Goal: Transaction & Acquisition: Book appointment/travel/reservation

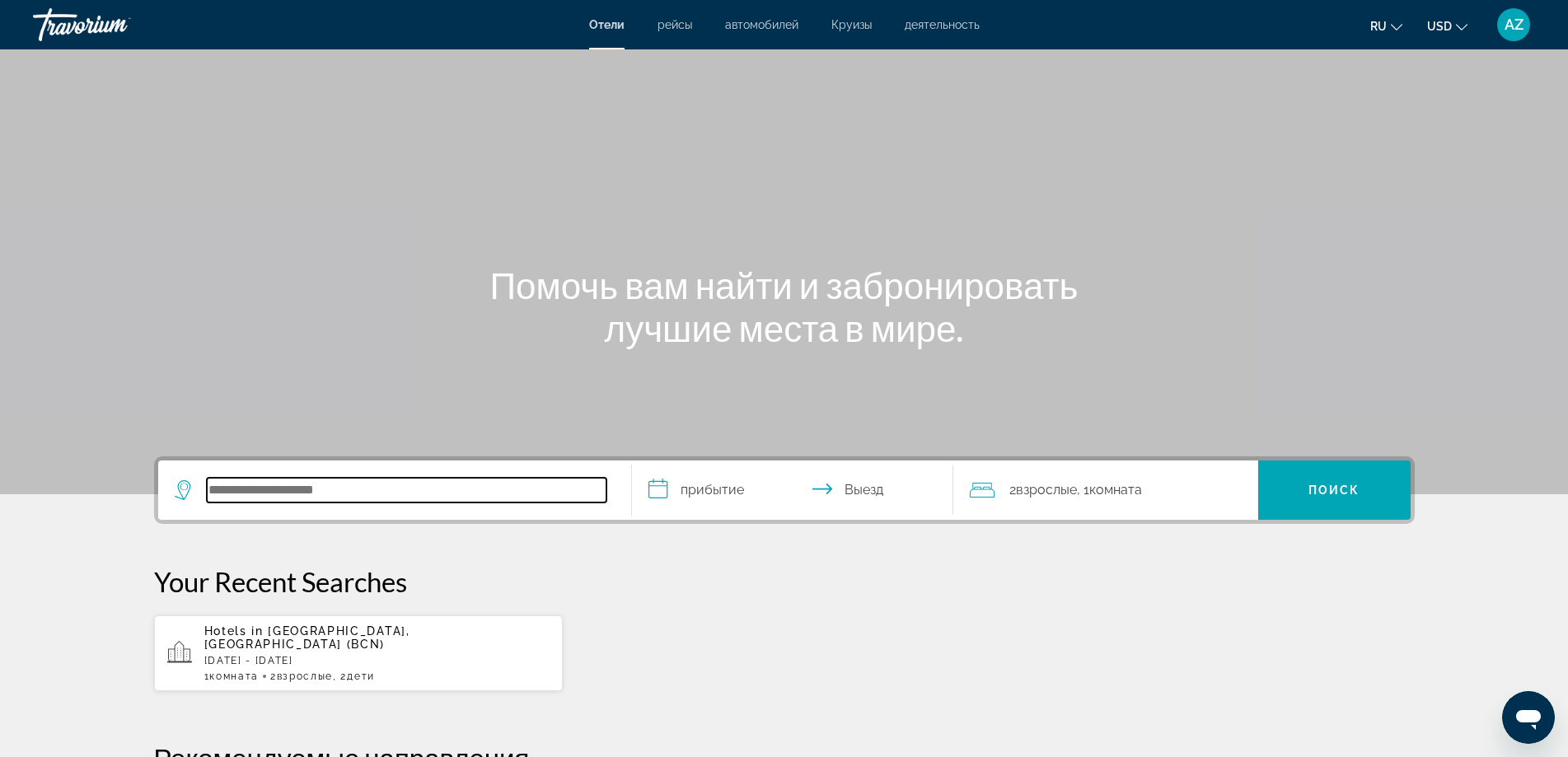
click at [310, 495] on input "Search hotel destination" at bounding box center [406, 491] width 399 height 25
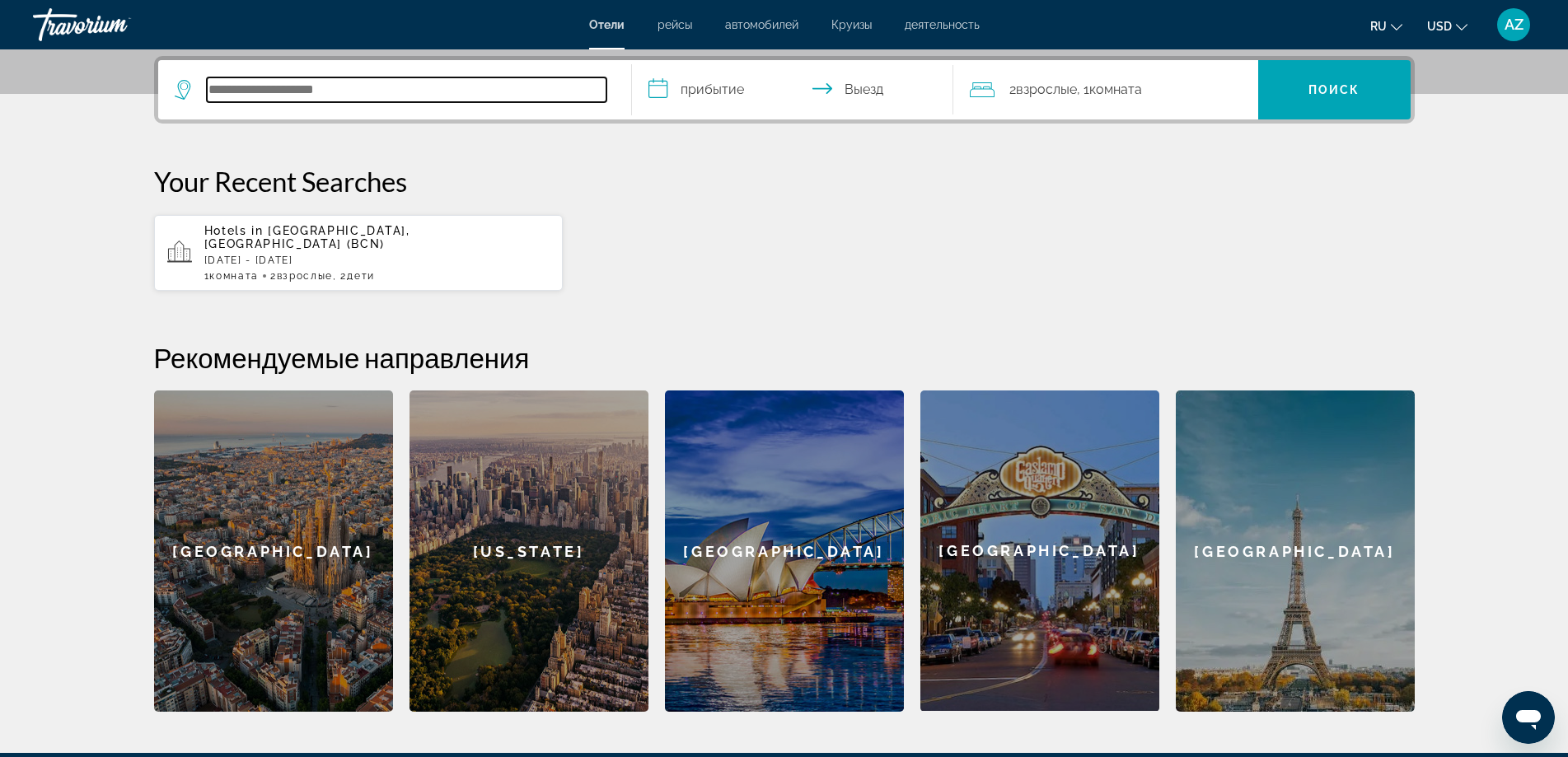
scroll to position [403, 0]
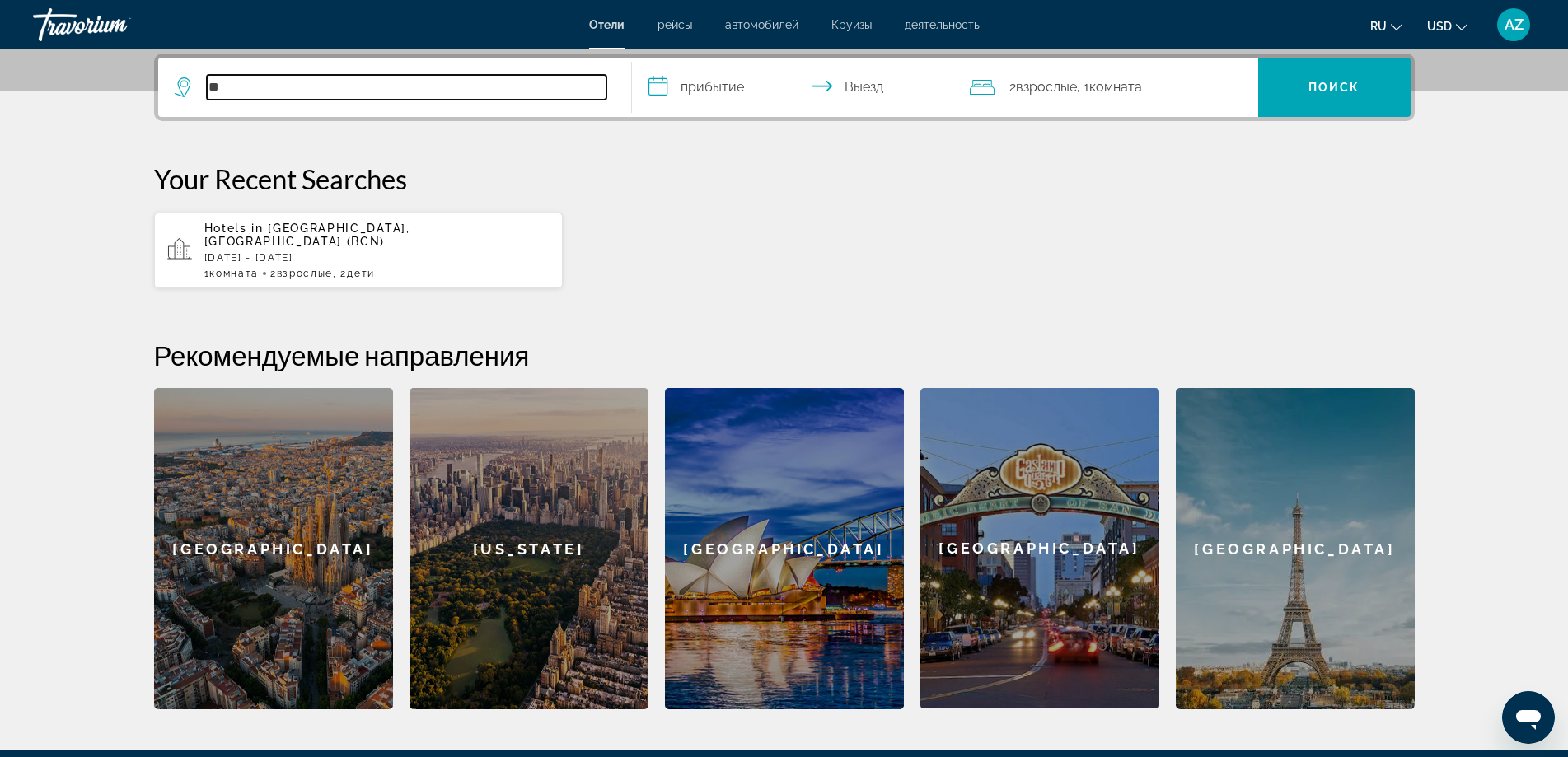
type input "*"
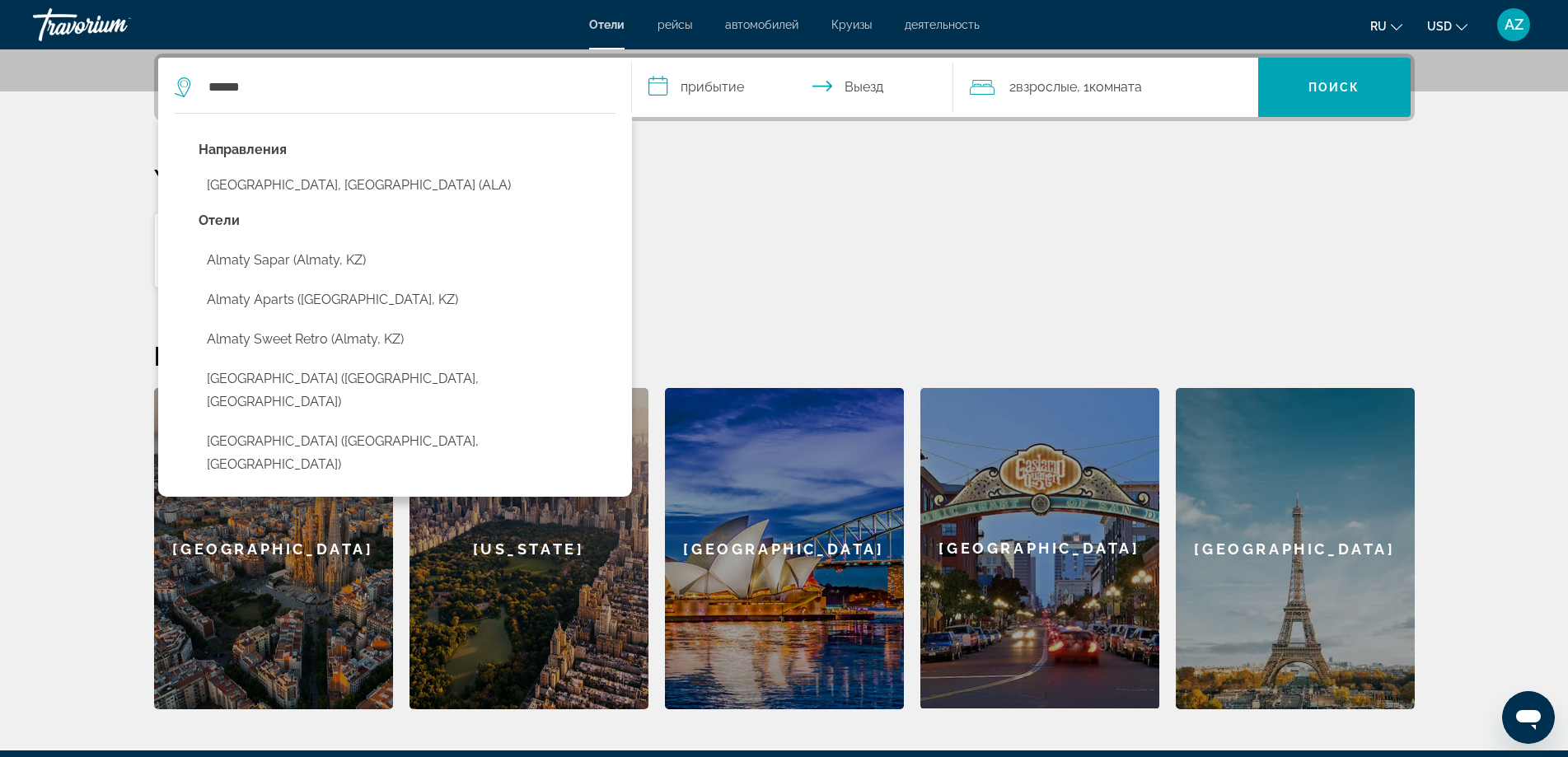
click at [353, 184] on button "[GEOGRAPHIC_DATA], [GEOGRAPHIC_DATA] (ALA)" at bounding box center [406, 185] width 417 height 32
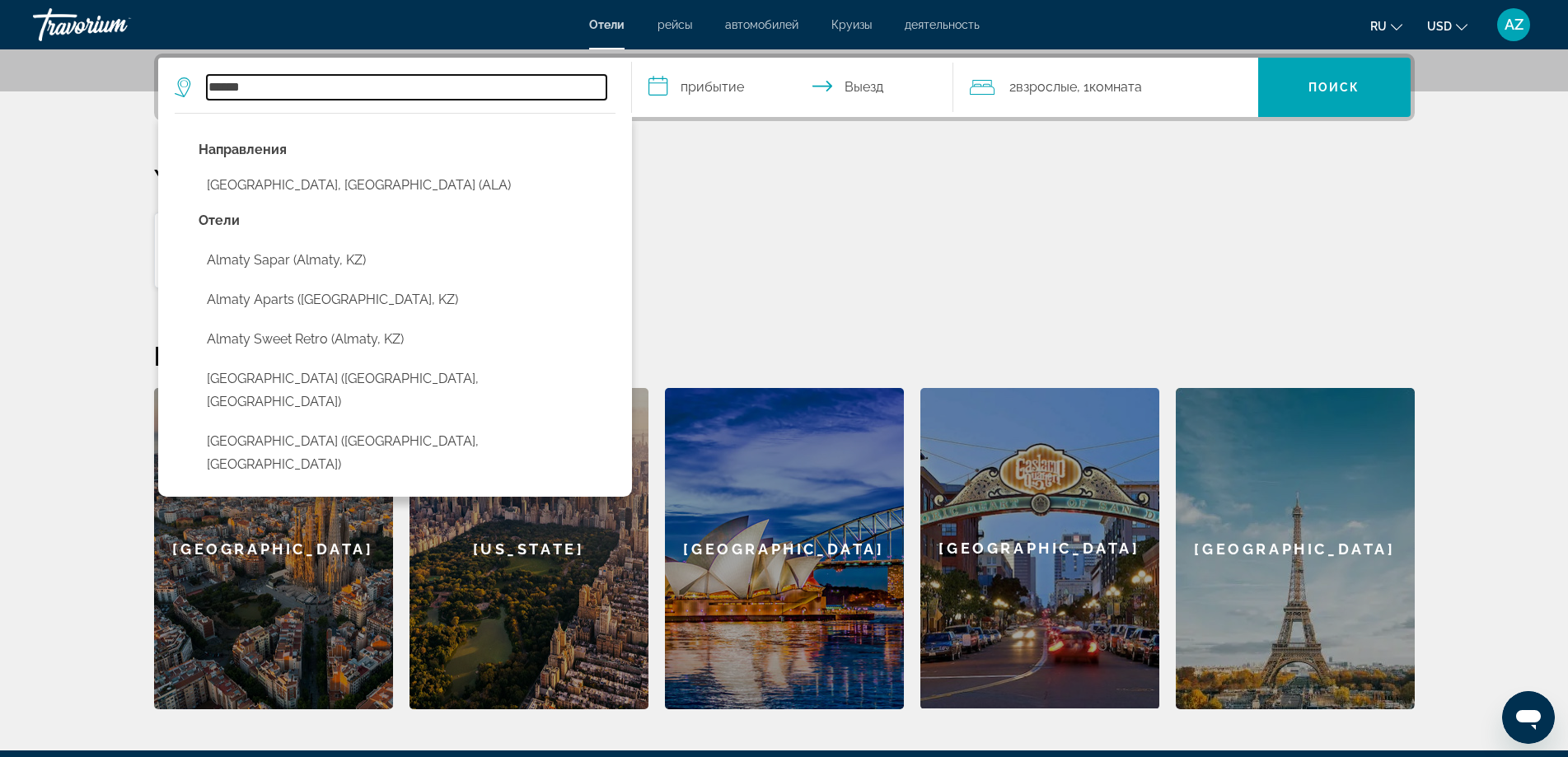
type input "**********"
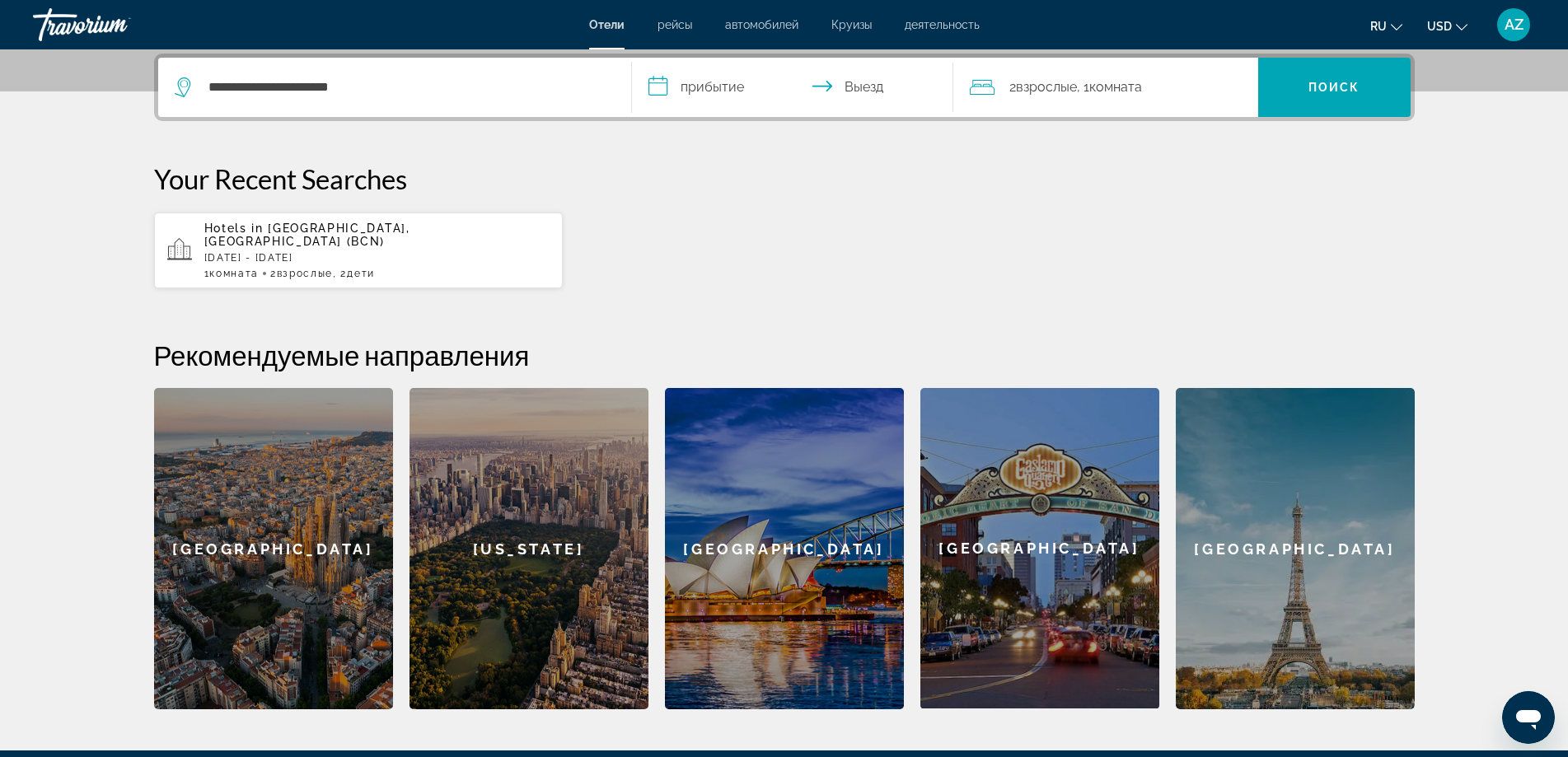
click at [730, 84] on input "**********" at bounding box center [796, 89] width 328 height 64
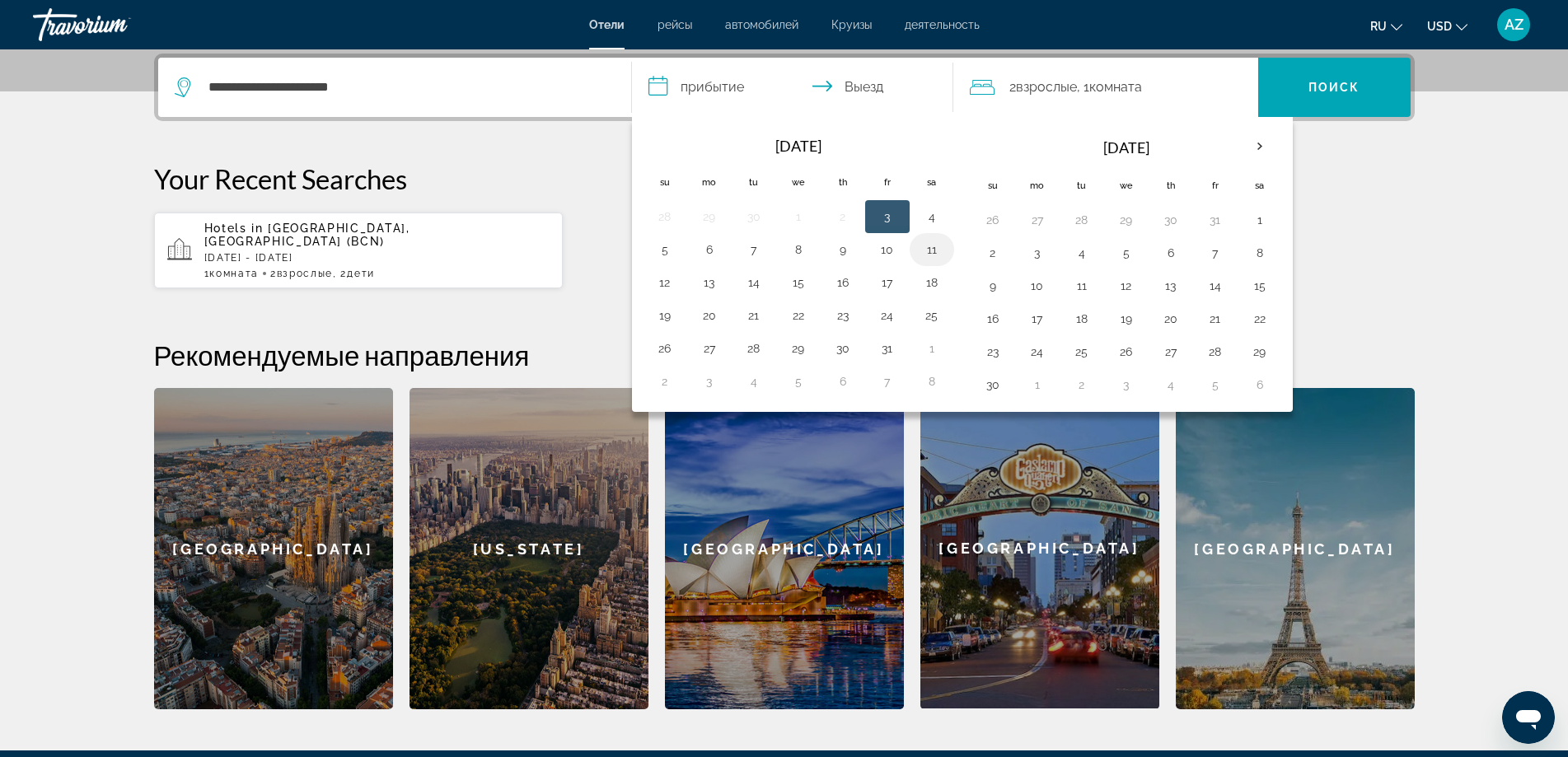
click at [925, 250] on button "11" at bounding box center [931, 250] width 26 height 23
click at [670, 288] on button "12" at bounding box center [665, 283] width 26 height 23
type input "**********"
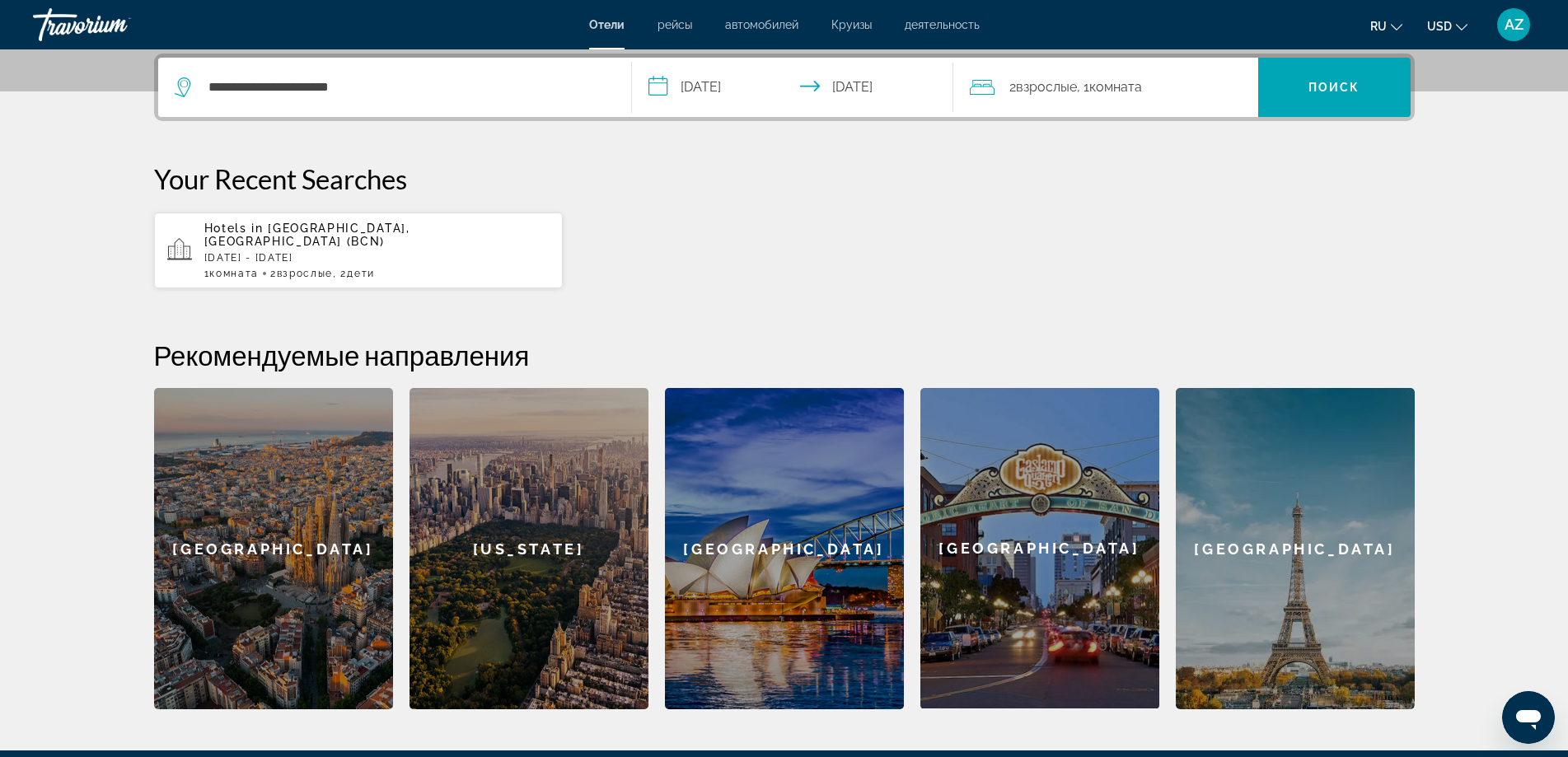
click at [1182, 97] on div "2 Взрослый Взрослые , 1 Комната номера" at bounding box center [1114, 88] width 289 height 23
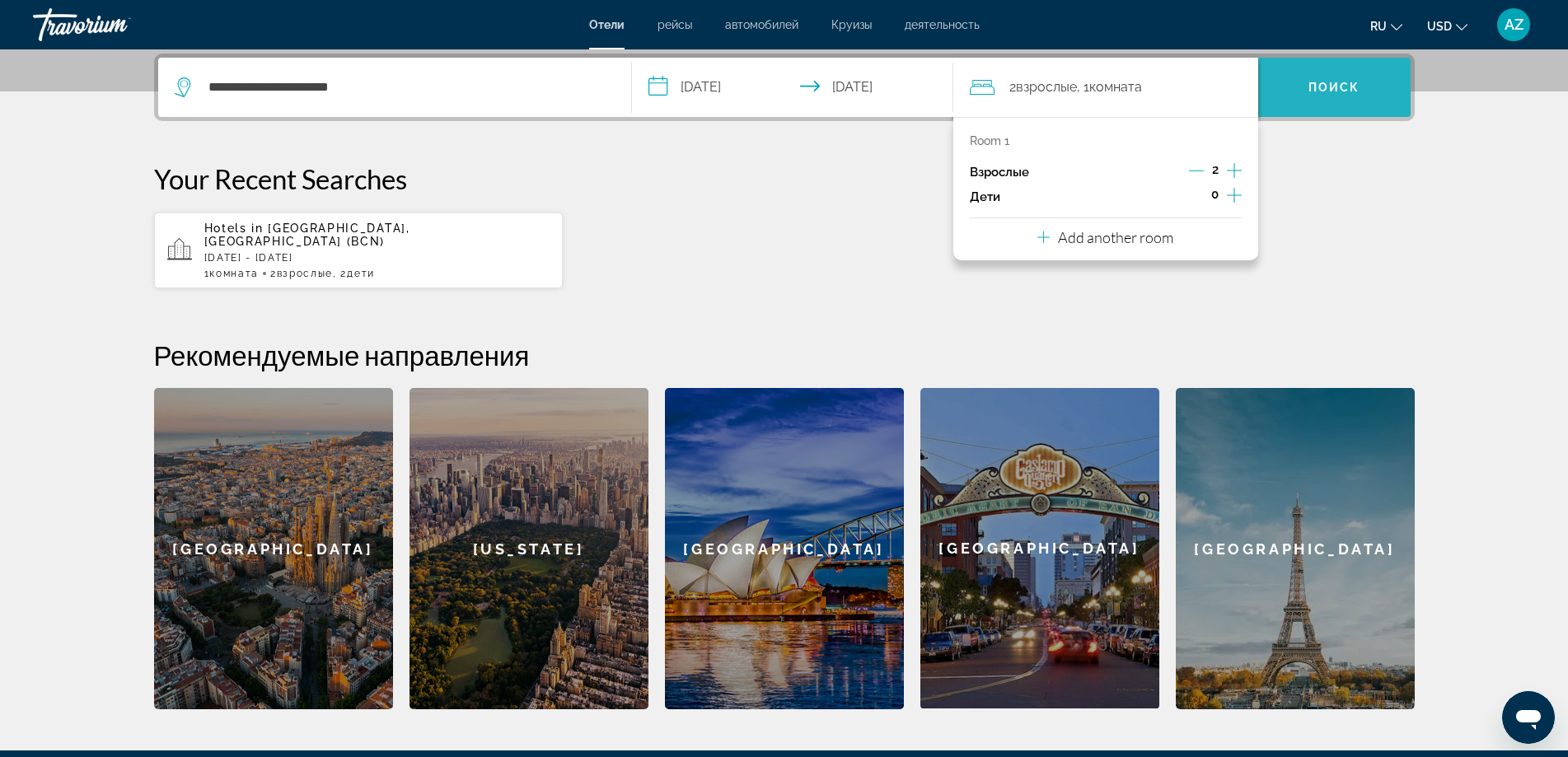
click at [1336, 86] on span "Поиск" at bounding box center [1334, 88] width 52 height 13
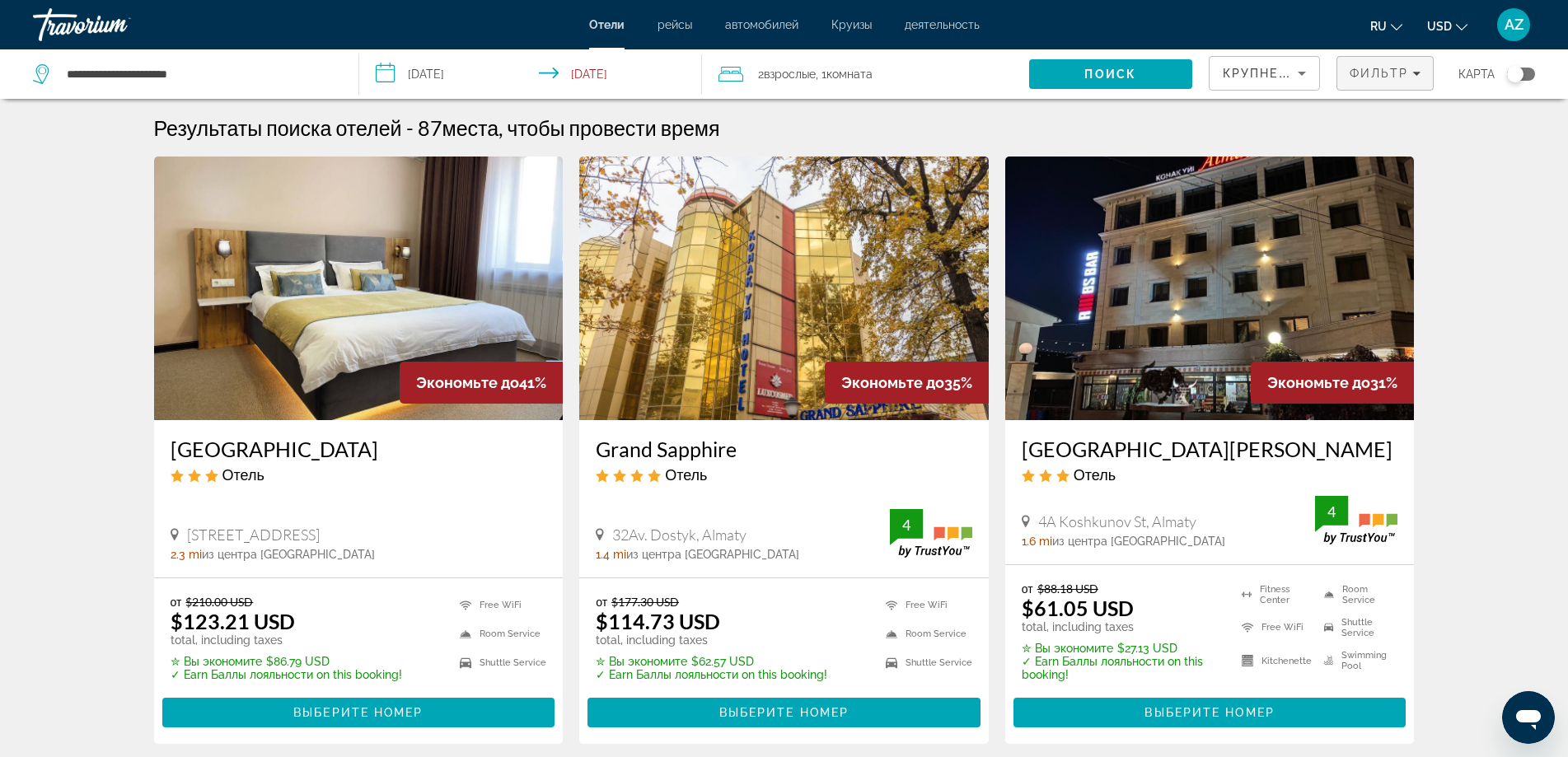
click at [1391, 81] on span "Filters" at bounding box center [1385, 73] width 96 height 39
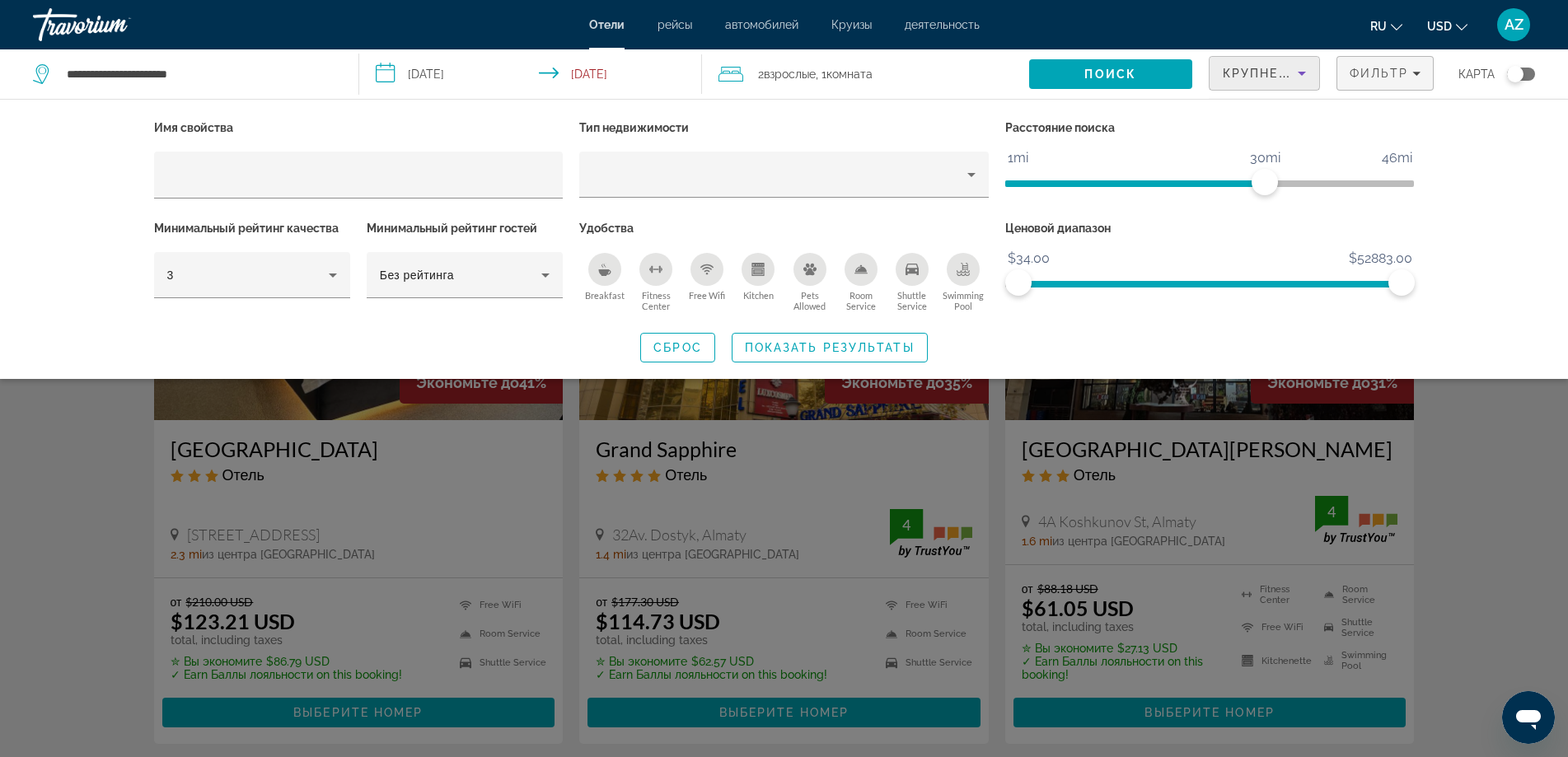
click at [1306, 75] on icon "Sort by" at bounding box center [1302, 73] width 20 height 20
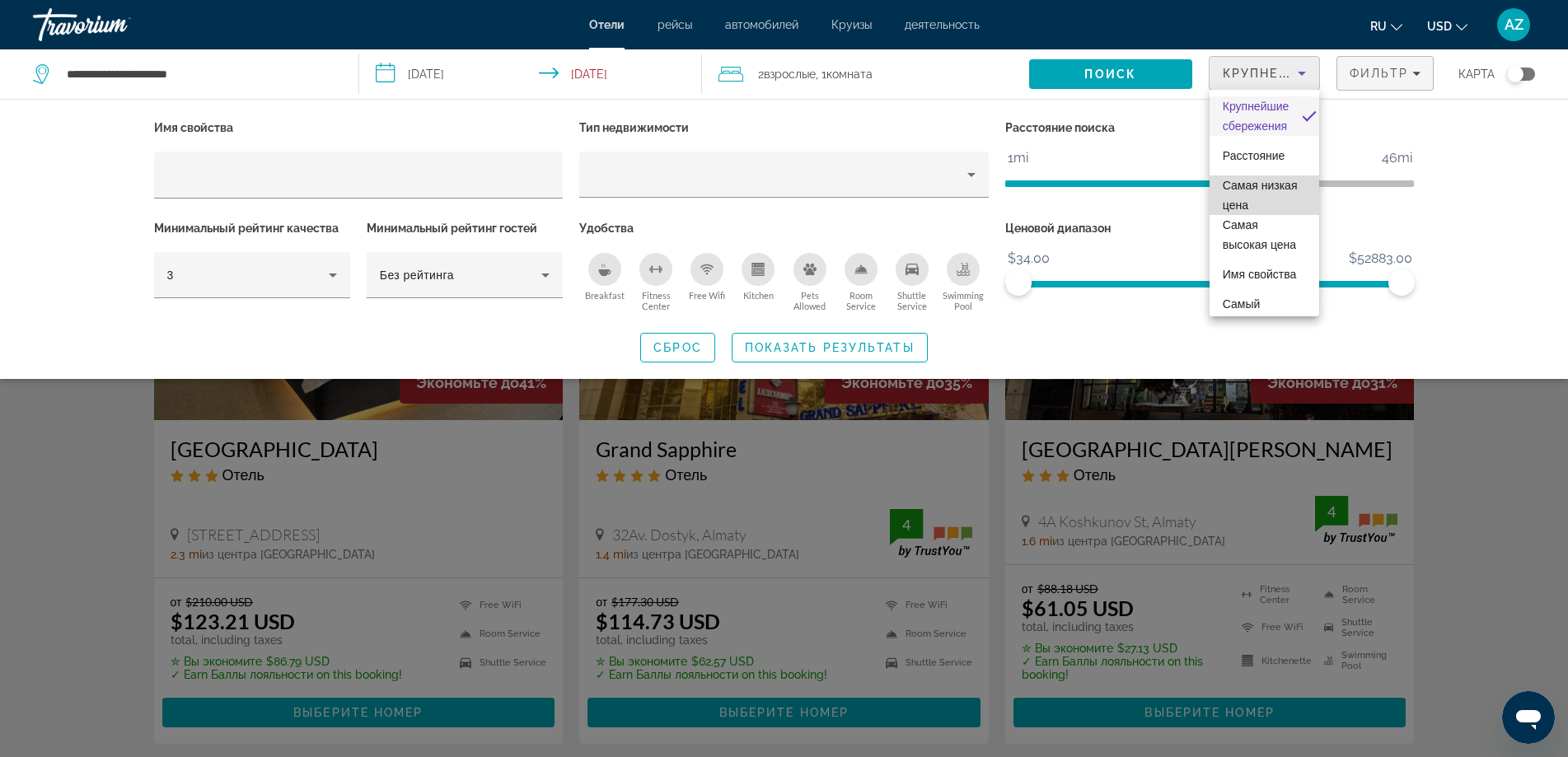
click at [1291, 204] on span "Самая низкая цена" at bounding box center [1264, 194] width 84 height 39
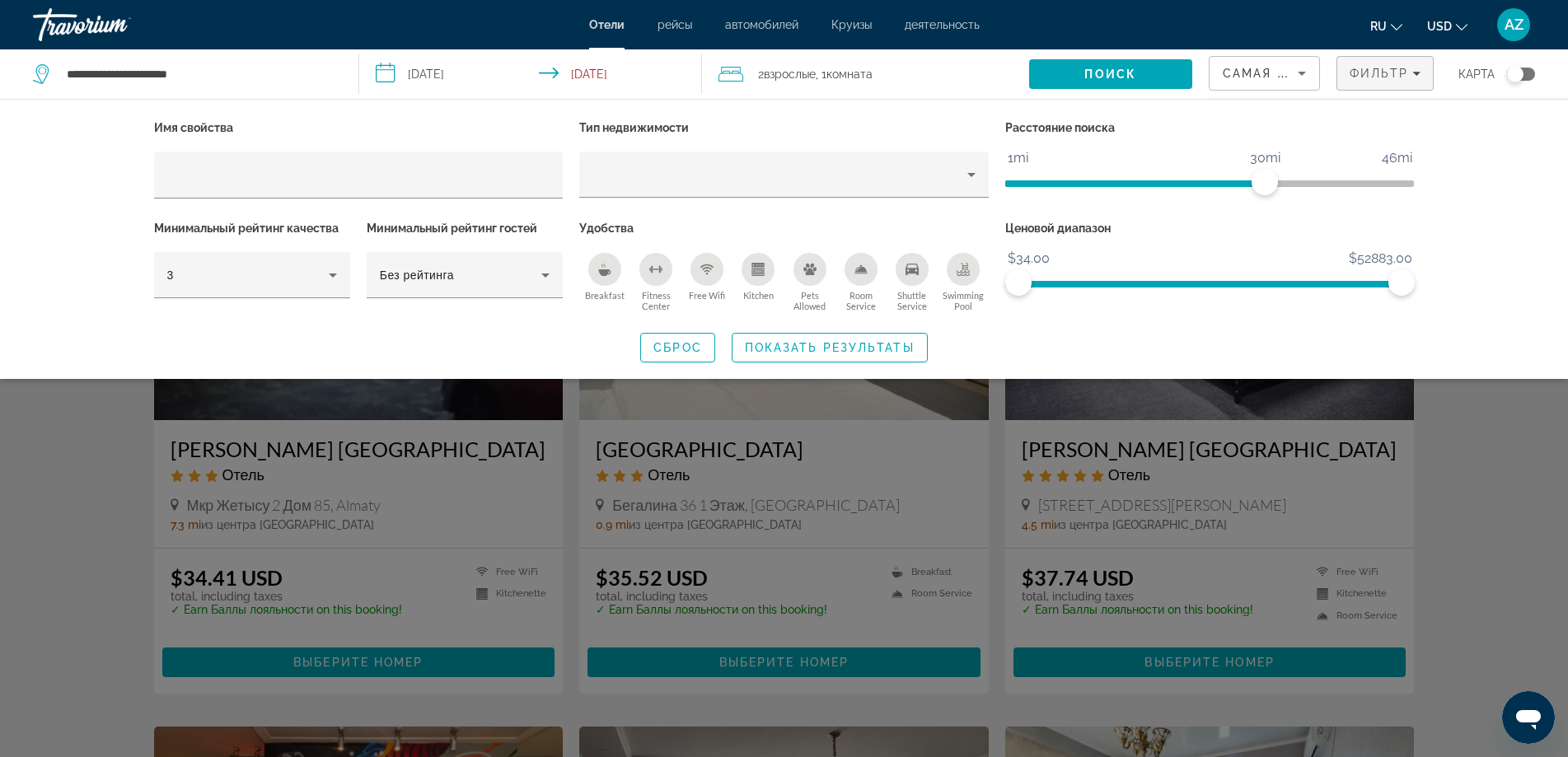
click at [1536, 459] on div "Search widget" at bounding box center [784, 502] width 1568 height 510
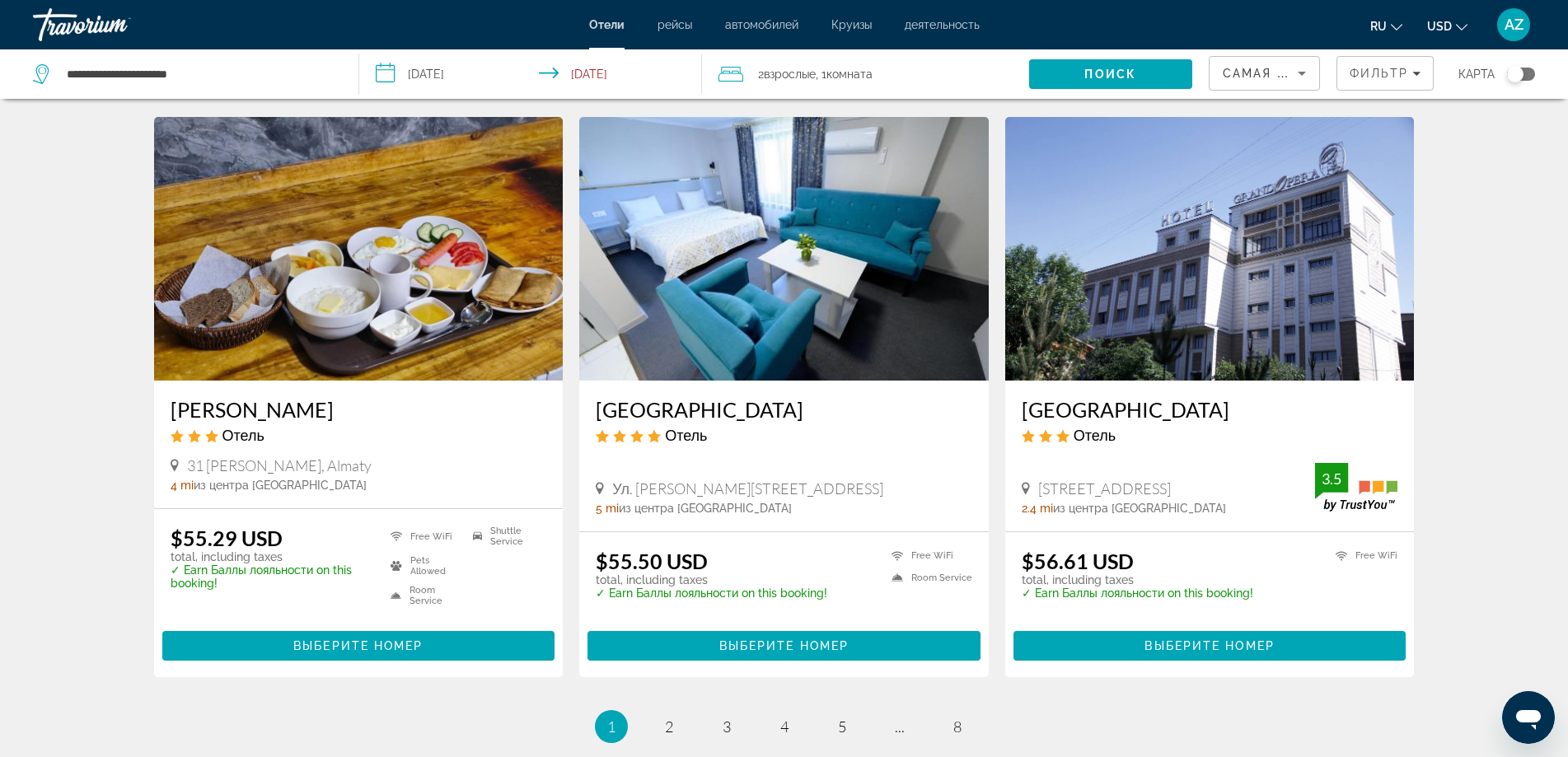
scroll to position [1895, 0]
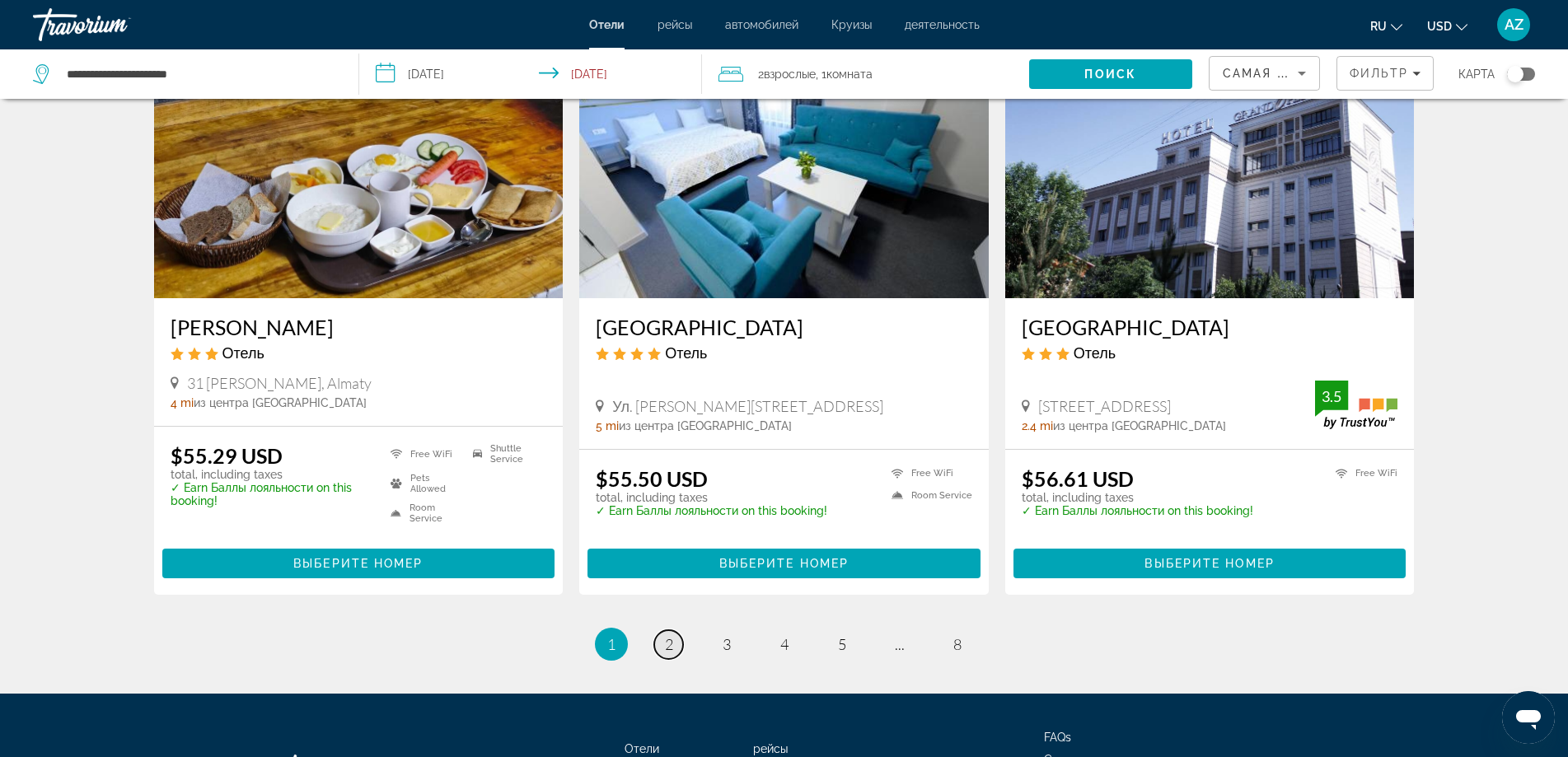
click at [662, 646] on link "page 2" at bounding box center [669, 644] width 29 height 29
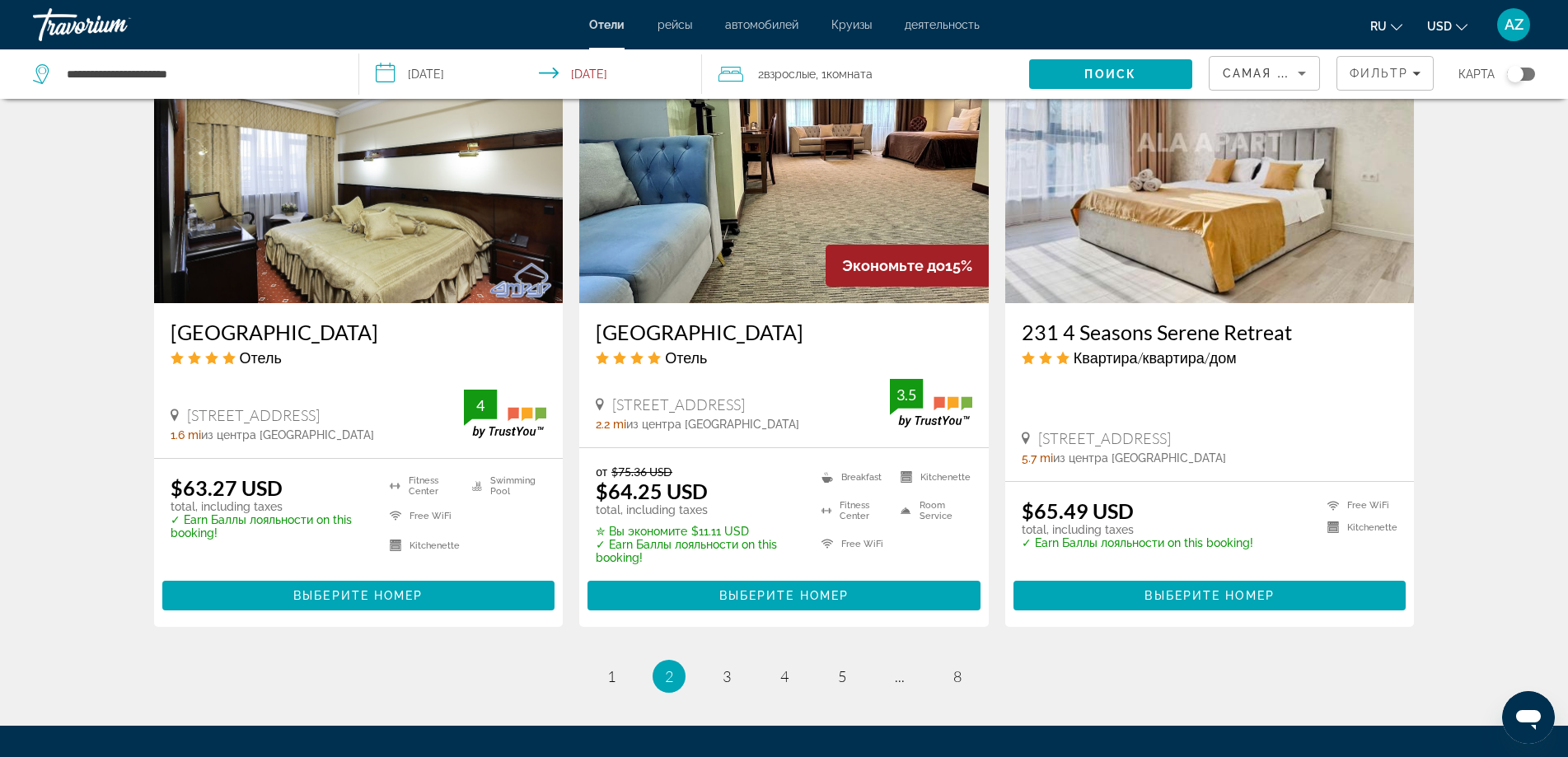
scroll to position [1978, 0]
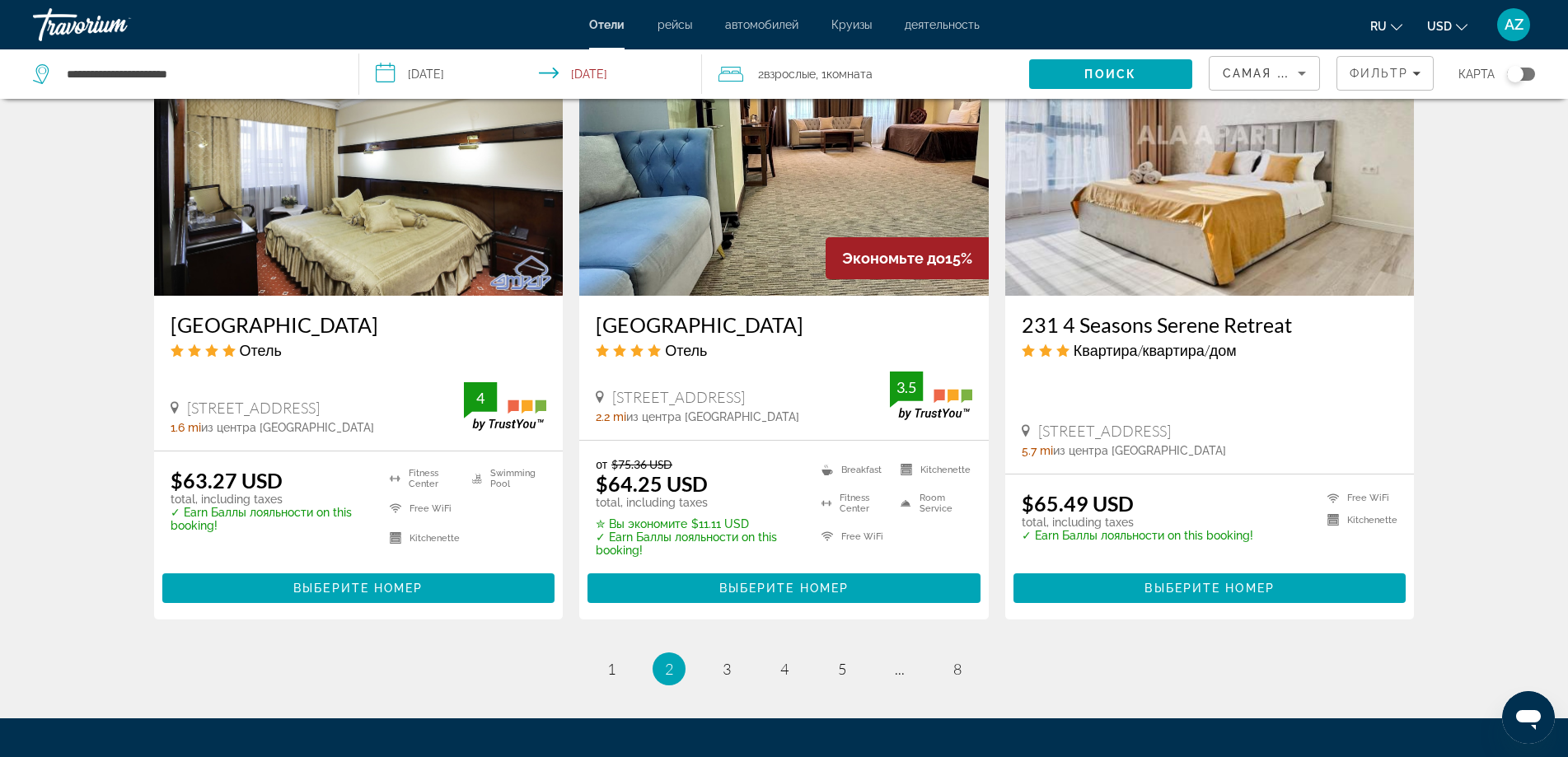
click at [1299, 85] on div "Самая низкая цена" at bounding box center [1264, 80] width 84 height 46
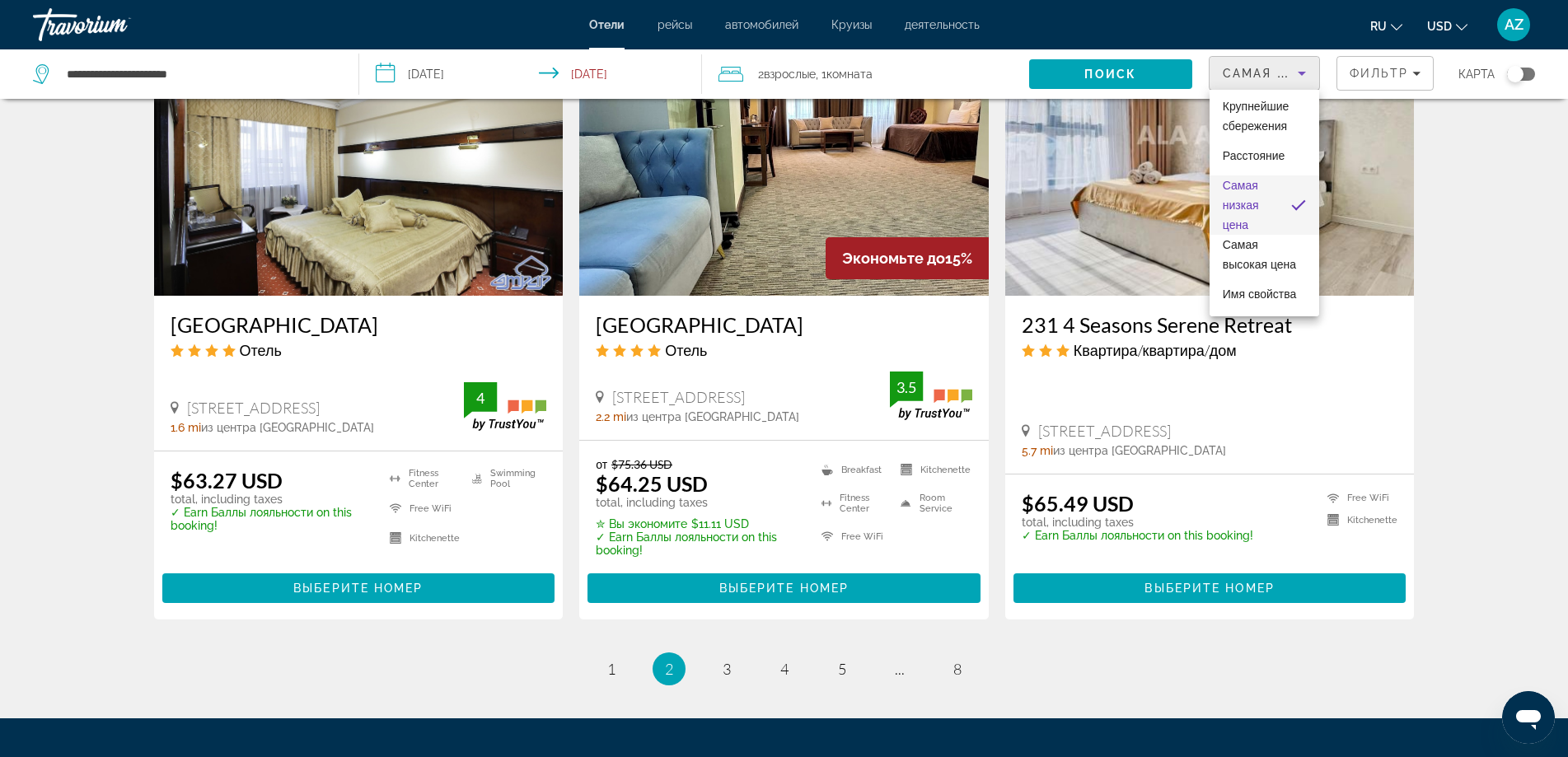
click at [1486, 292] on div at bounding box center [784, 378] width 1568 height 757
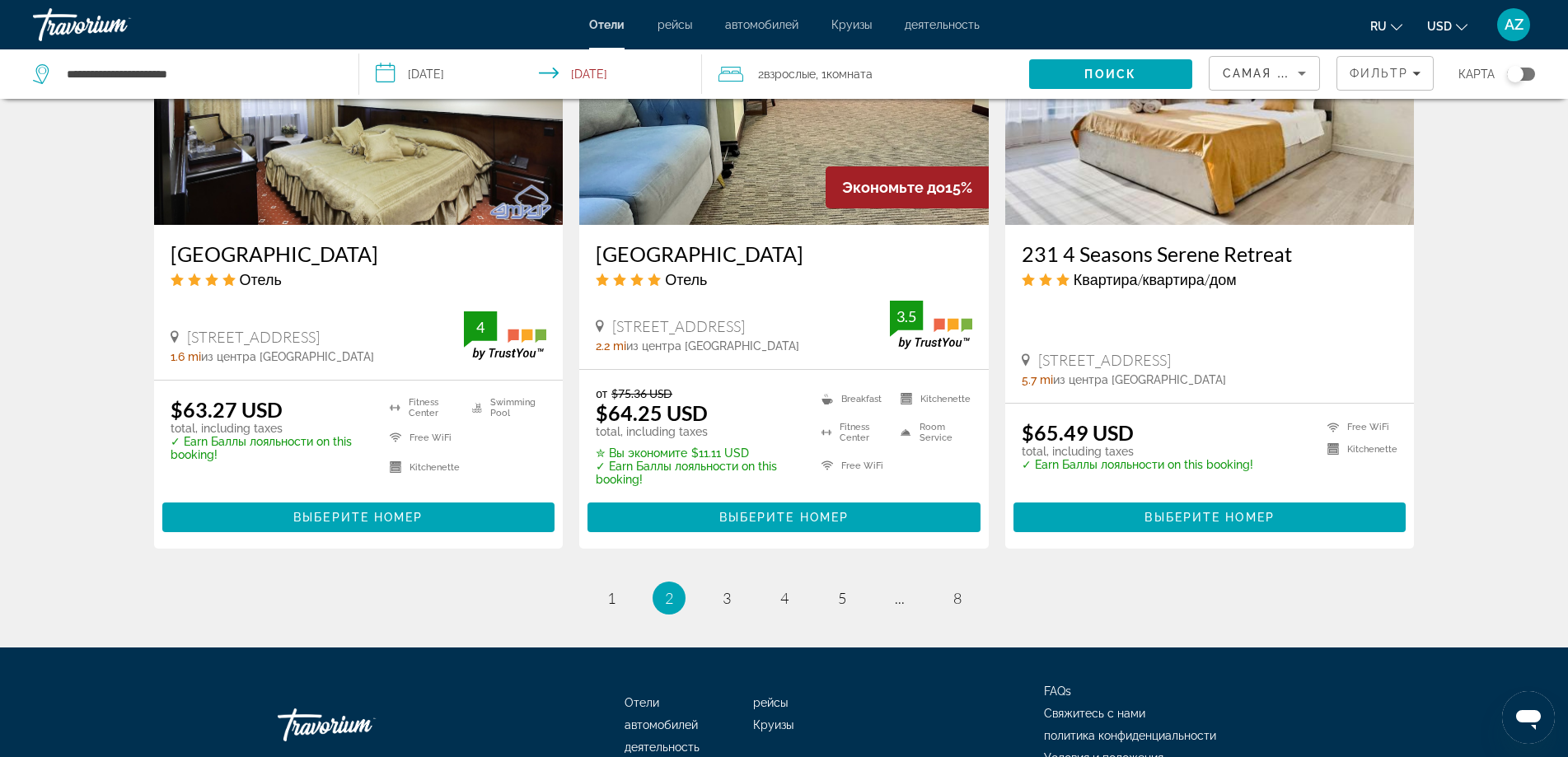
scroll to position [2060, 0]
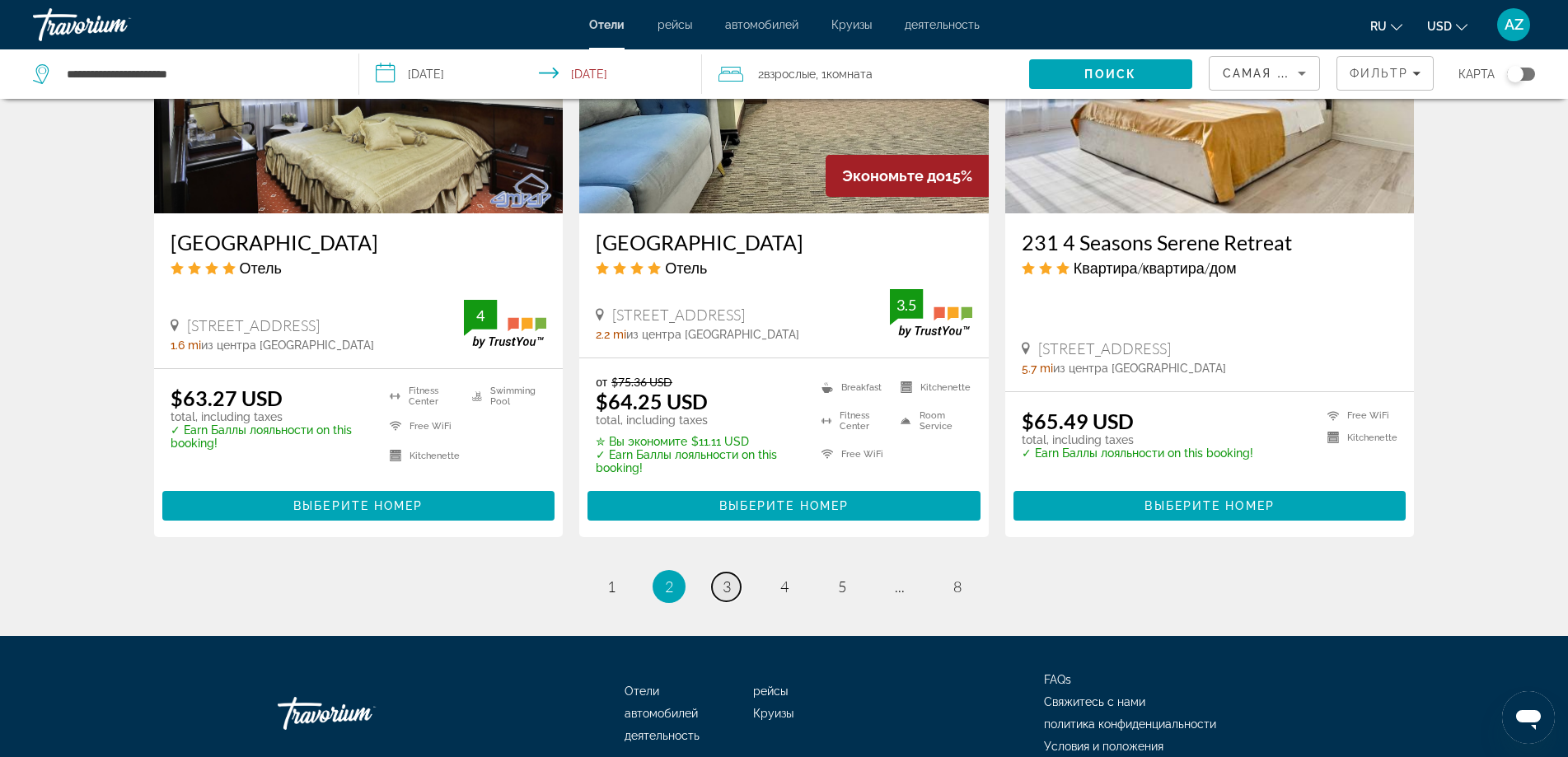
click at [740, 584] on link "page 3" at bounding box center [726, 587] width 29 height 29
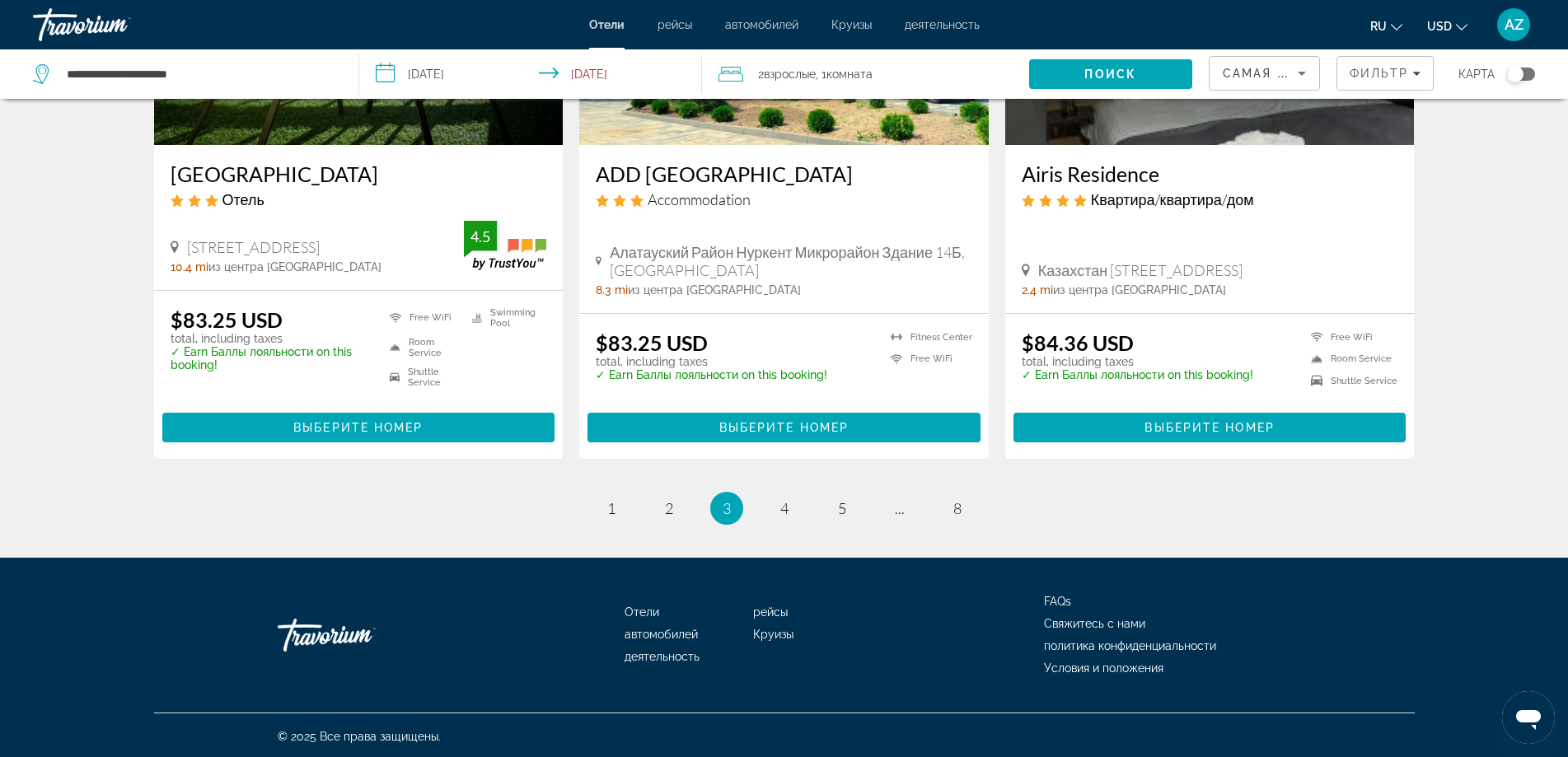
scroll to position [2113, 0]
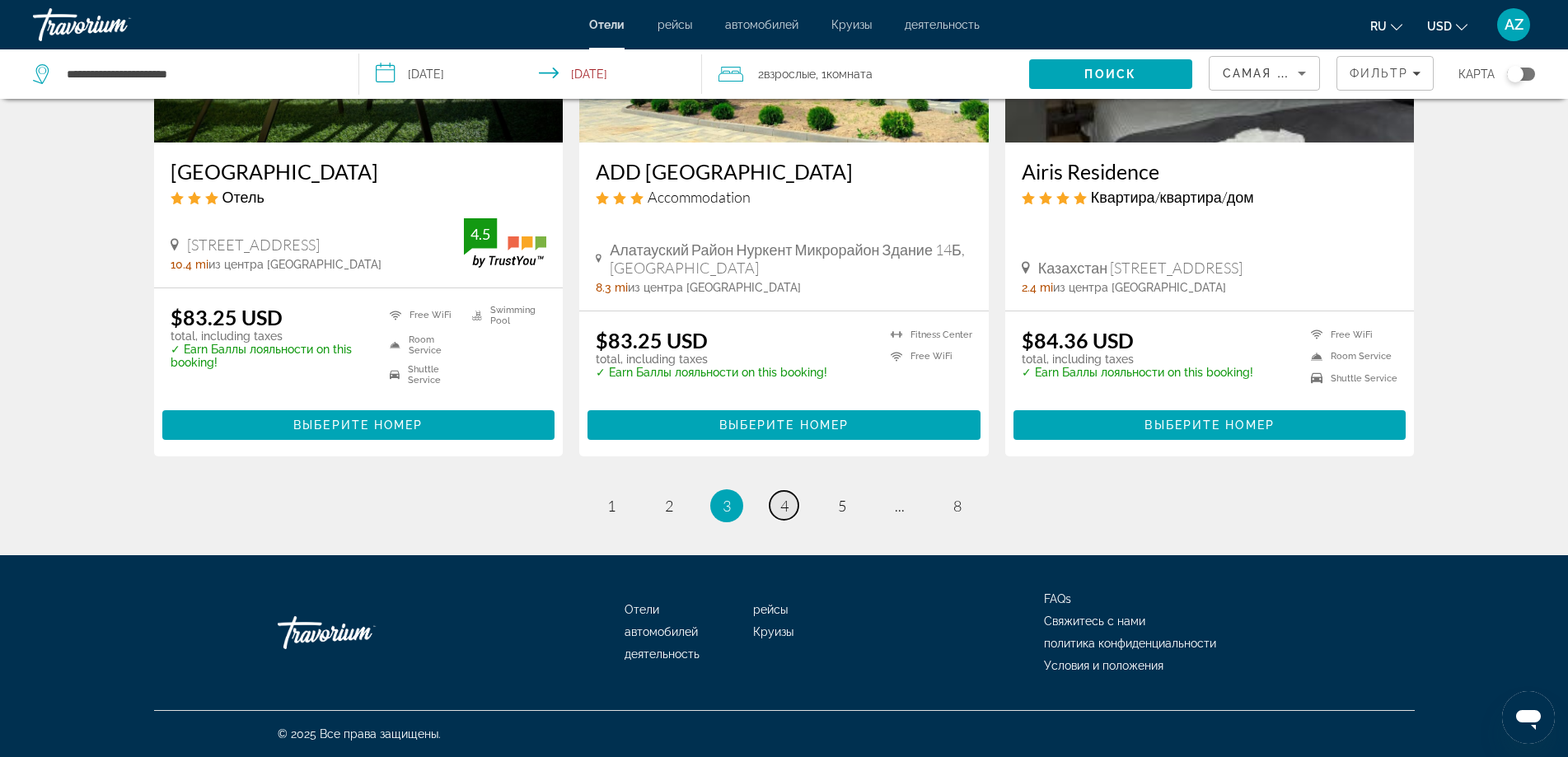
click at [788, 511] on span "4" at bounding box center [784, 506] width 9 height 18
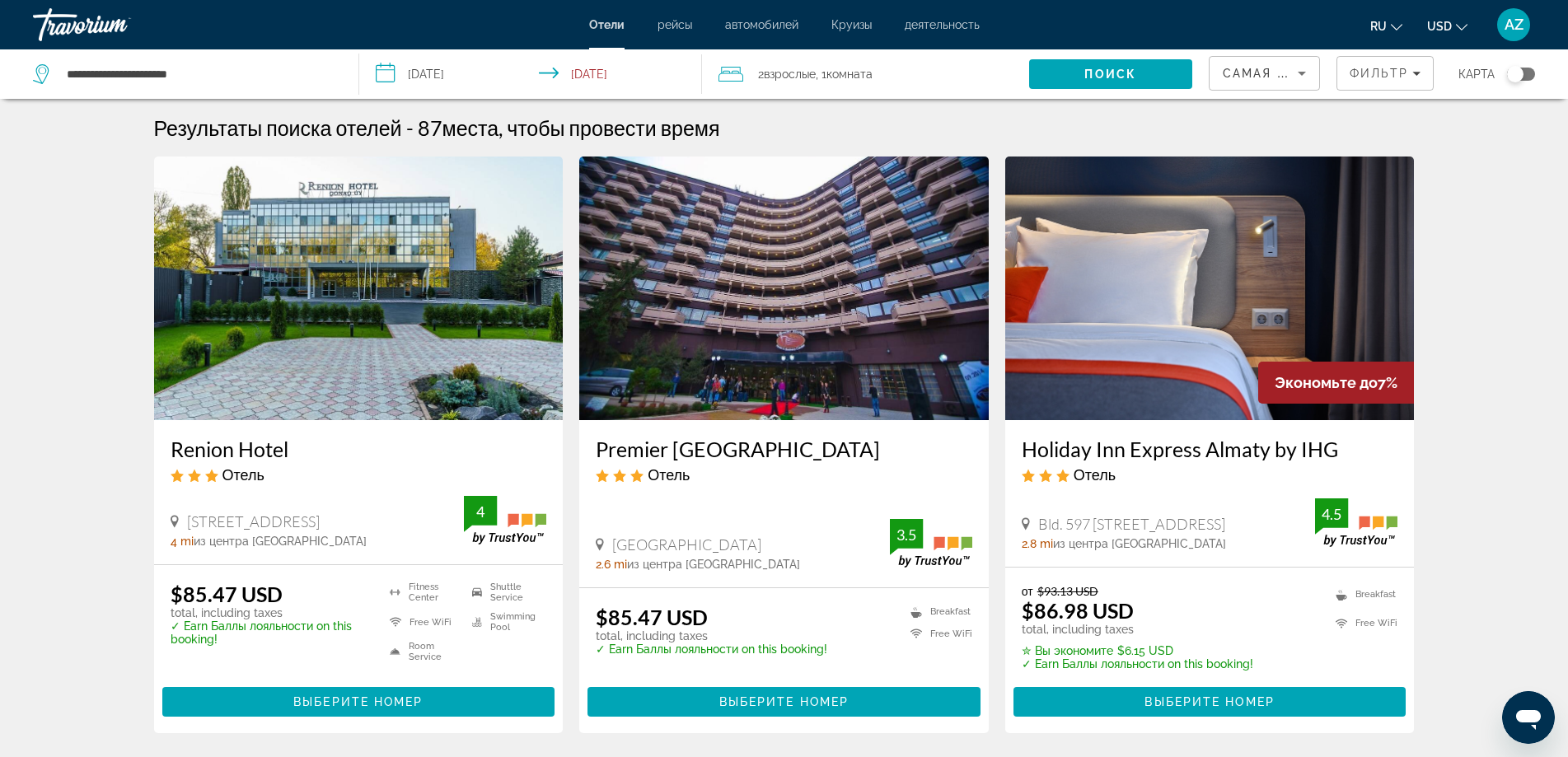
click at [606, 23] on span "Отели" at bounding box center [606, 25] width 36 height 13
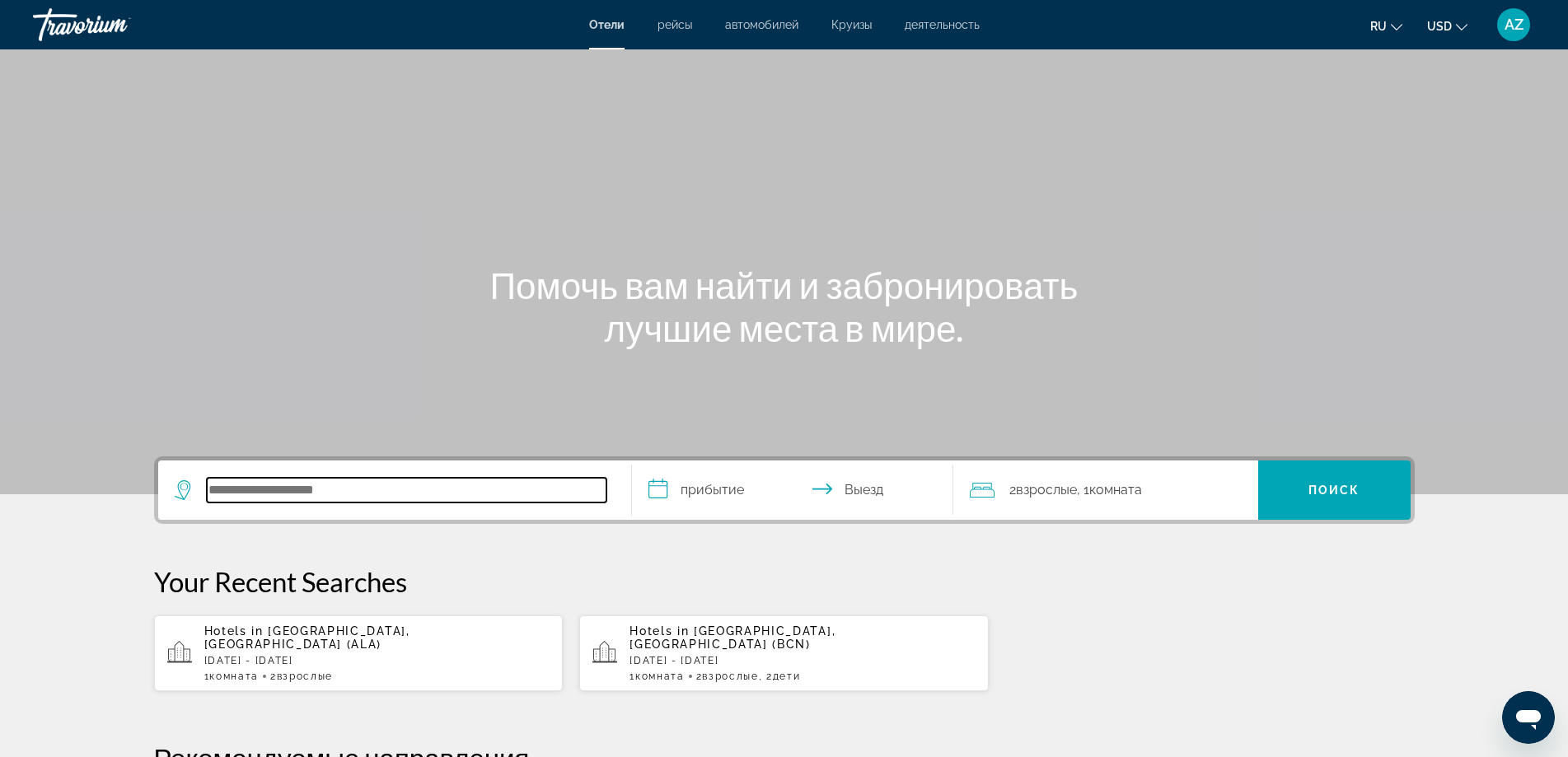
click at [310, 494] on input "Search hotel destination" at bounding box center [406, 491] width 399 height 25
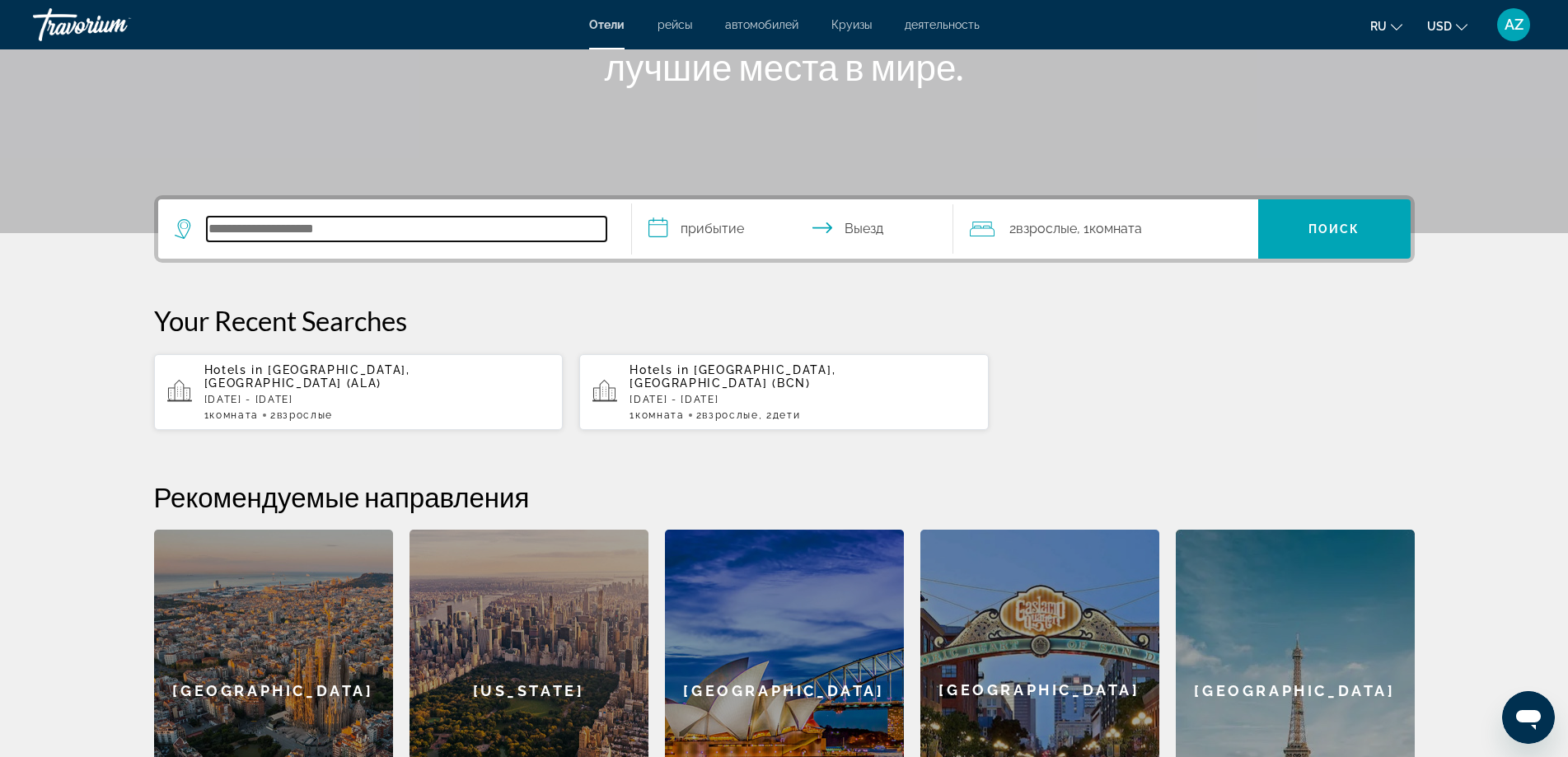
scroll to position [403, 0]
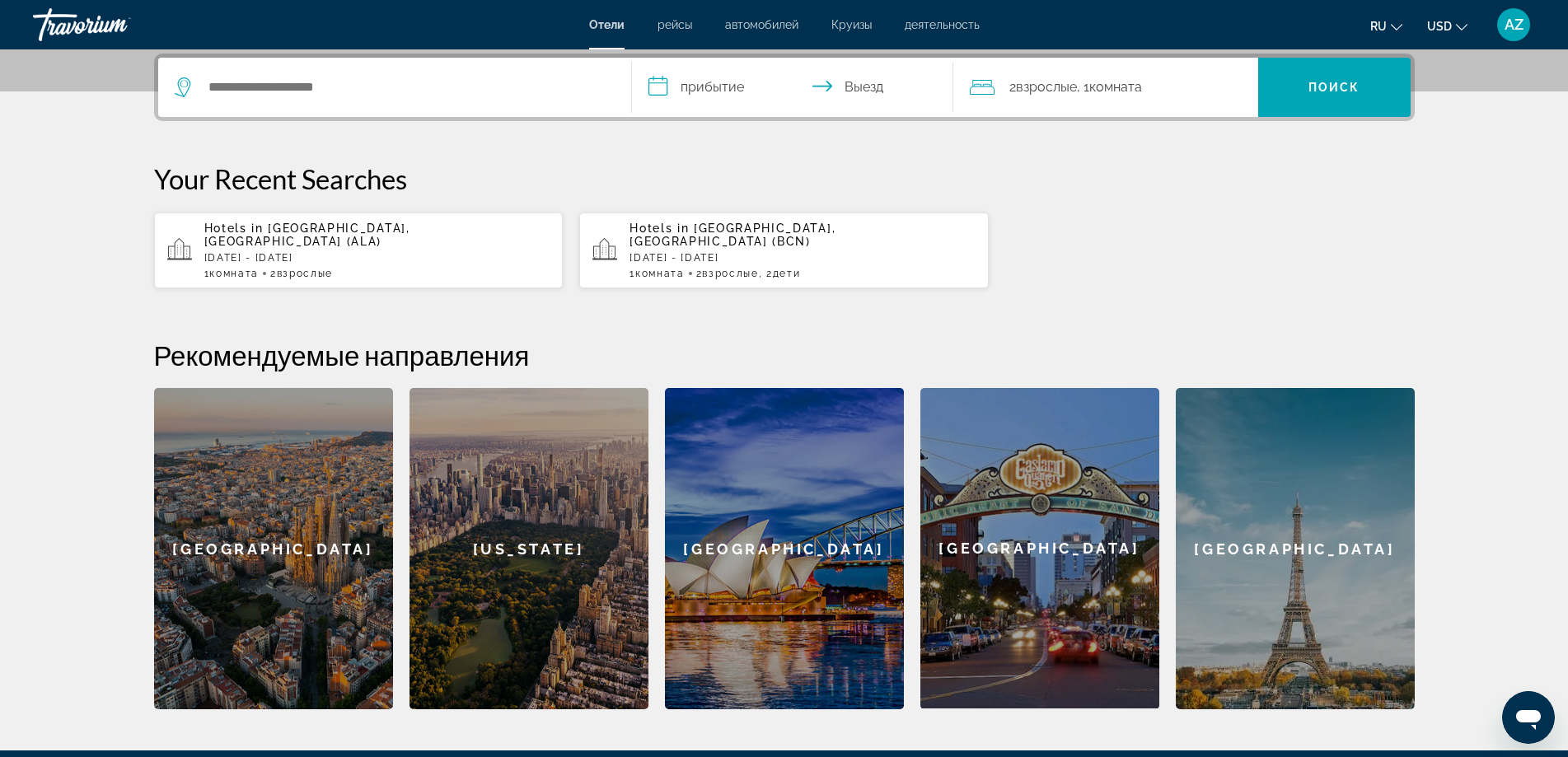
click at [319, 267] on span "Взрослые" at bounding box center [305, 273] width 56 height 12
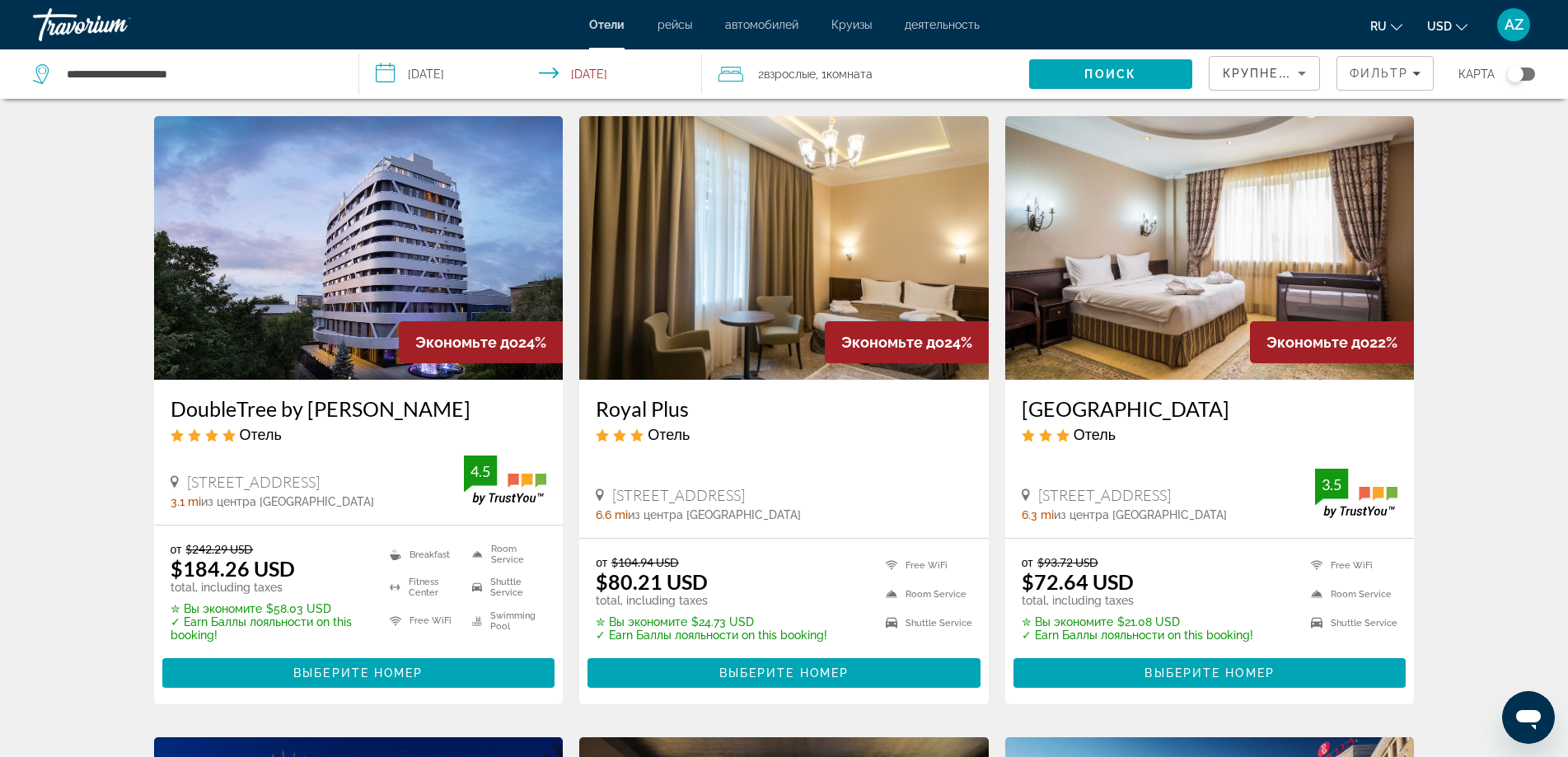
scroll to position [659, 0]
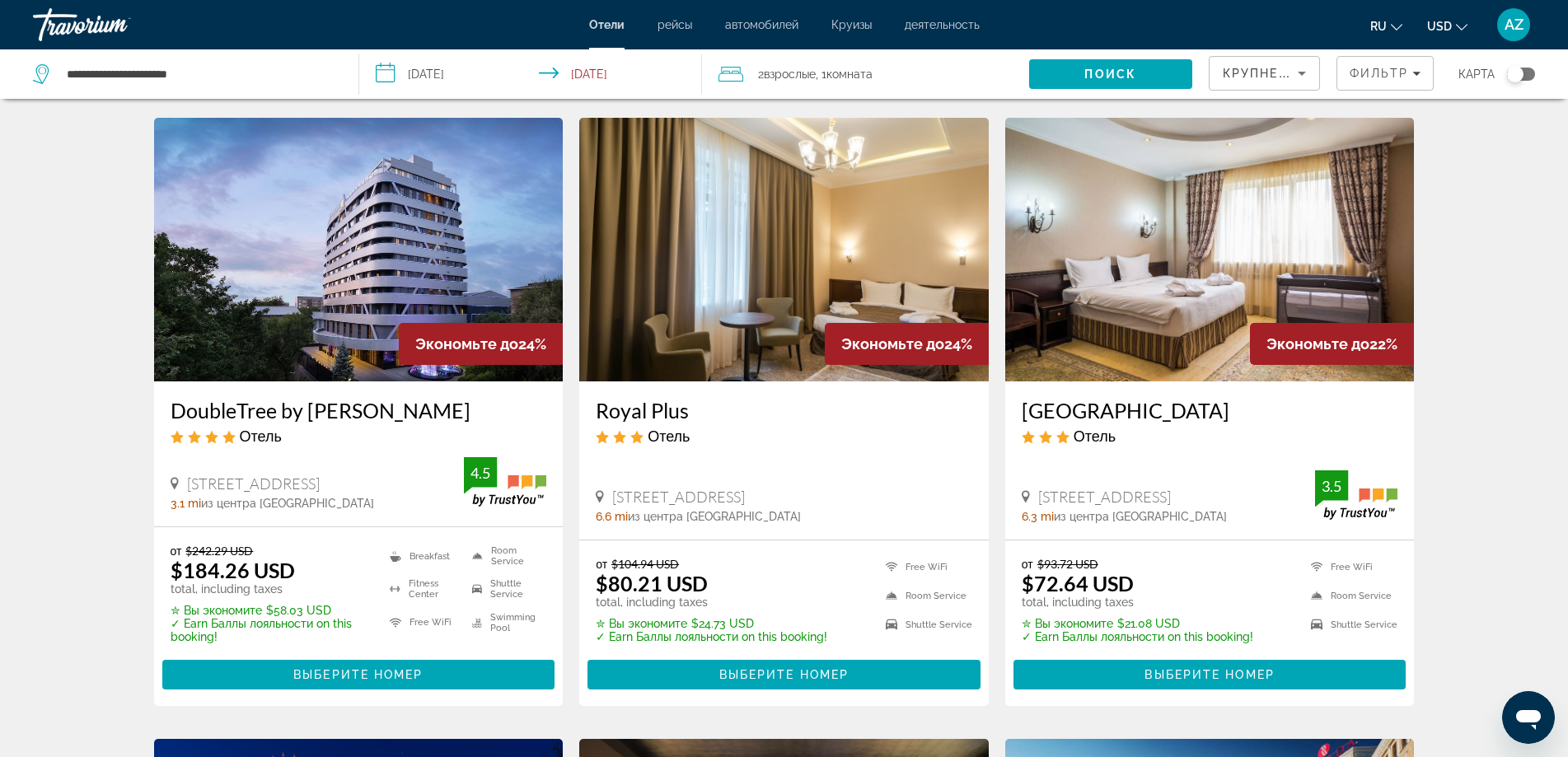
click at [329, 406] on h3 "DoubleTree by [PERSON_NAME]" at bounding box center [358, 411] width 376 height 25
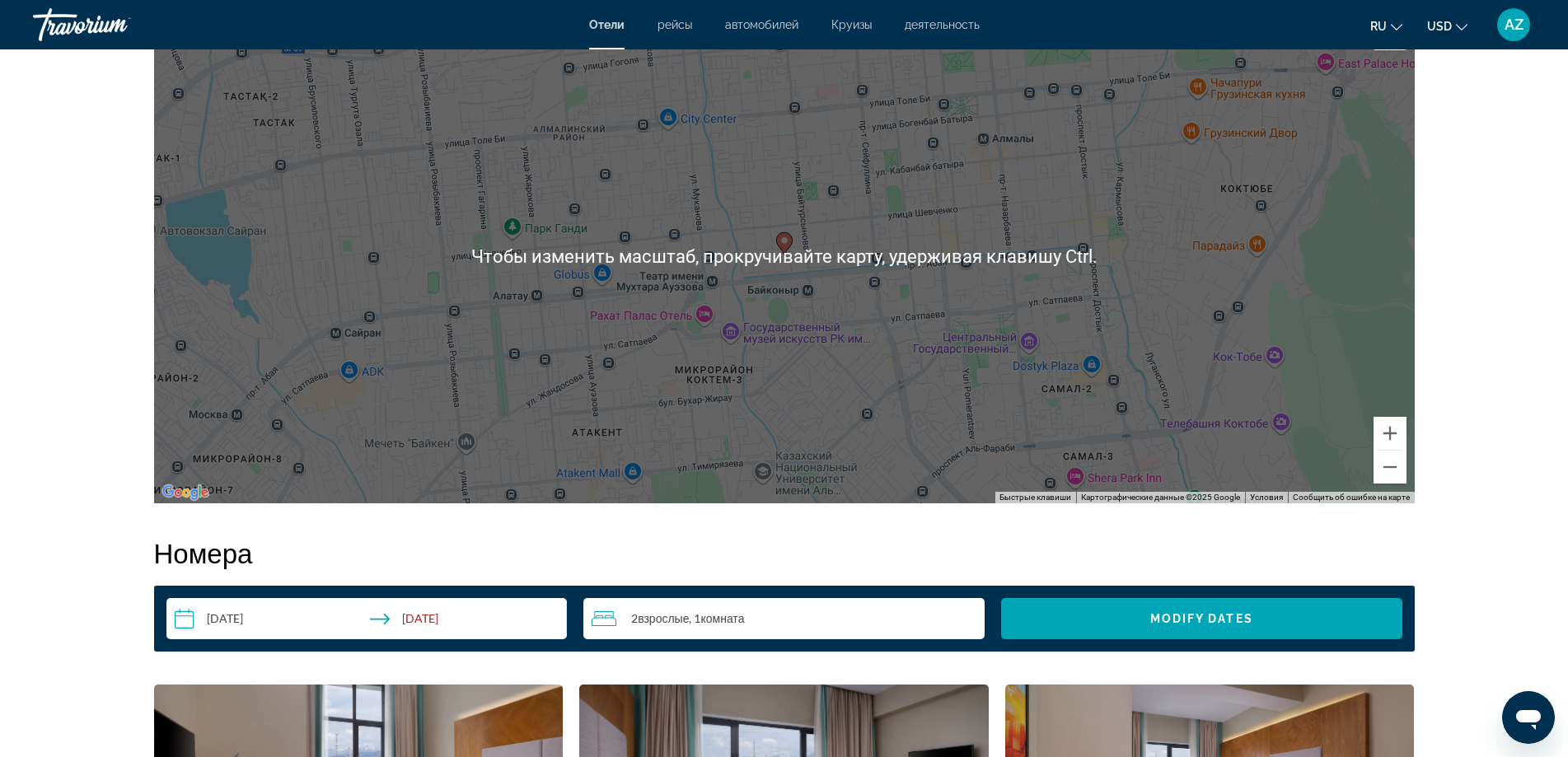
scroll to position [1730, 0]
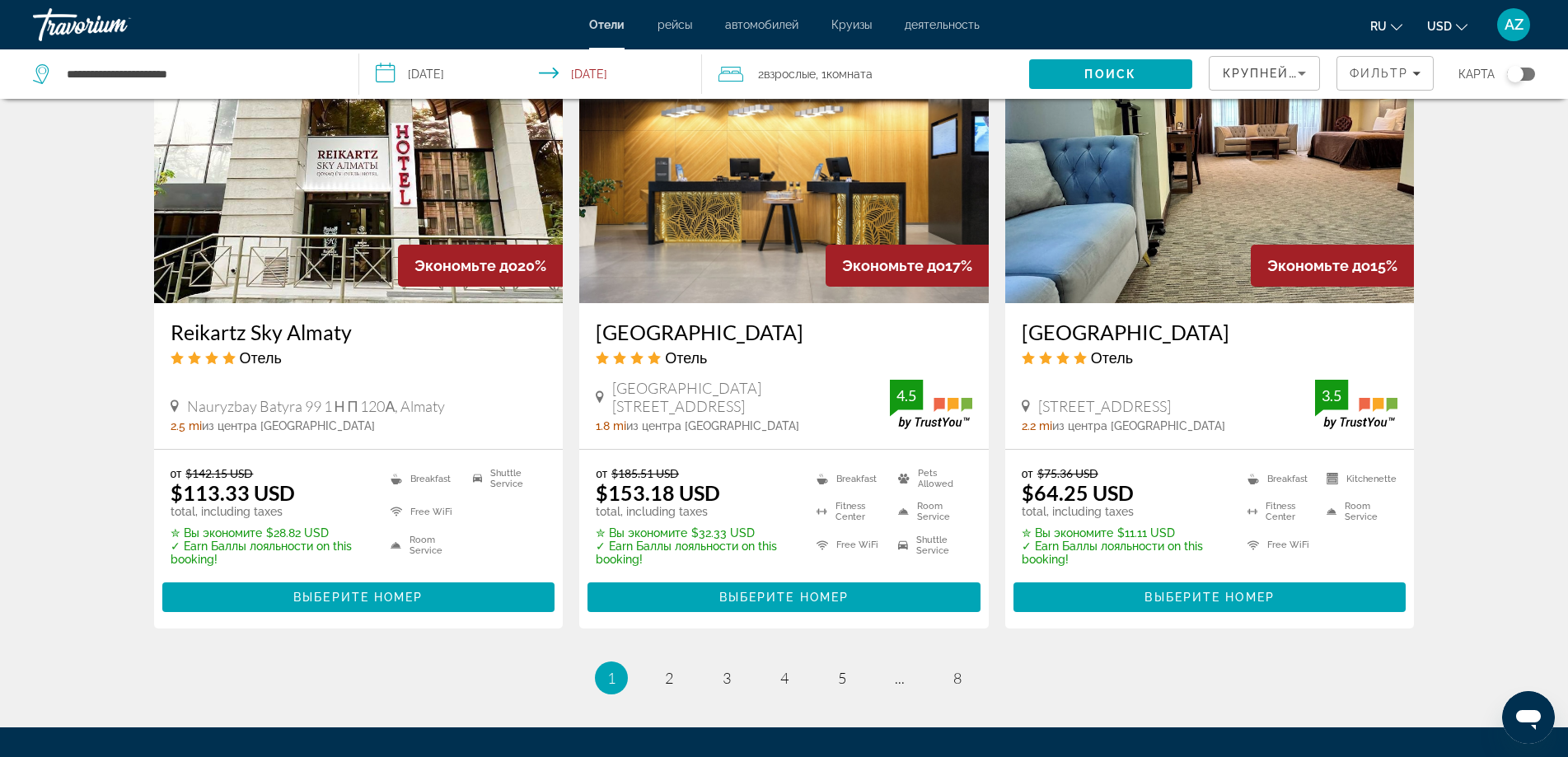
scroll to position [2142, 0]
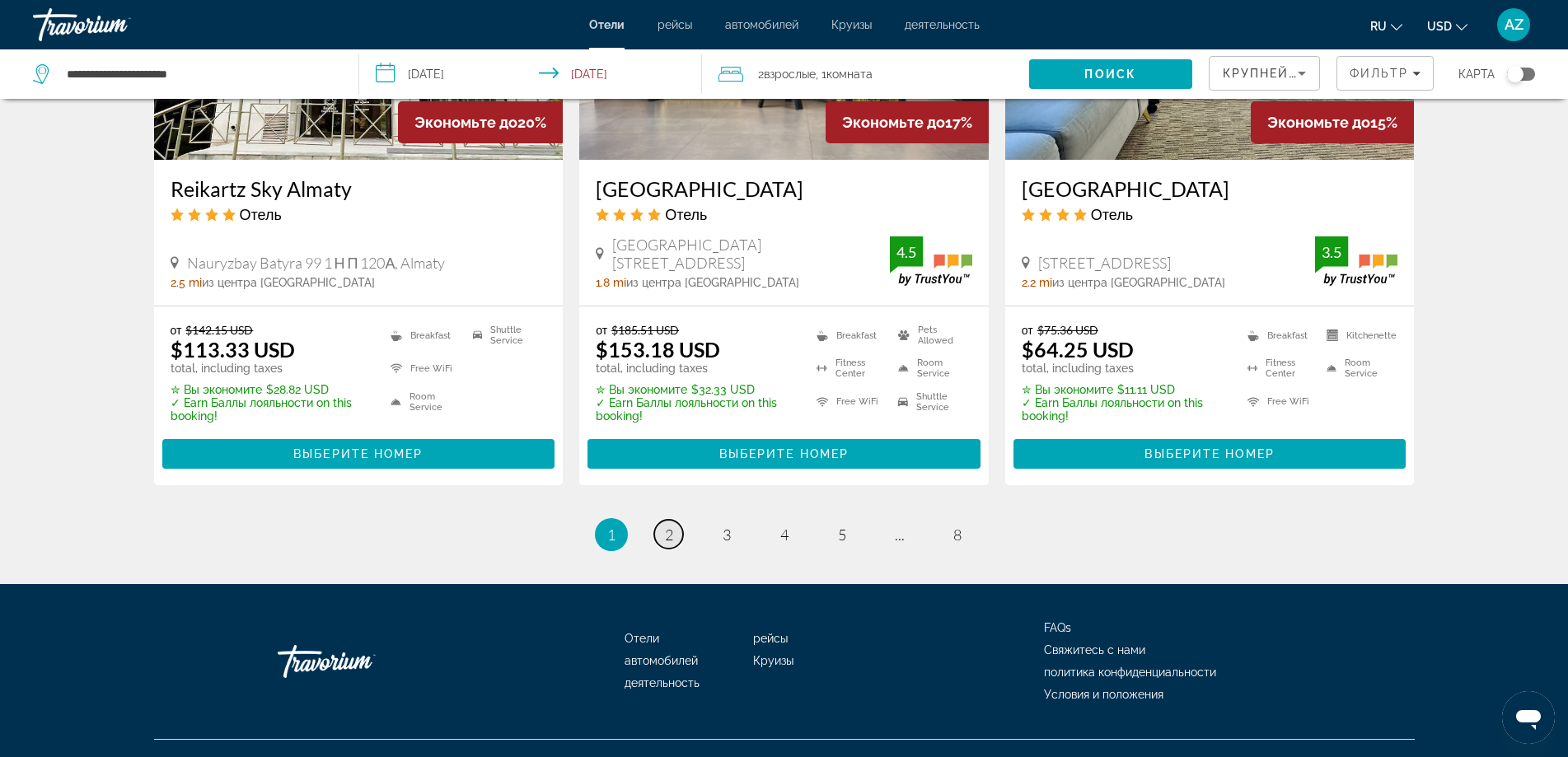
click at [664, 520] on link "page 2" at bounding box center [669, 535] width 29 height 29
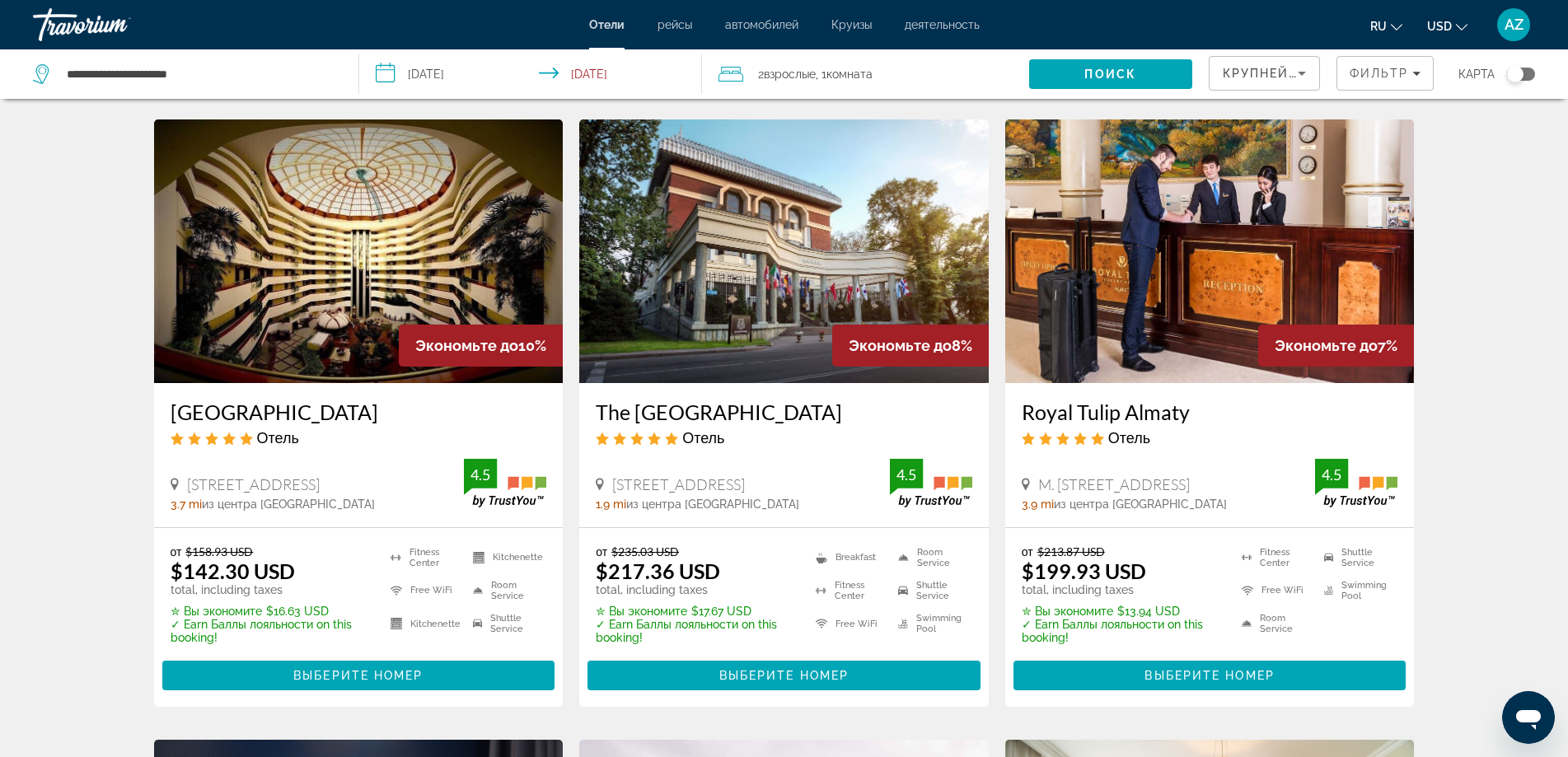
scroll to position [742, 0]
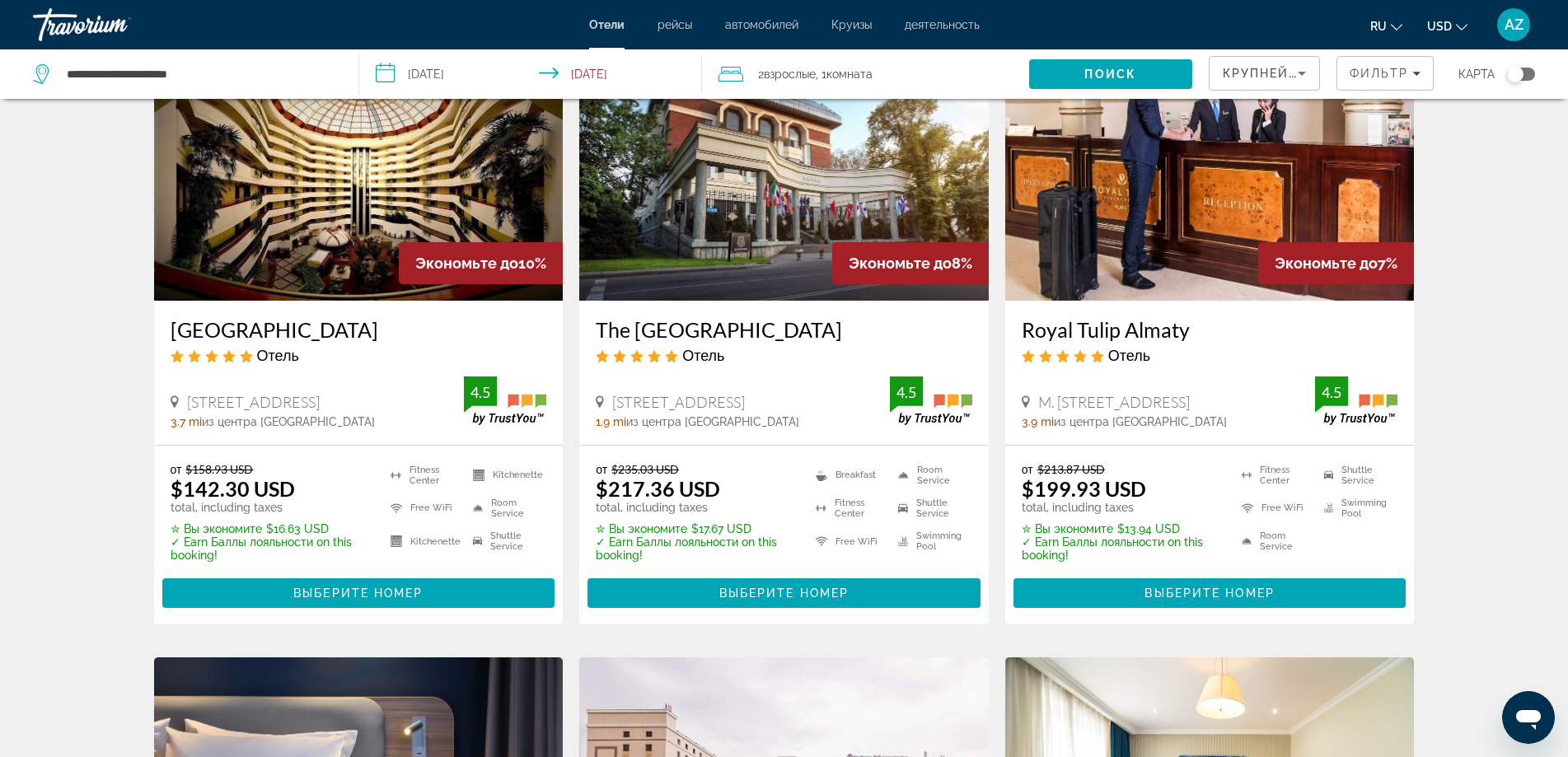
click at [331, 206] on img "Main content" at bounding box center [359, 169] width 410 height 264
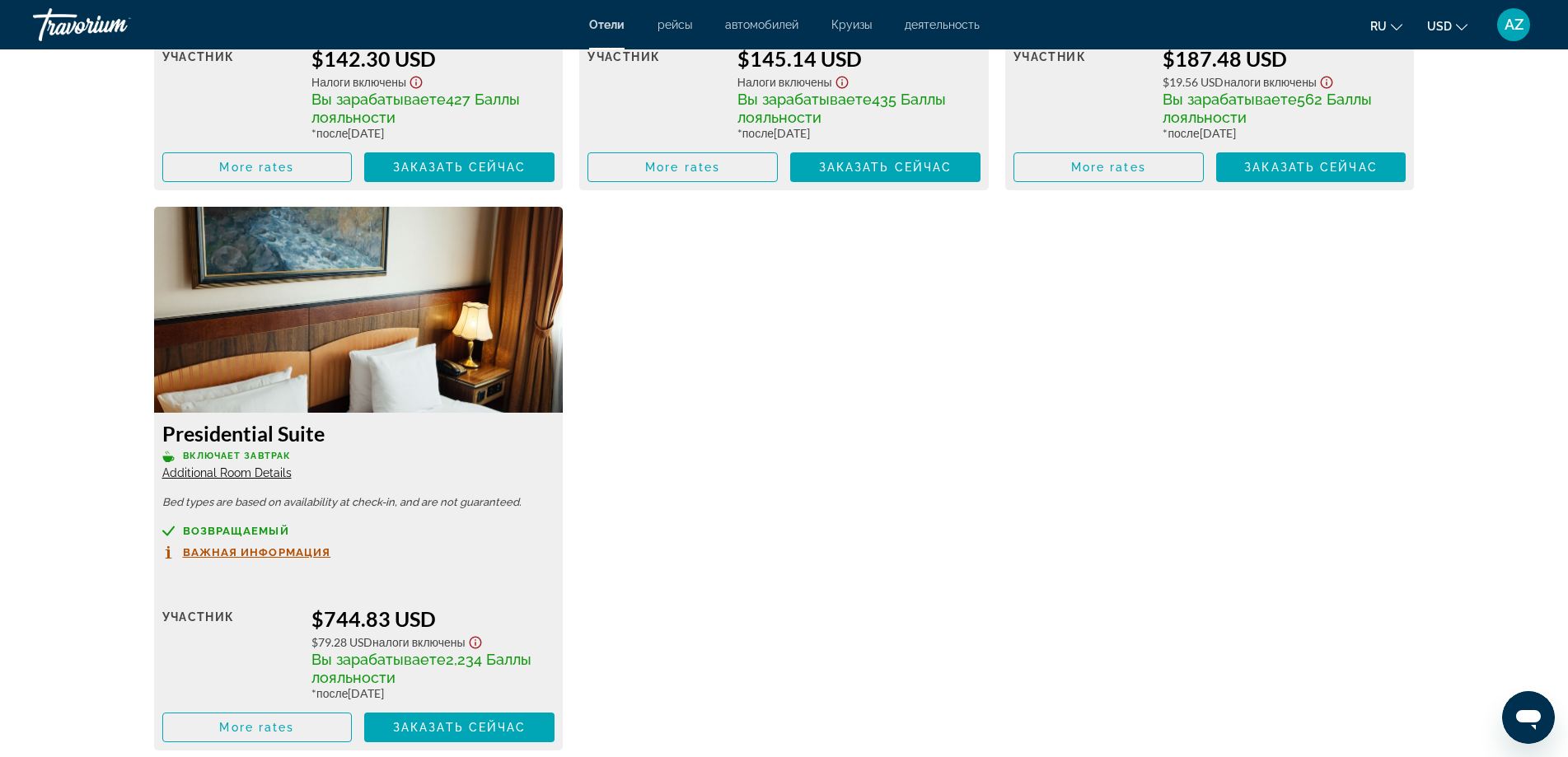
scroll to position [2802, 0]
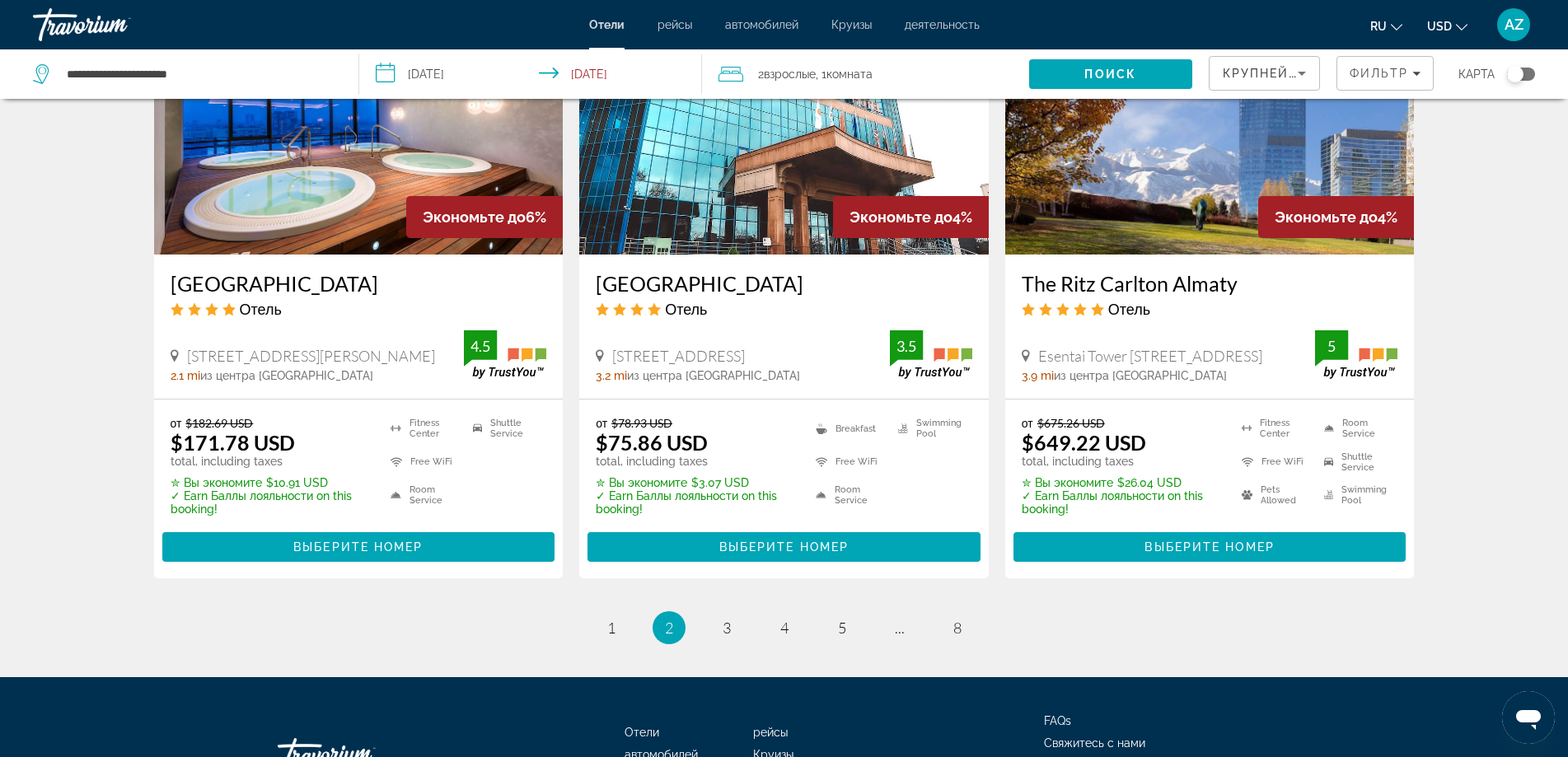
scroll to position [2142, 0]
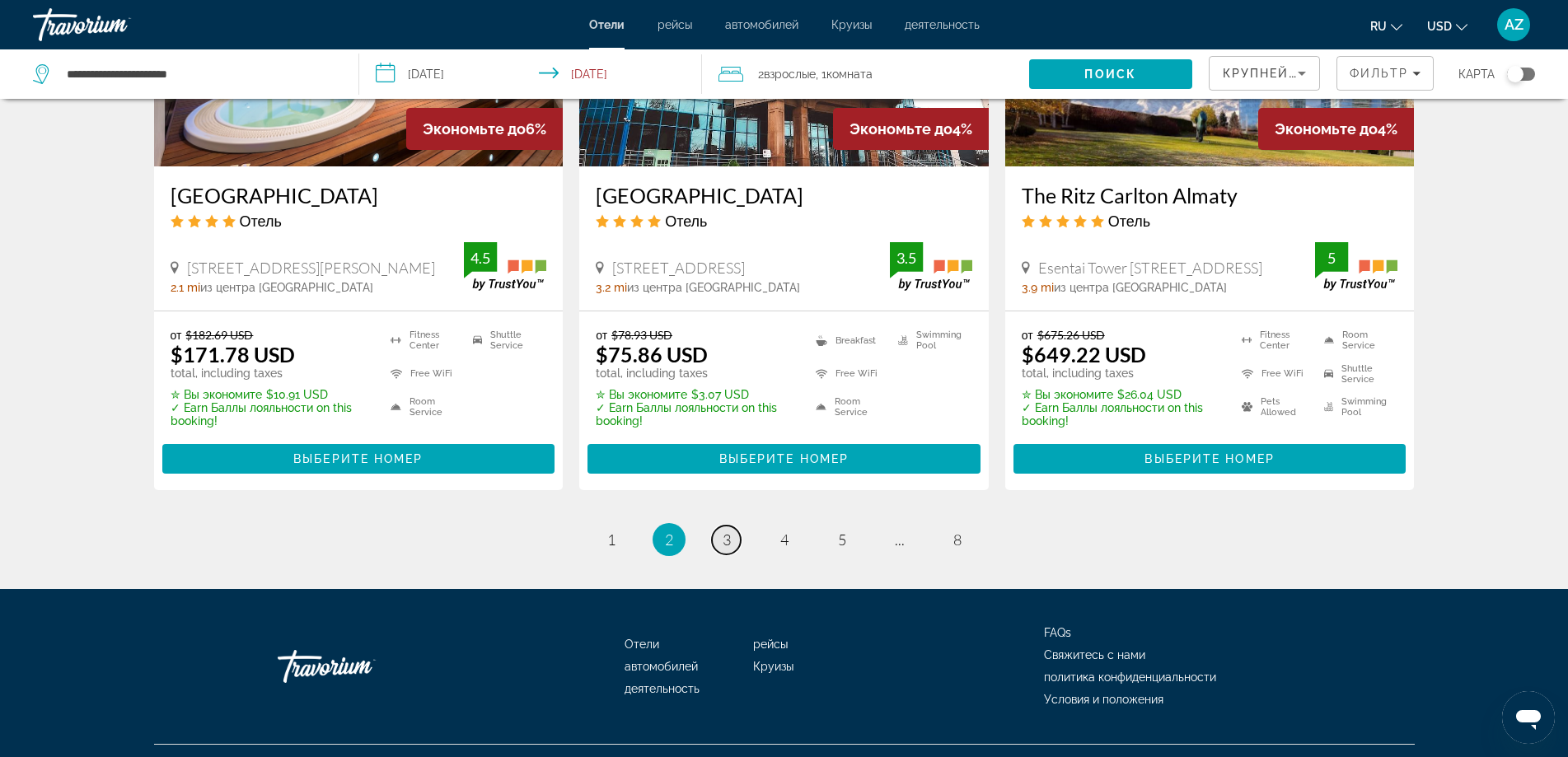
click at [722, 526] on link "page 3" at bounding box center [726, 541] width 29 height 29
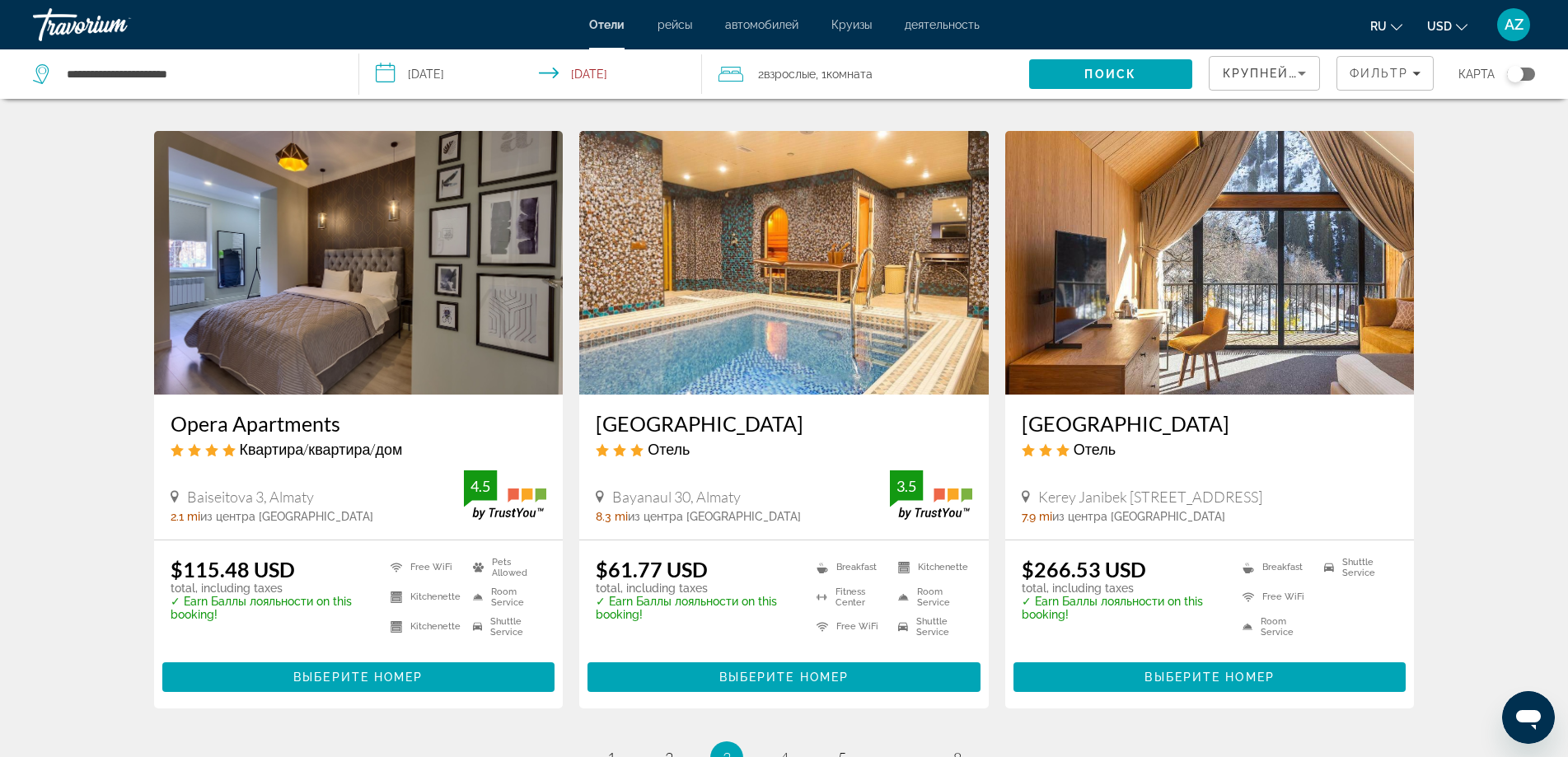
scroll to position [1978, 0]
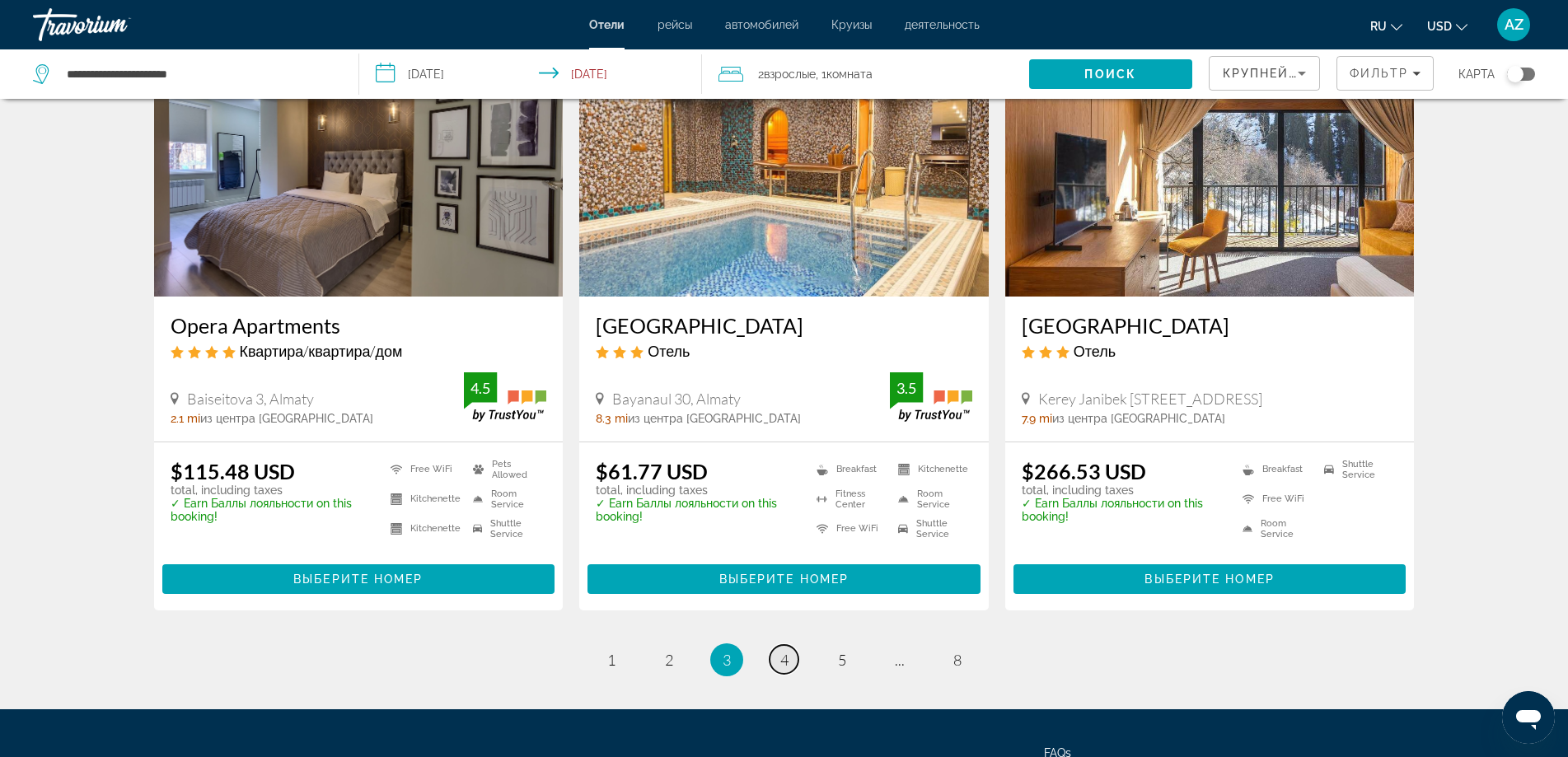
click at [784, 655] on span "4" at bounding box center [784, 660] width 9 height 18
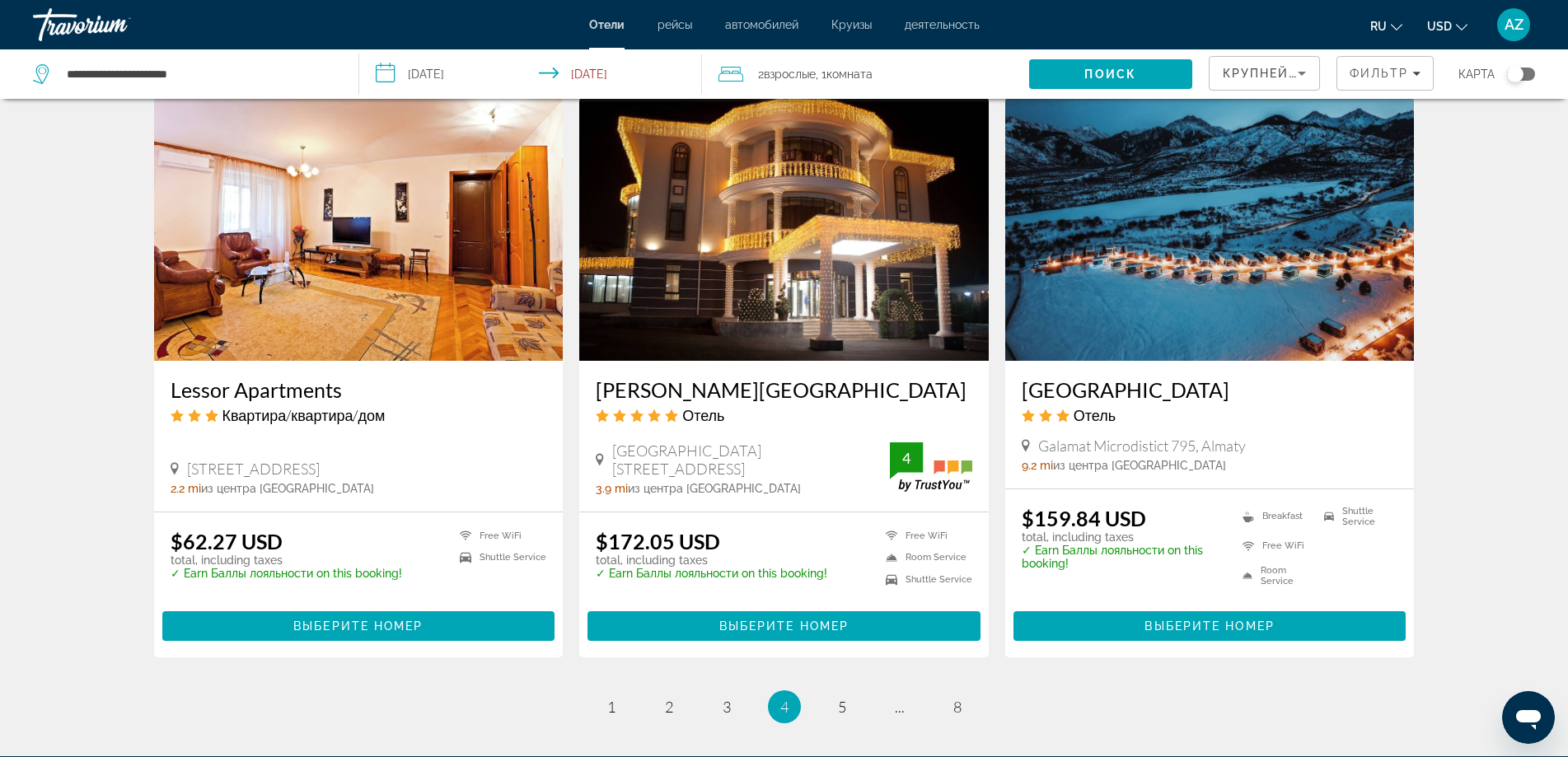
scroll to position [1895, 0]
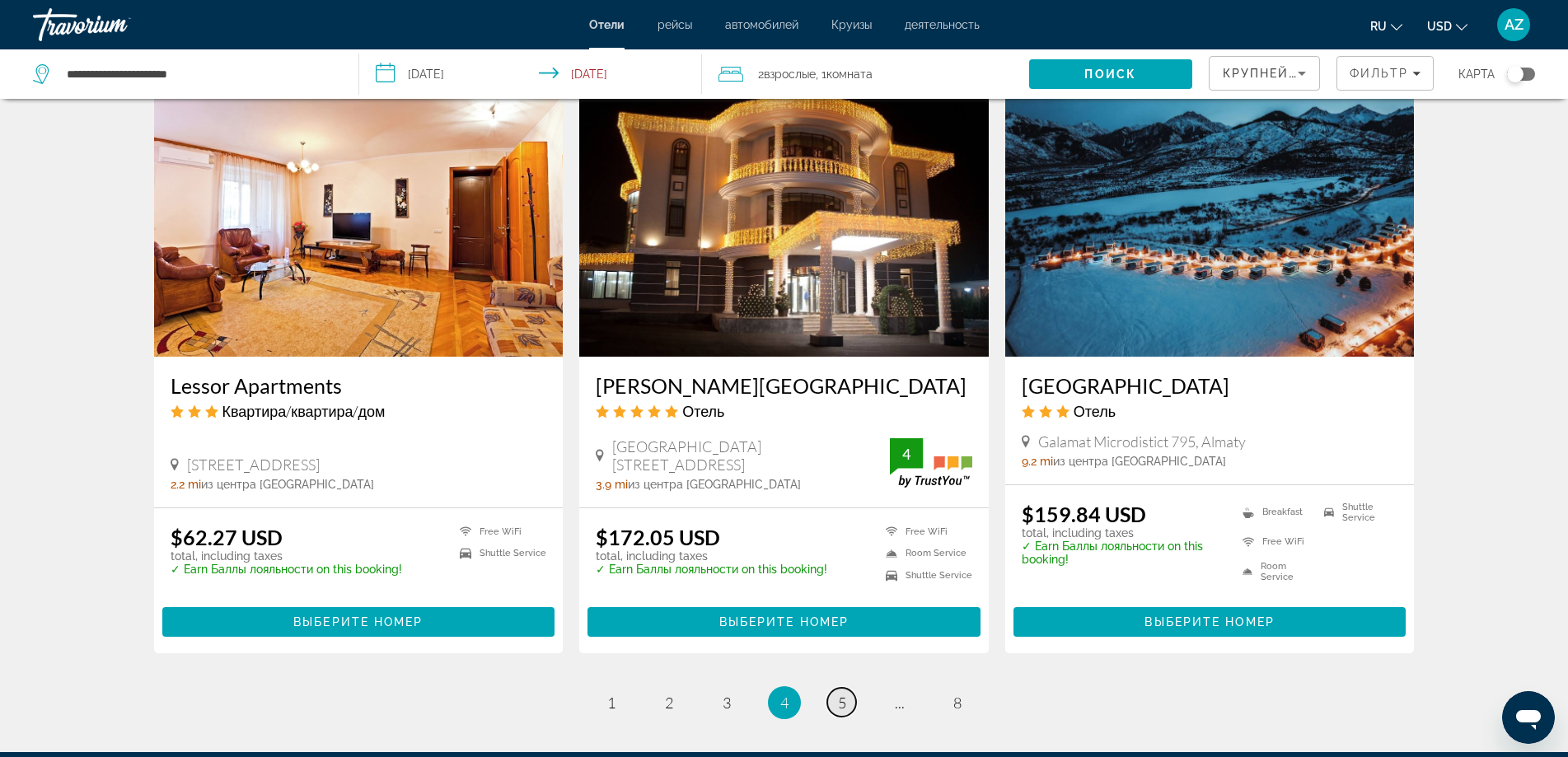
click at [847, 688] on link "page 5" at bounding box center [842, 702] width 29 height 29
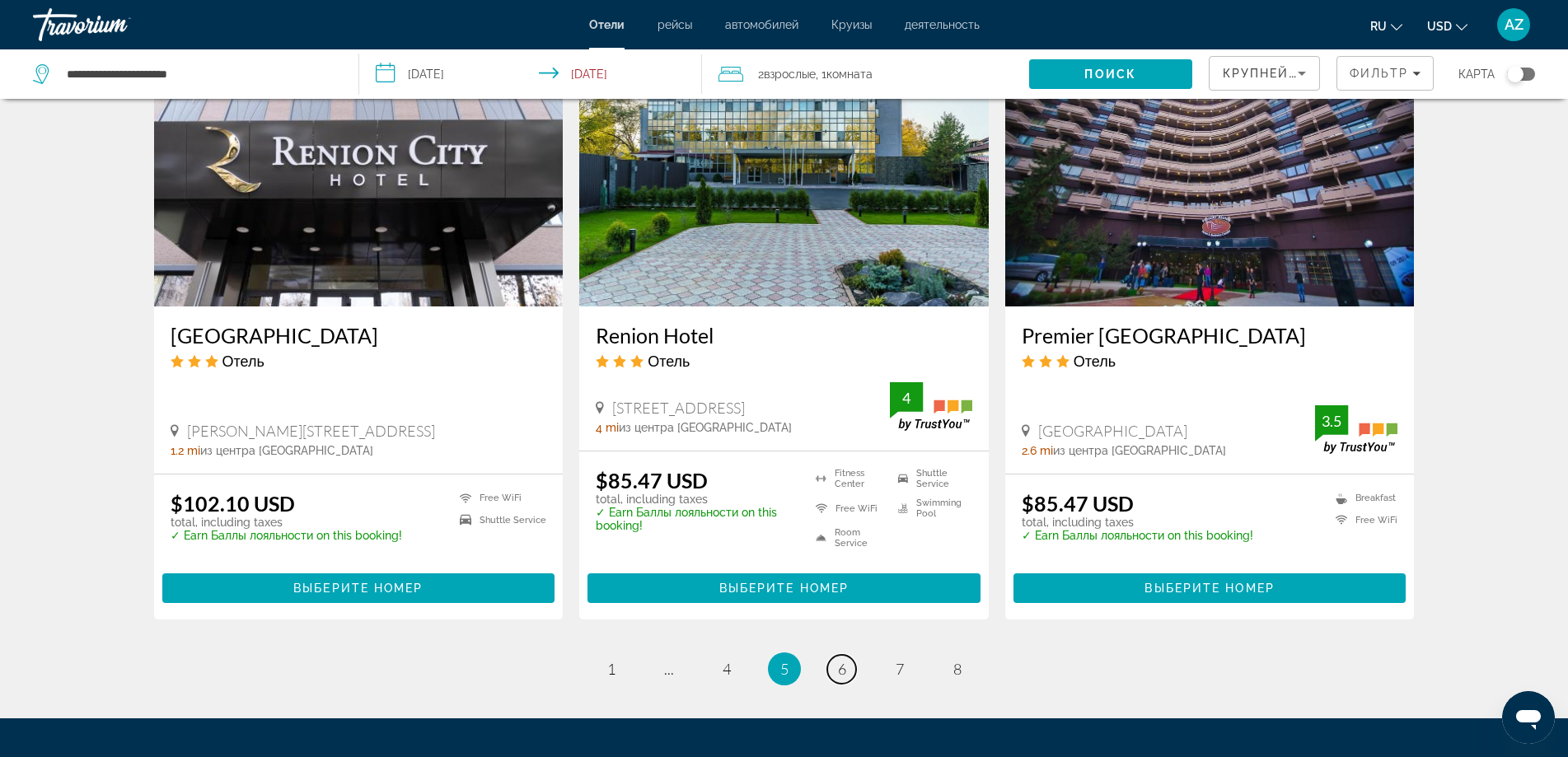
scroll to position [1895, 0]
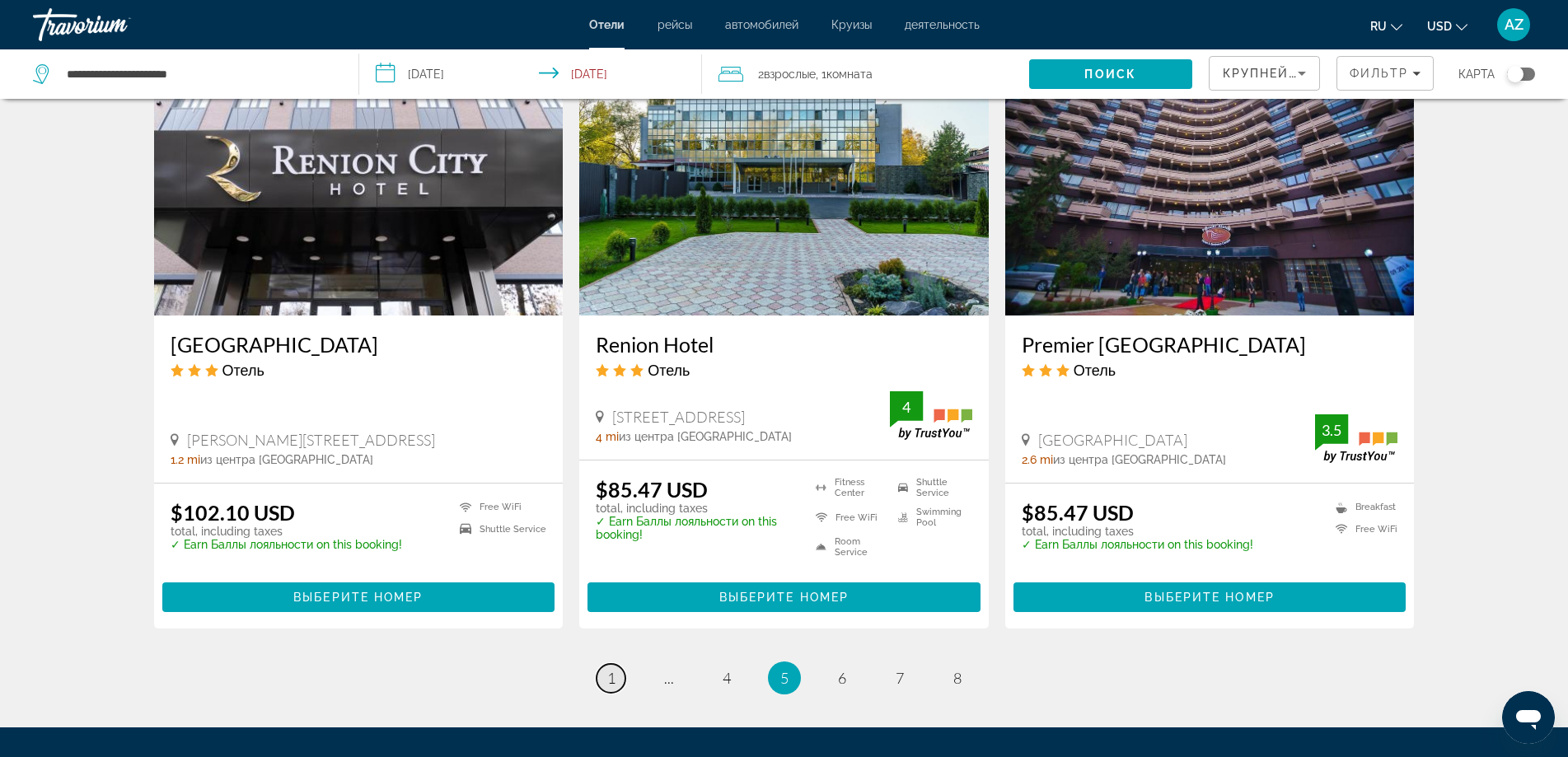
click at [603, 678] on link "page 1" at bounding box center [611, 678] width 29 height 29
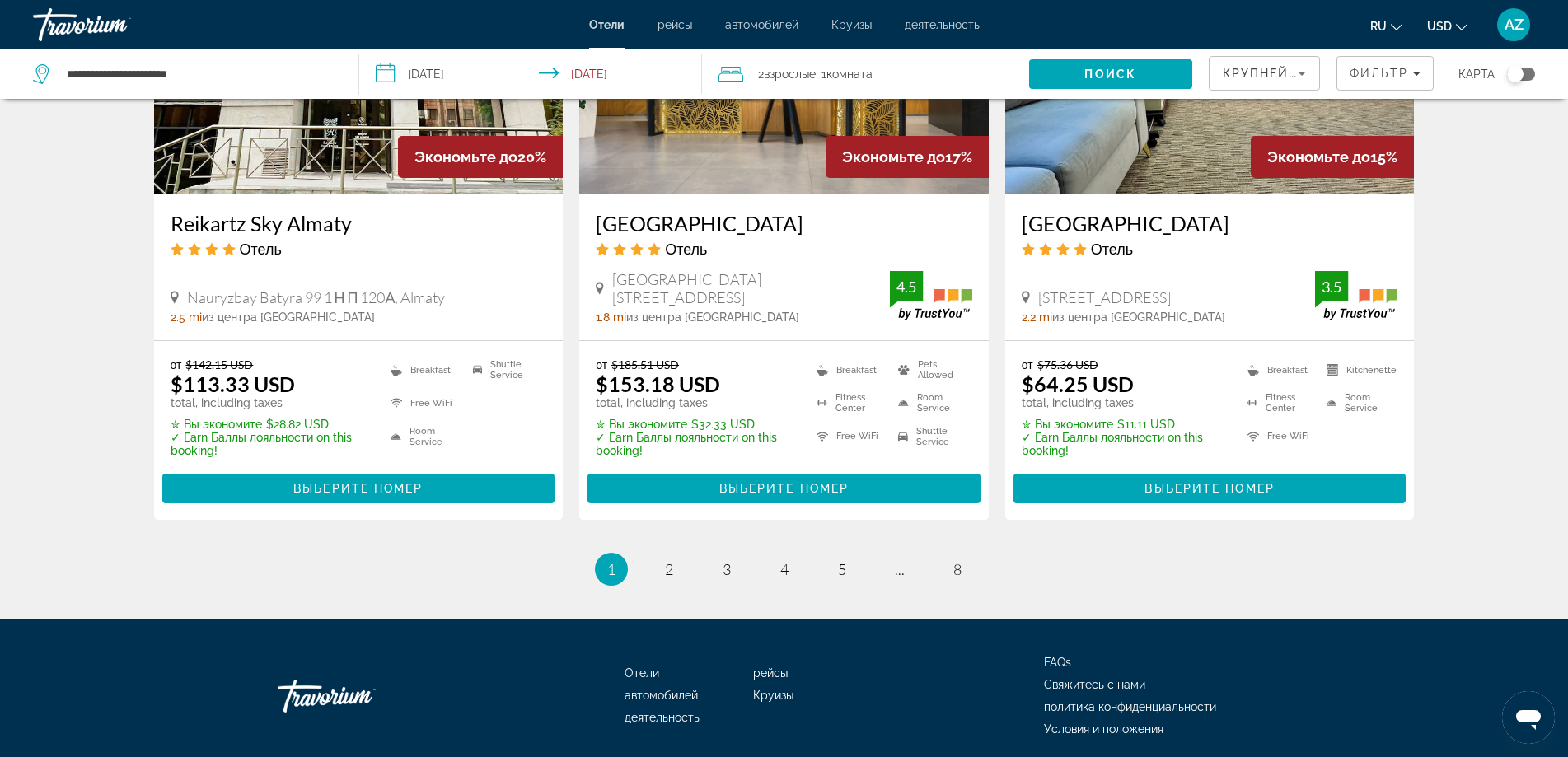
scroll to position [2153, 0]
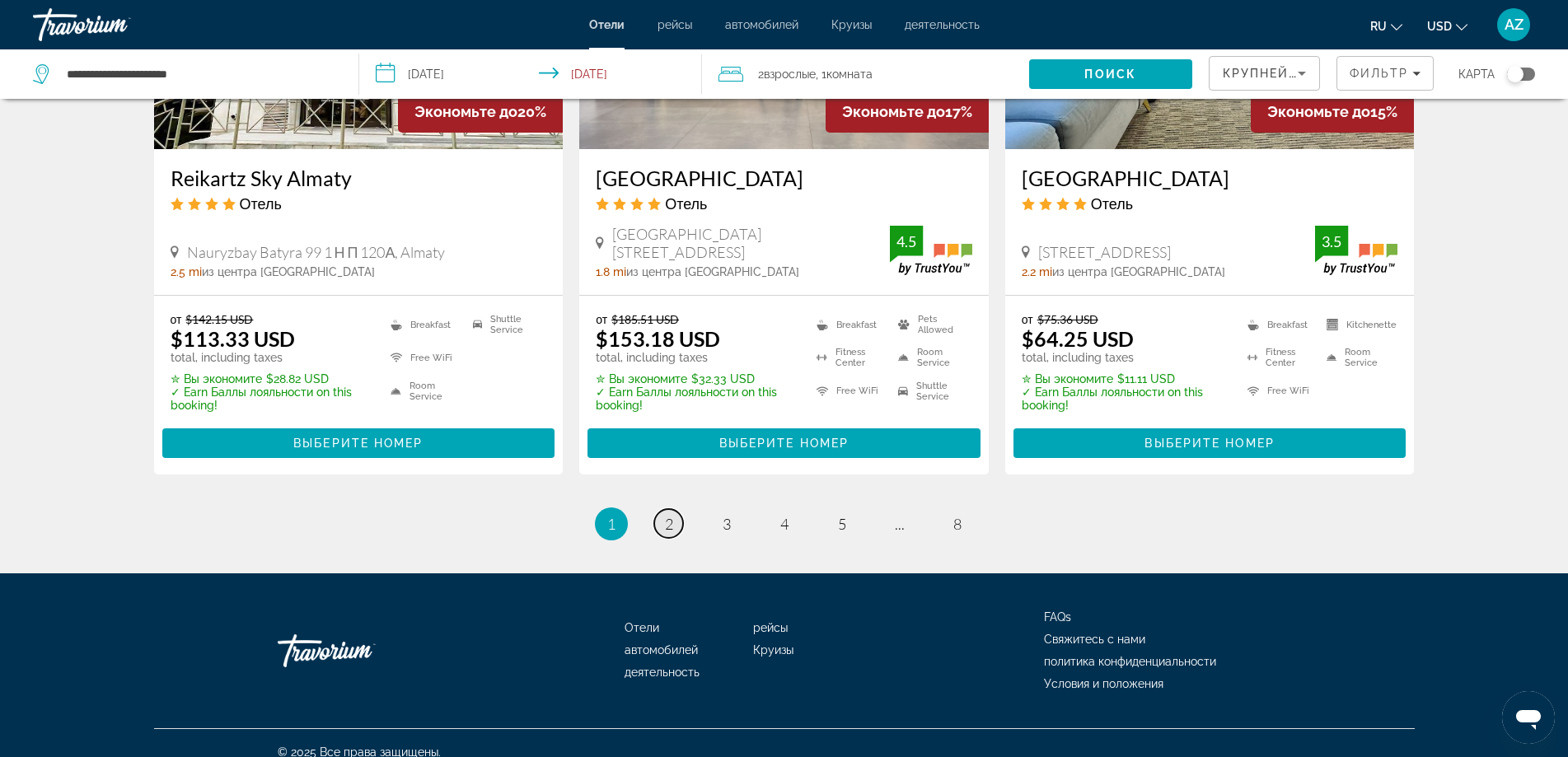
click at [663, 509] on link "page 2" at bounding box center [669, 523] width 29 height 29
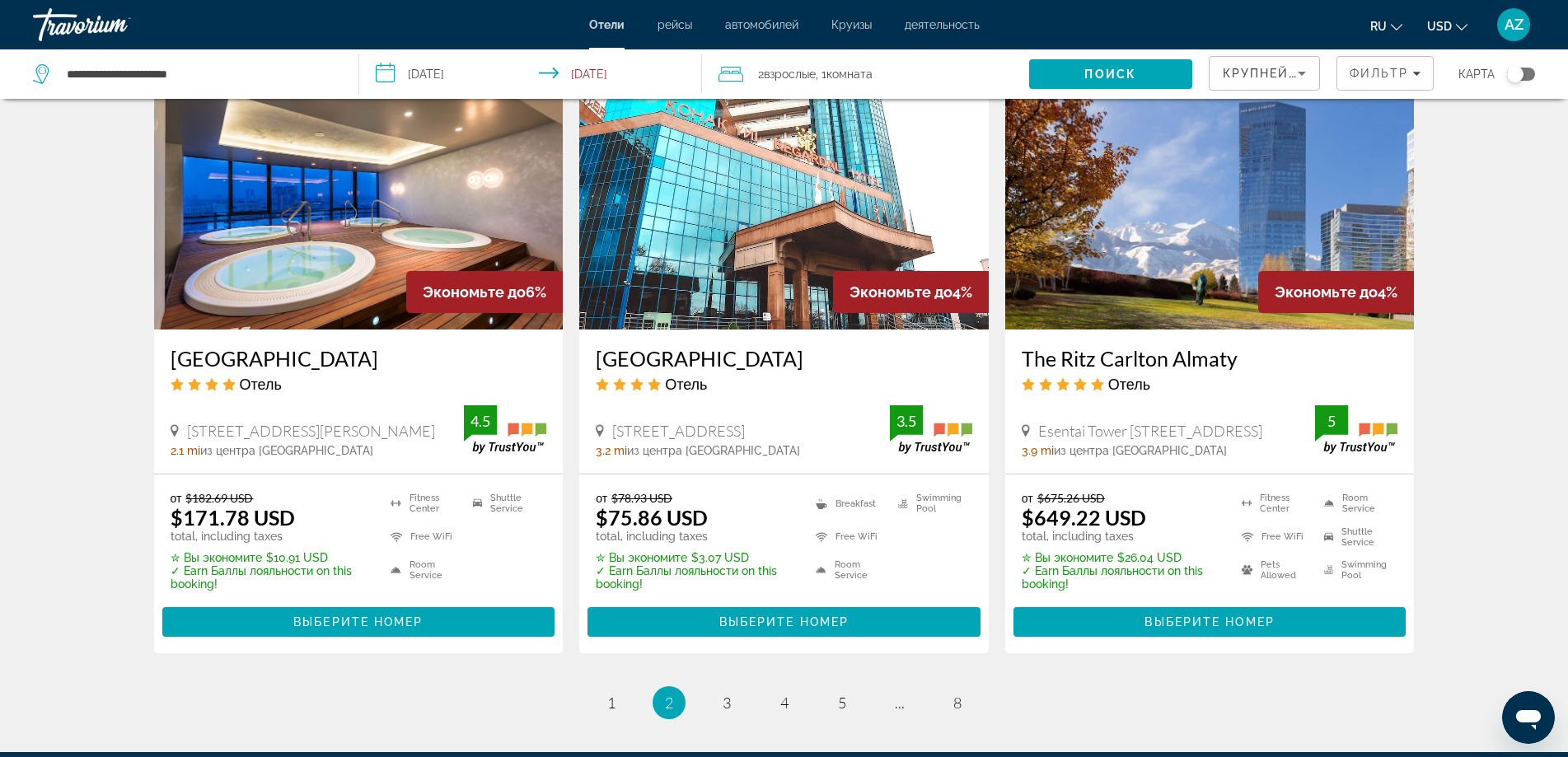
scroll to position [2060, 0]
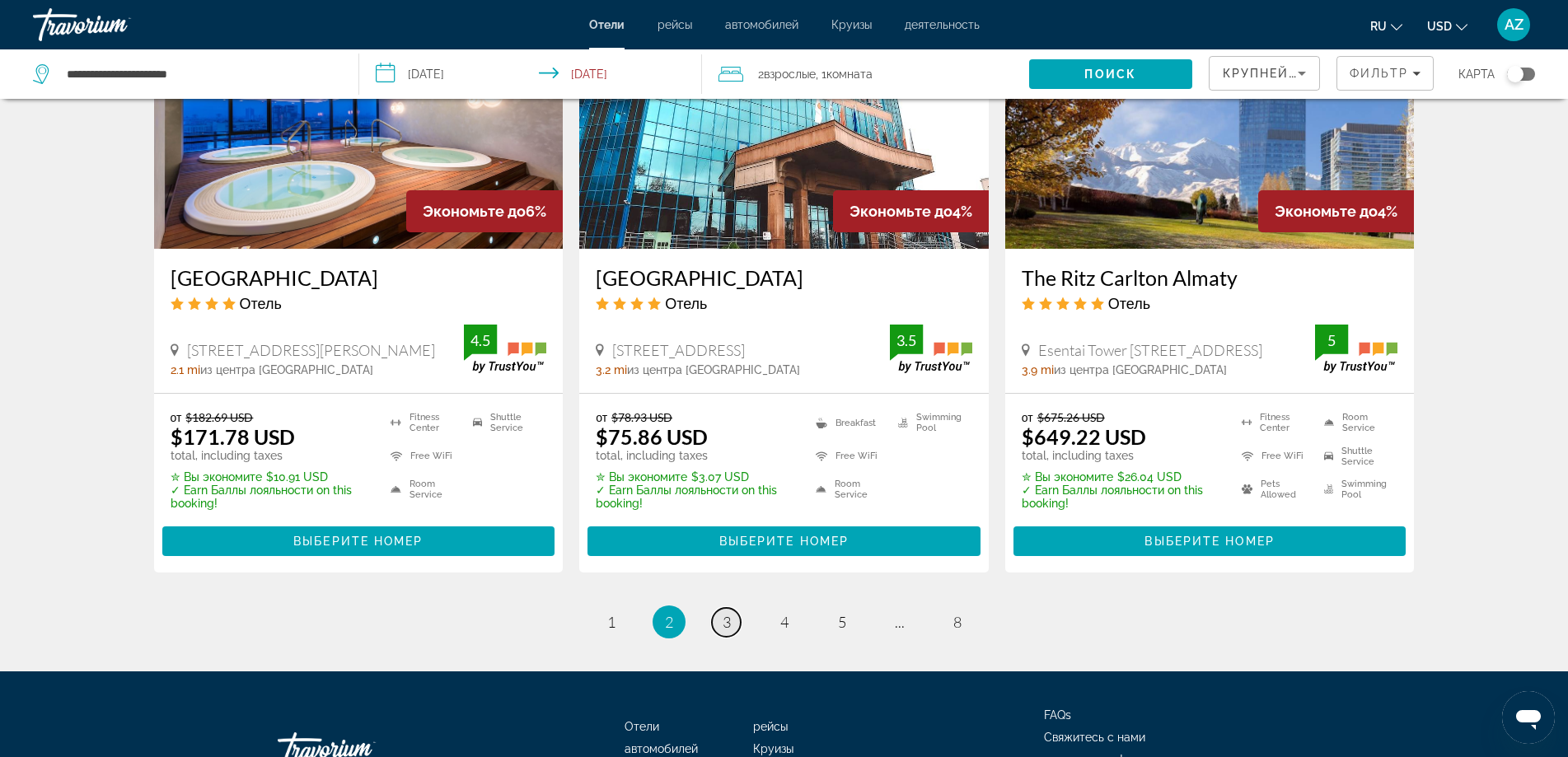
click at [722, 613] on span "3" at bounding box center [726, 621] width 9 height 18
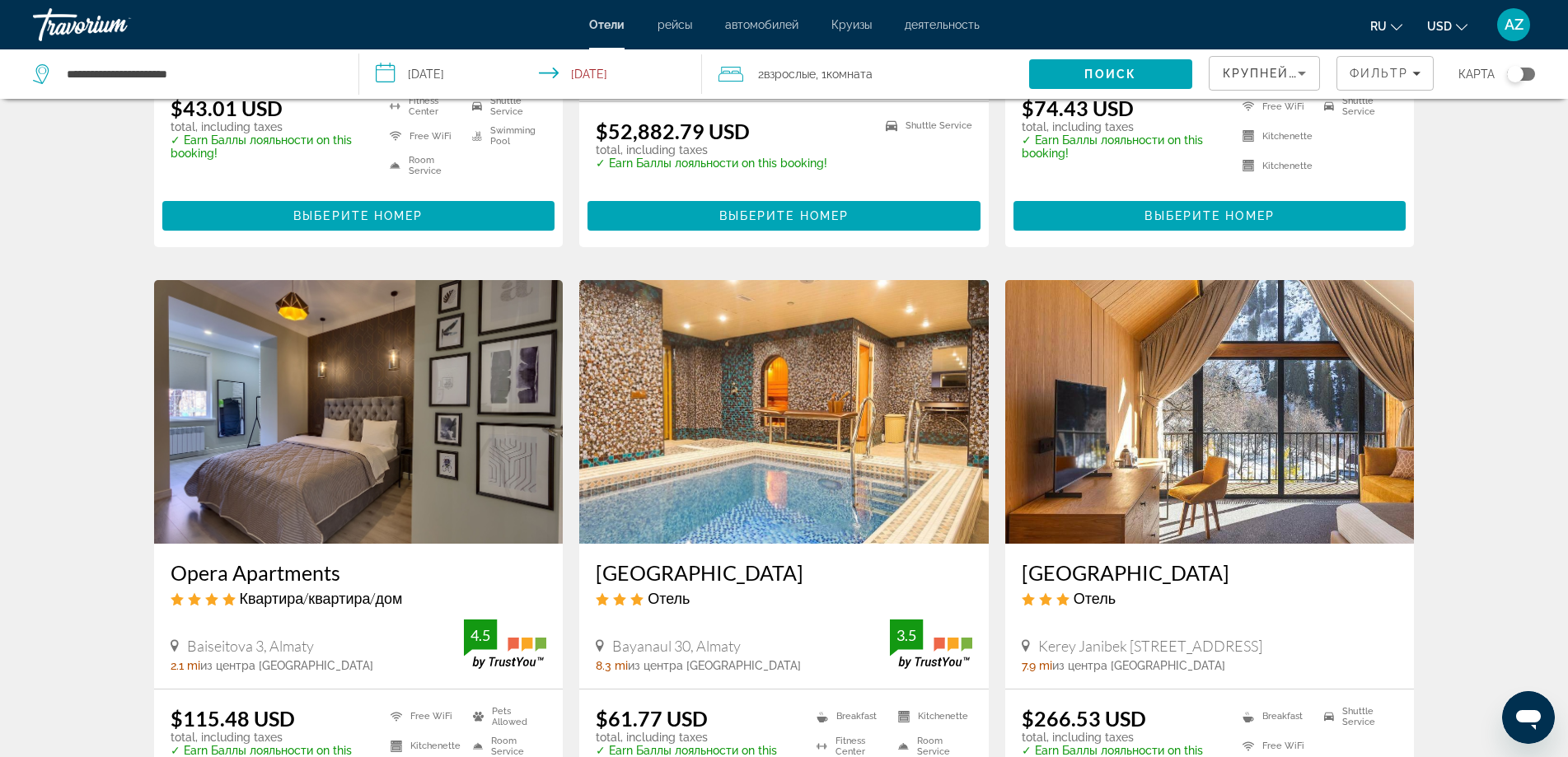
scroll to position [2060, 0]
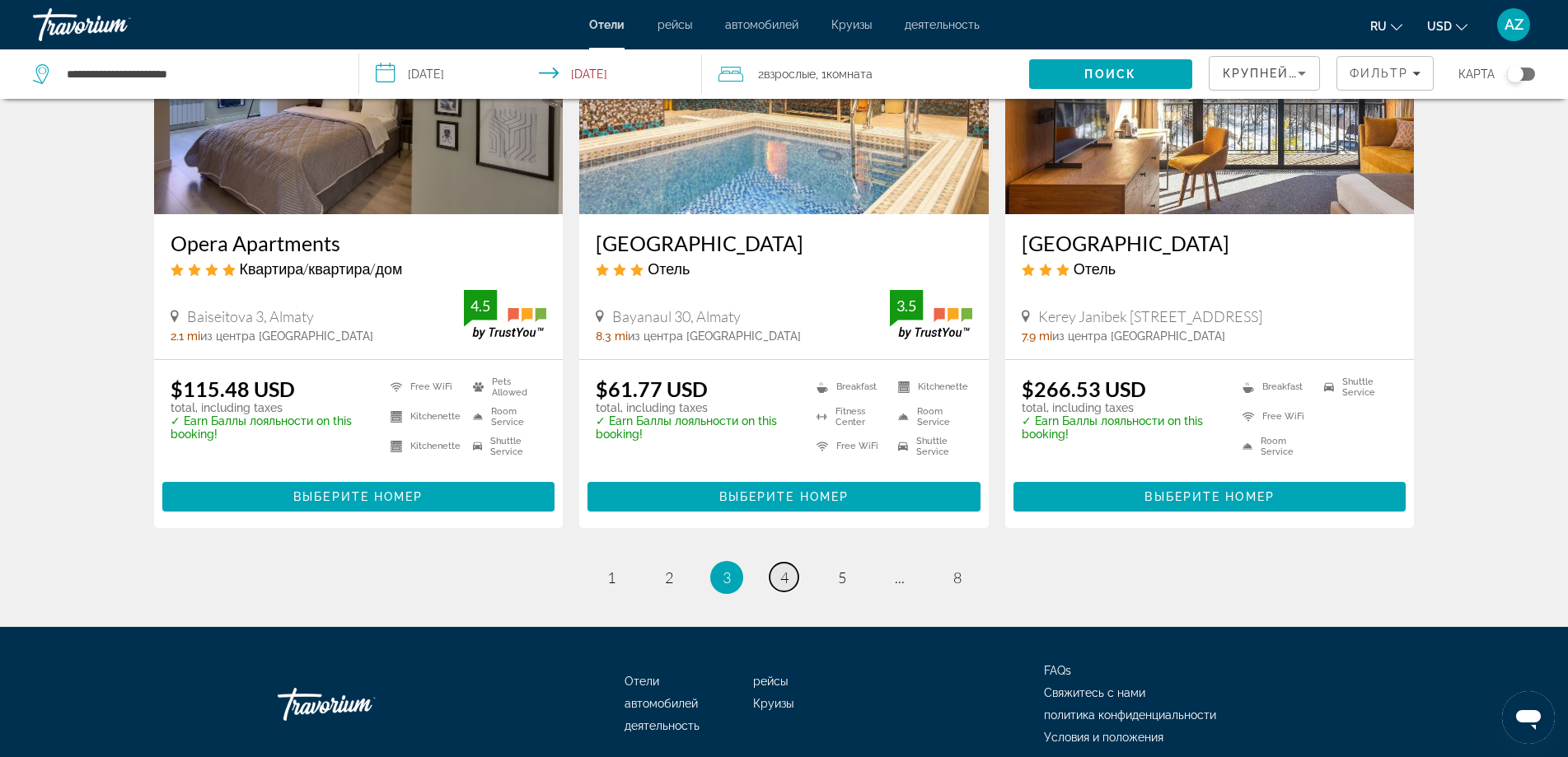
click at [771, 579] on link "page 4" at bounding box center [784, 577] width 29 height 29
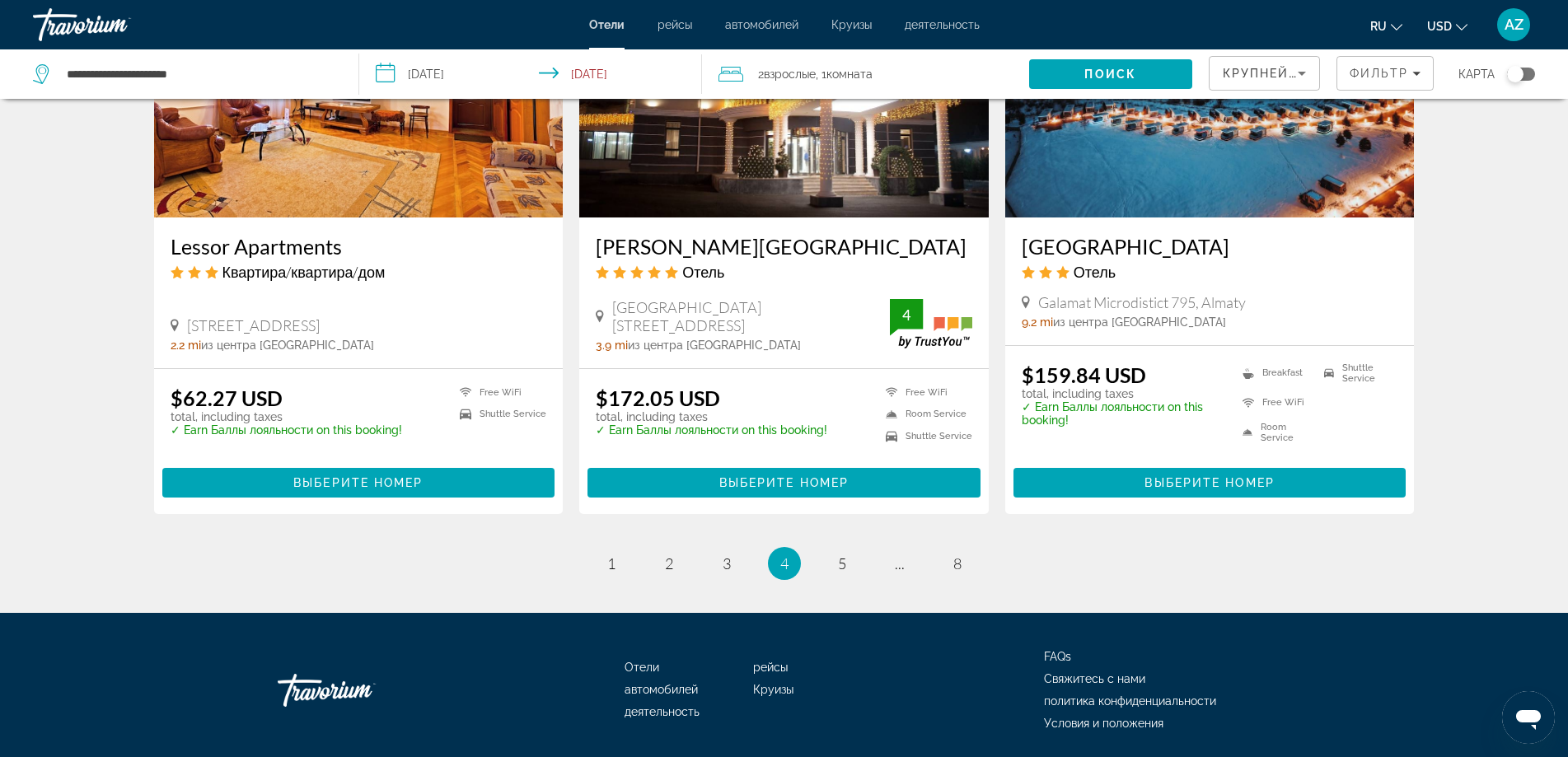
scroll to position [2074, 0]
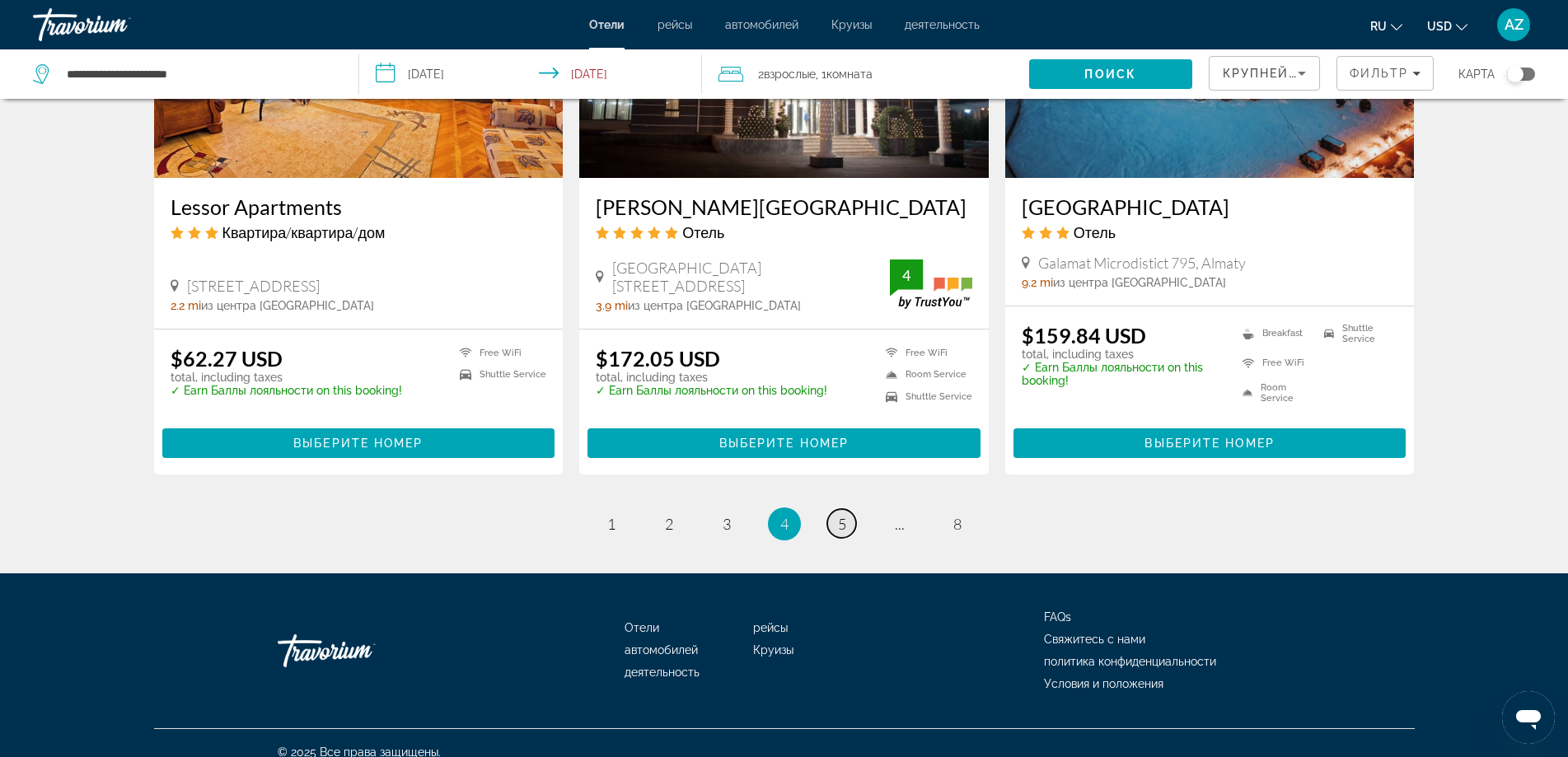
click at [843, 515] on span "5" at bounding box center [842, 523] width 9 height 18
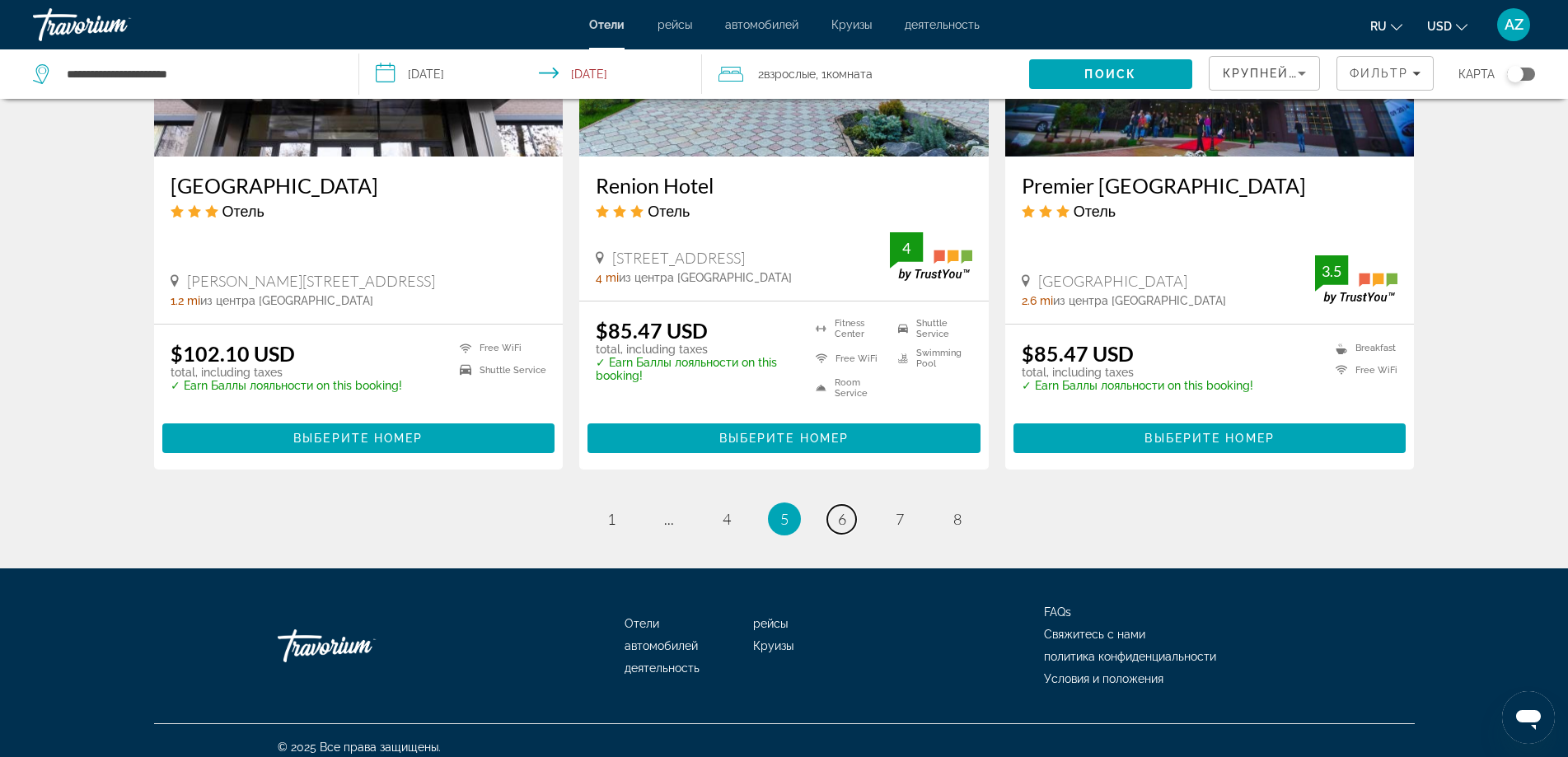
scroll to position [2067, 0]
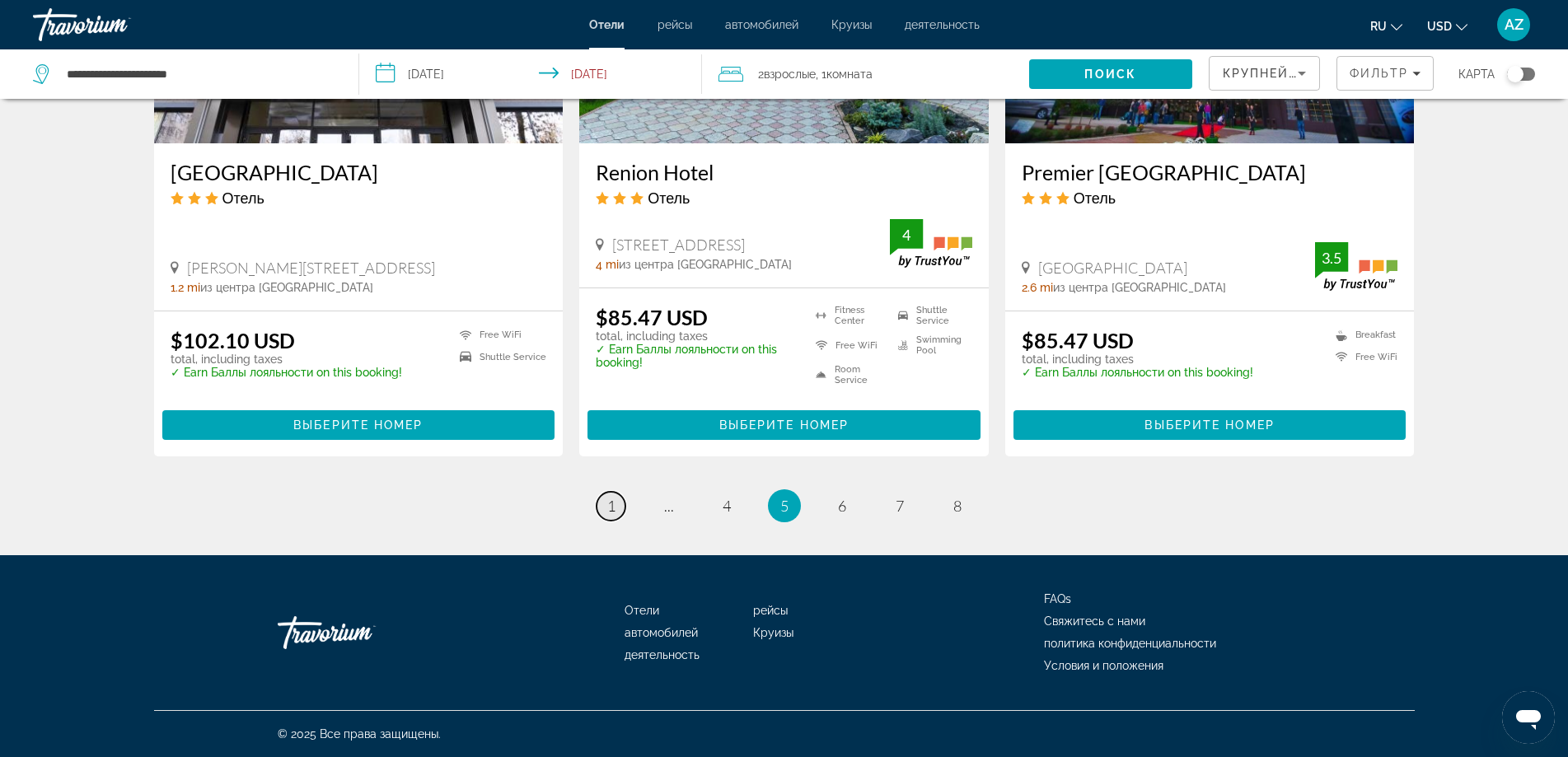
click at [608, 512] on span "1" at bounding box center [611, 506] width 9 height 18
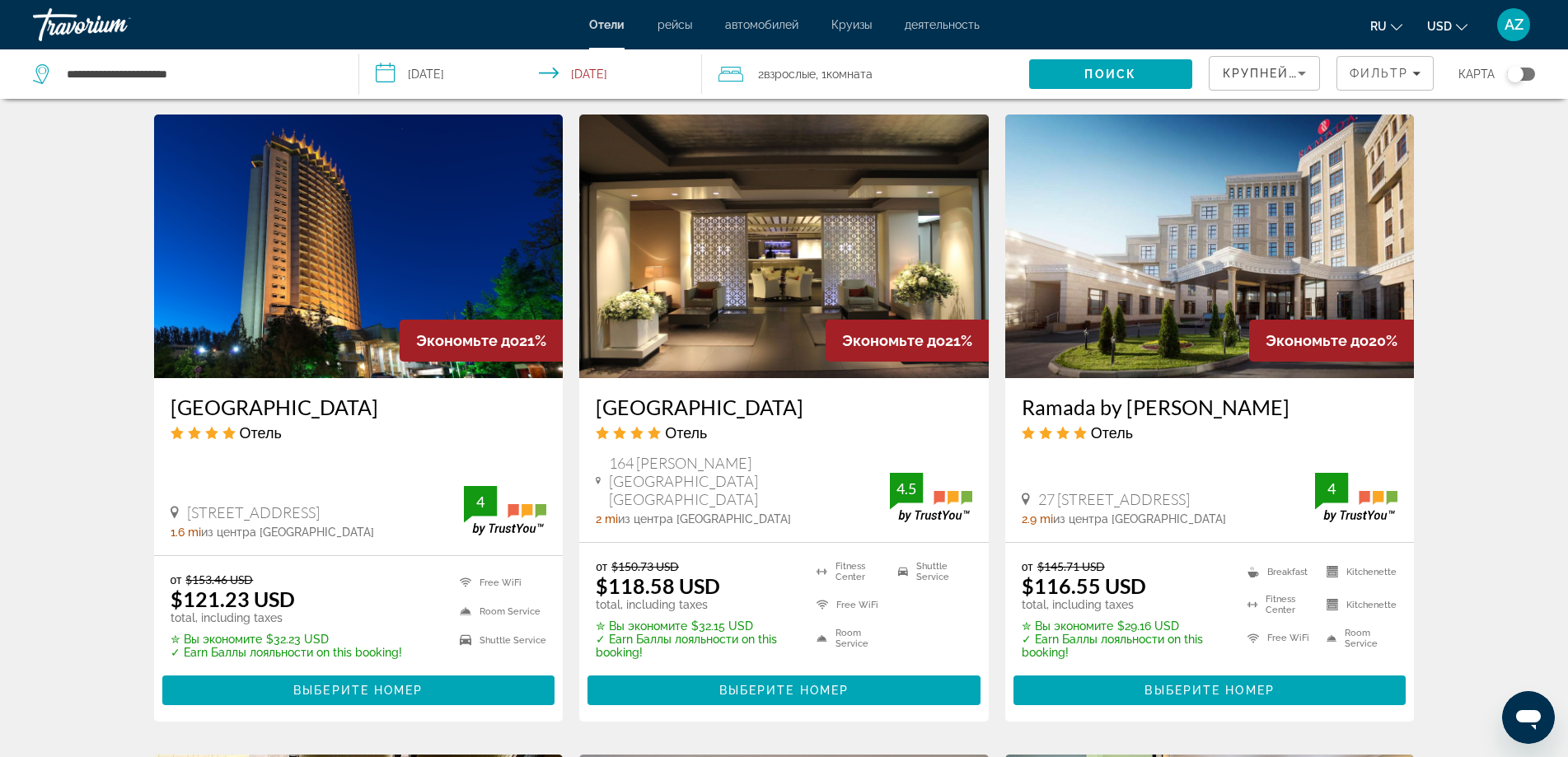
scroll to position [1236, 0]
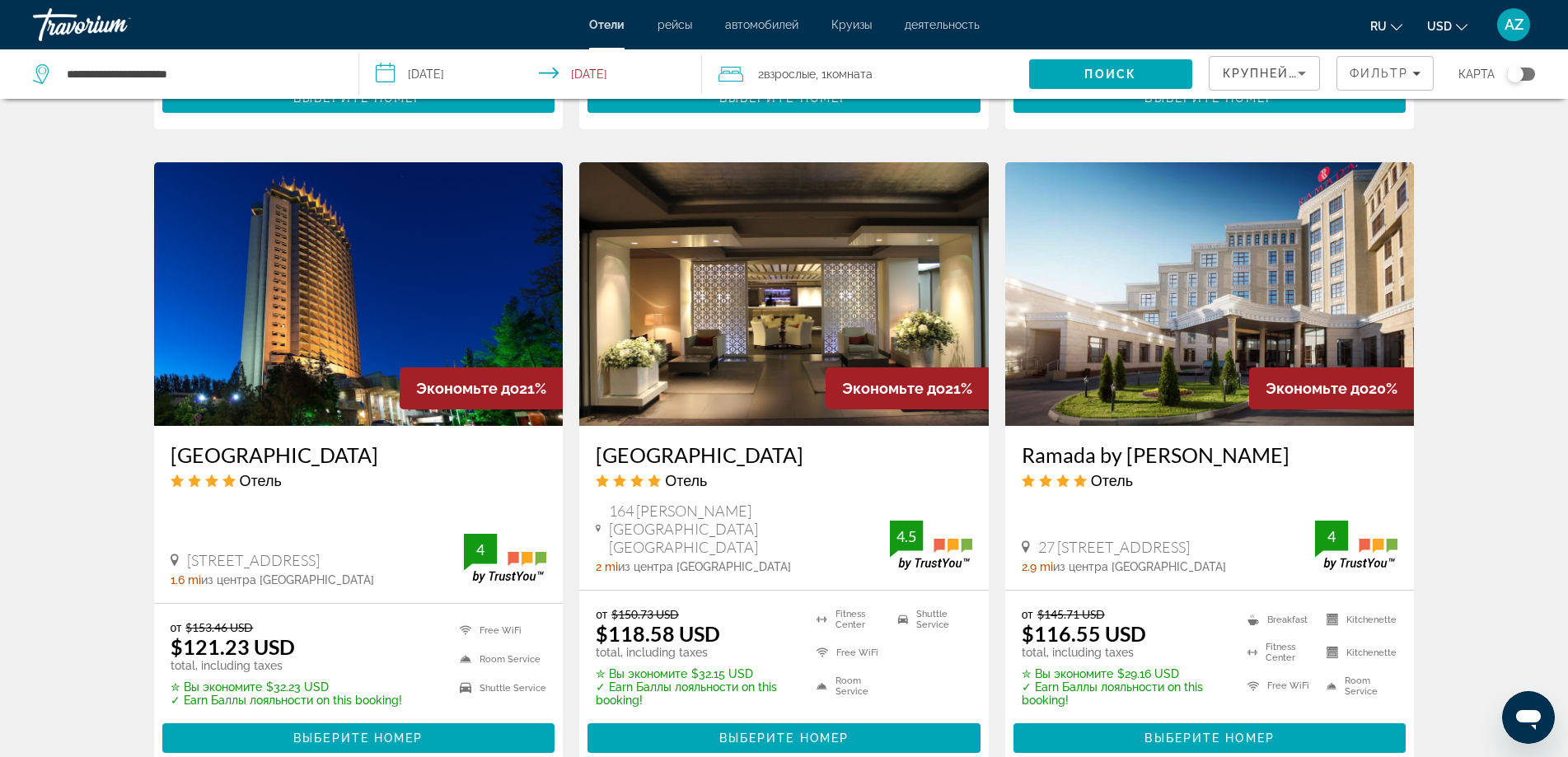
click at [345, 302] on img "Main content" at bounding box center [359, 294] width 410 height 264
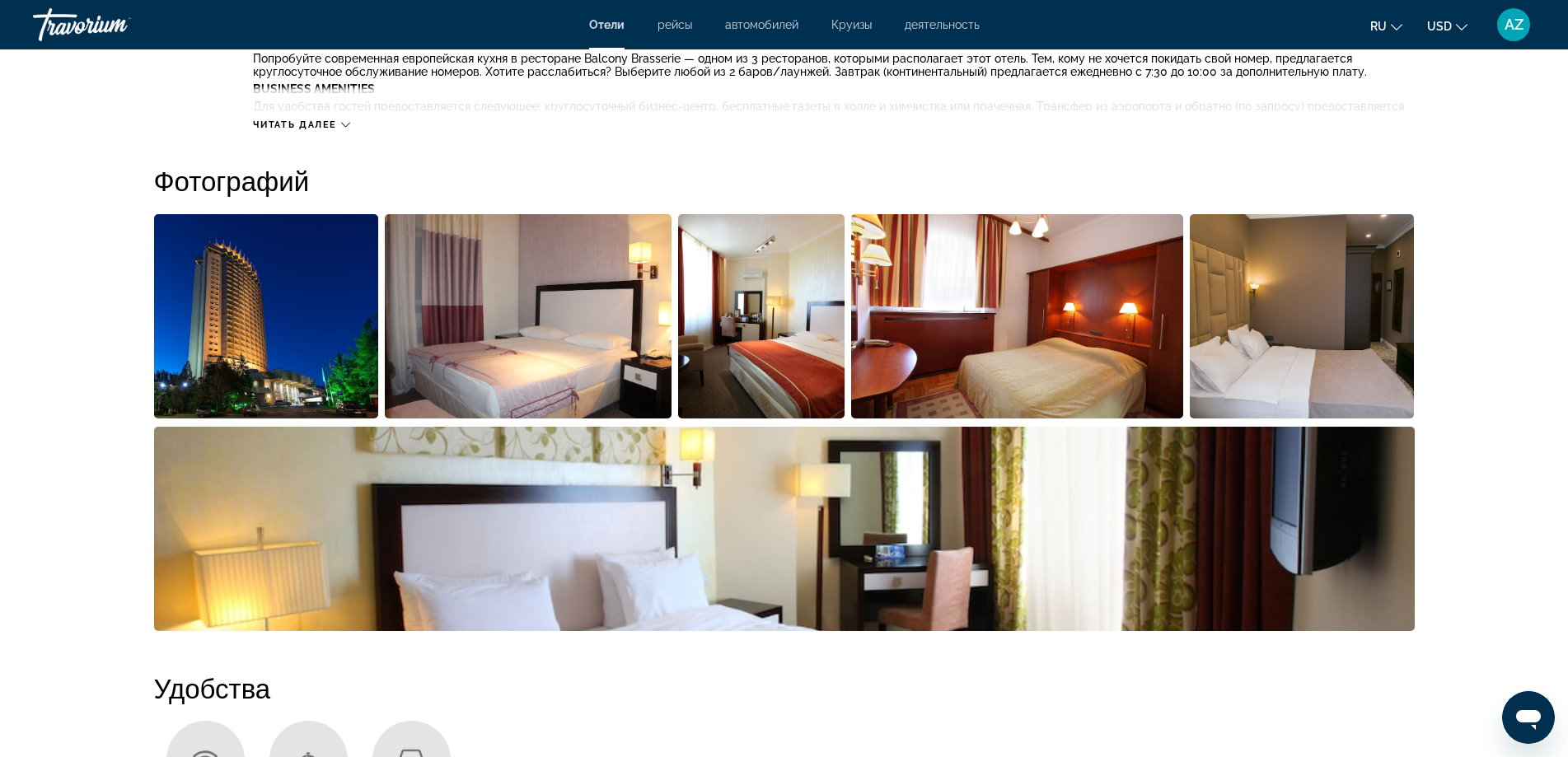
scroll to position [824, 0]
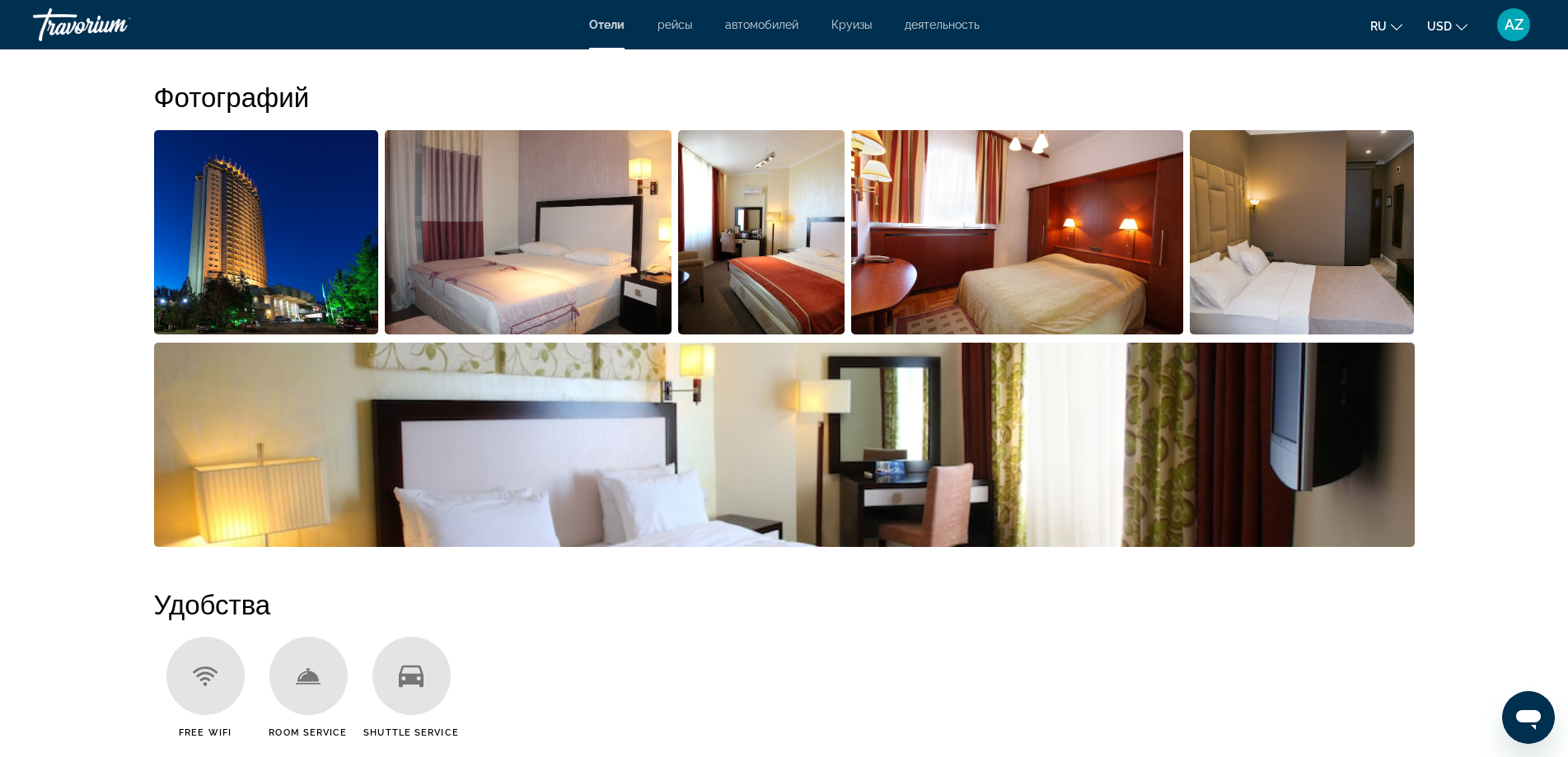
click at [559, 303] on img "Open full-screen image slider" at bounding box center [528, 232] width 287 height 204
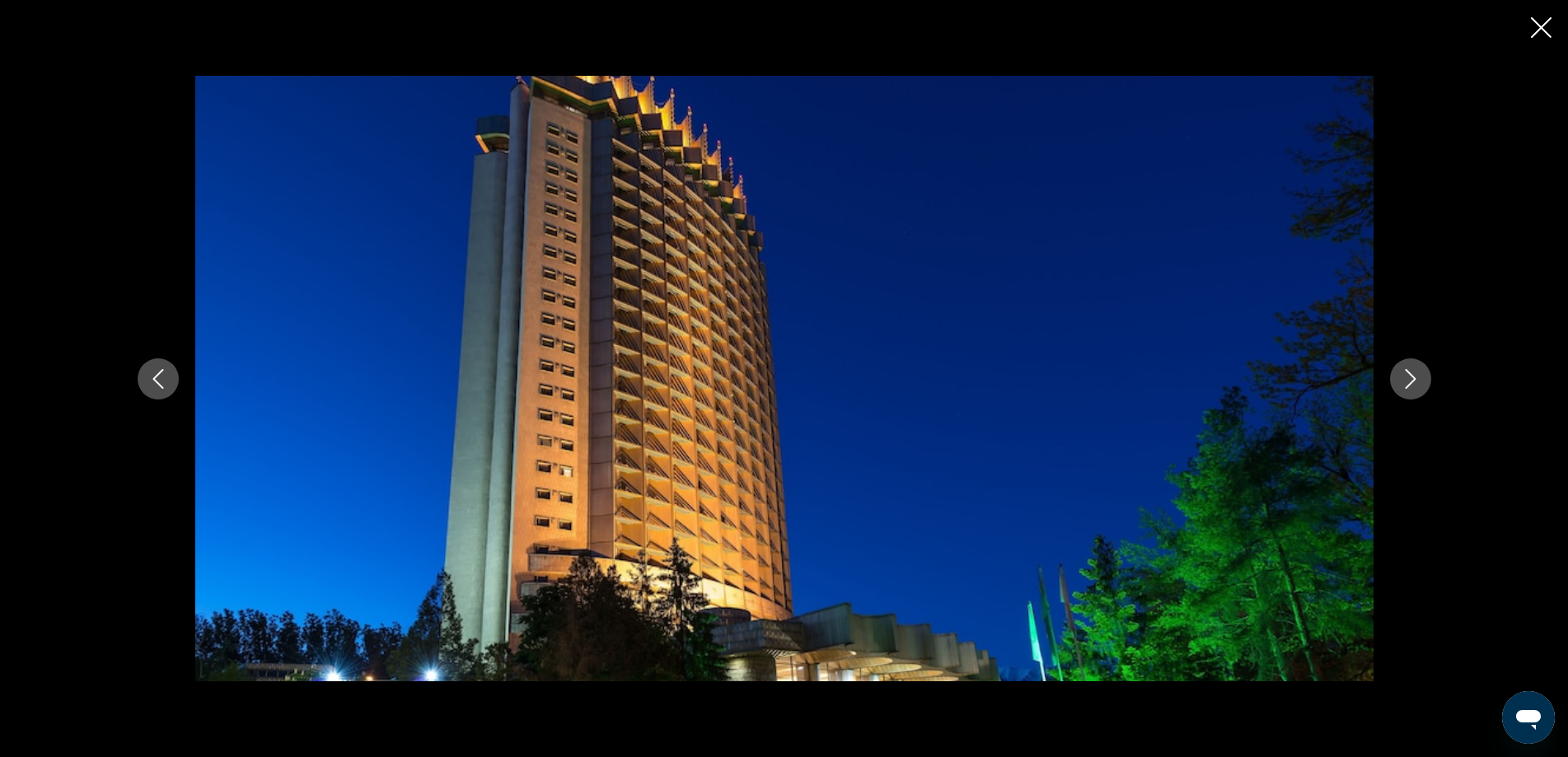
click at [1407, 375] on icon "Next image" at bounding box center [1410, 379] width 20 height 20
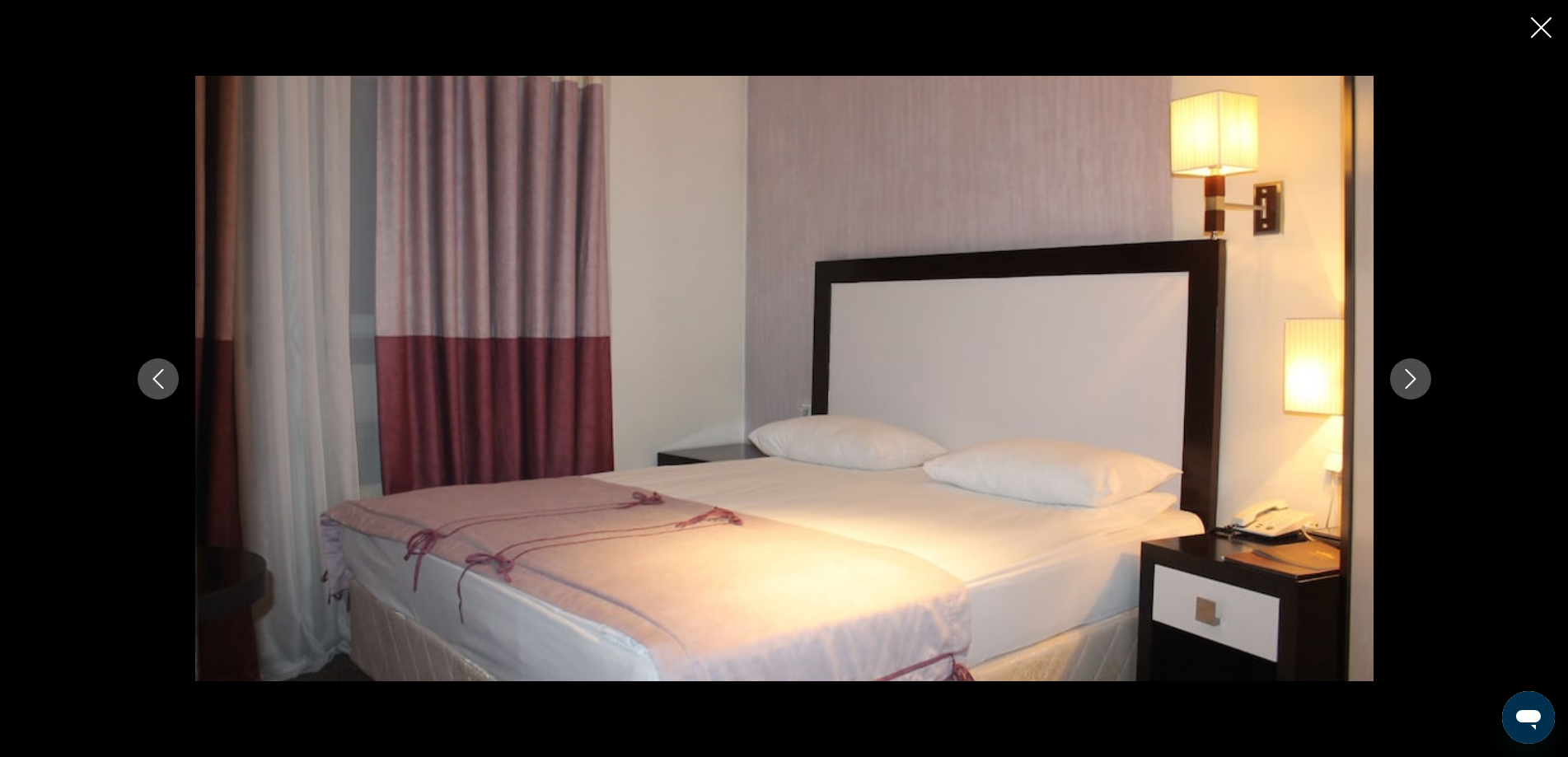
click at [1407, 376] on icon "Next image" at bounding box center [1410, 379] width 20 height 20
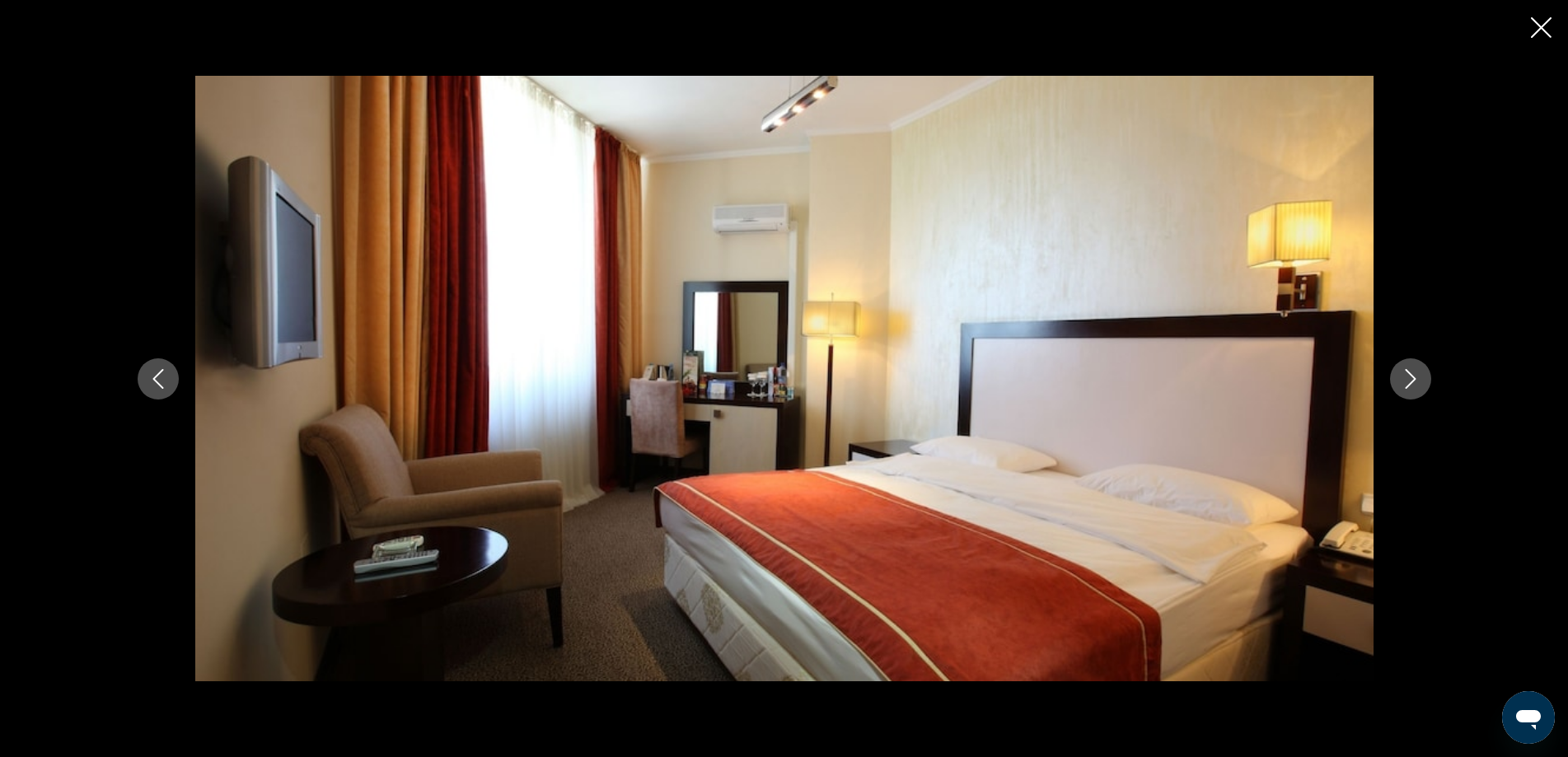
click at [1407, 376] on icon "Next image" at bounding box center [1410, 379] width 20 height 20
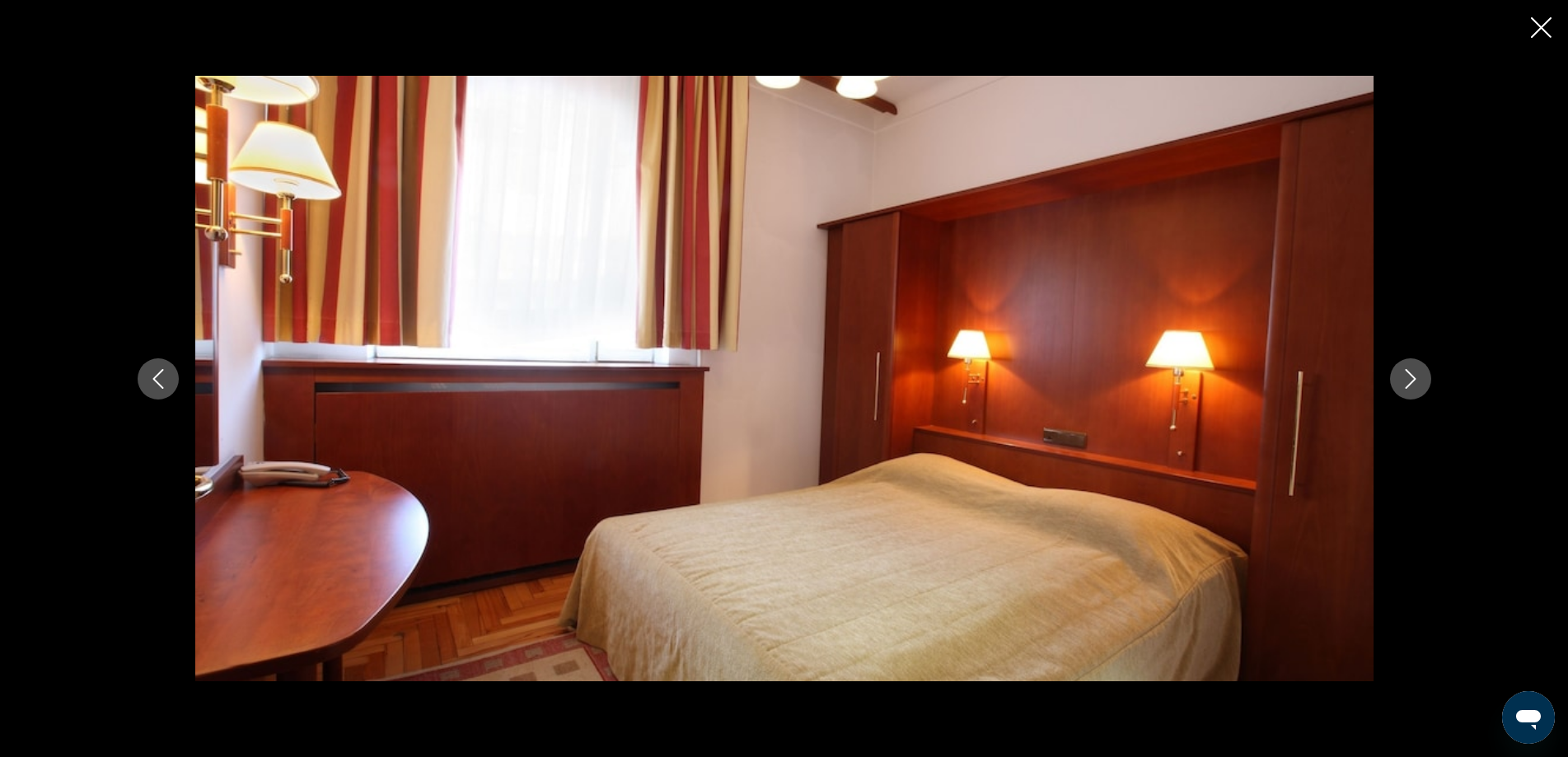
click at [1407, 376] on icon "Next image" at bounding box center [1410, 379] width 20 height 20
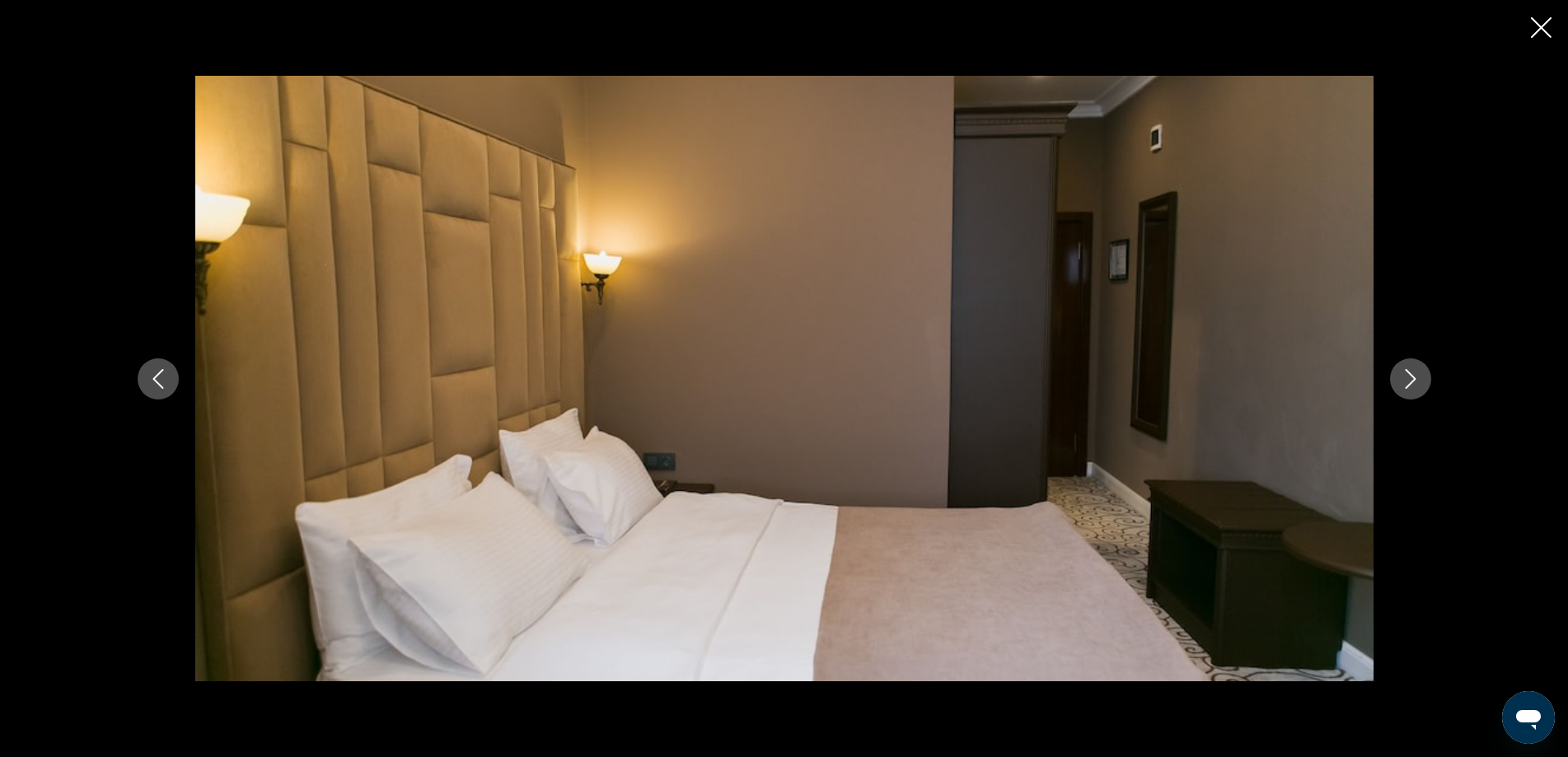
click at [1407, 376] on icon "Next image" at bounding box center [1410, 379] width 20 height 20
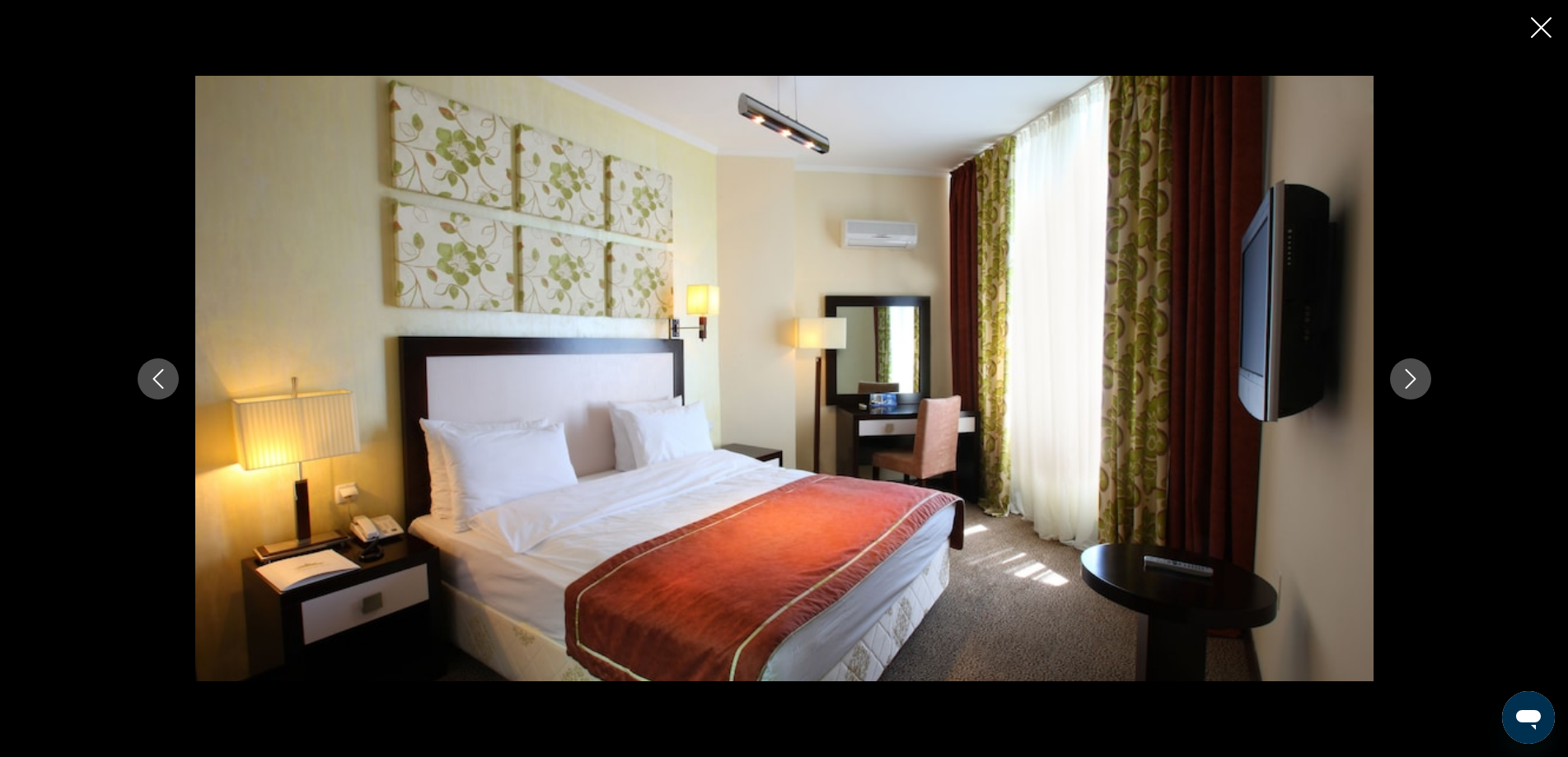
click at [1424, 378] on button "Next image" at bounding box center [1410, 379] width 41 height 41
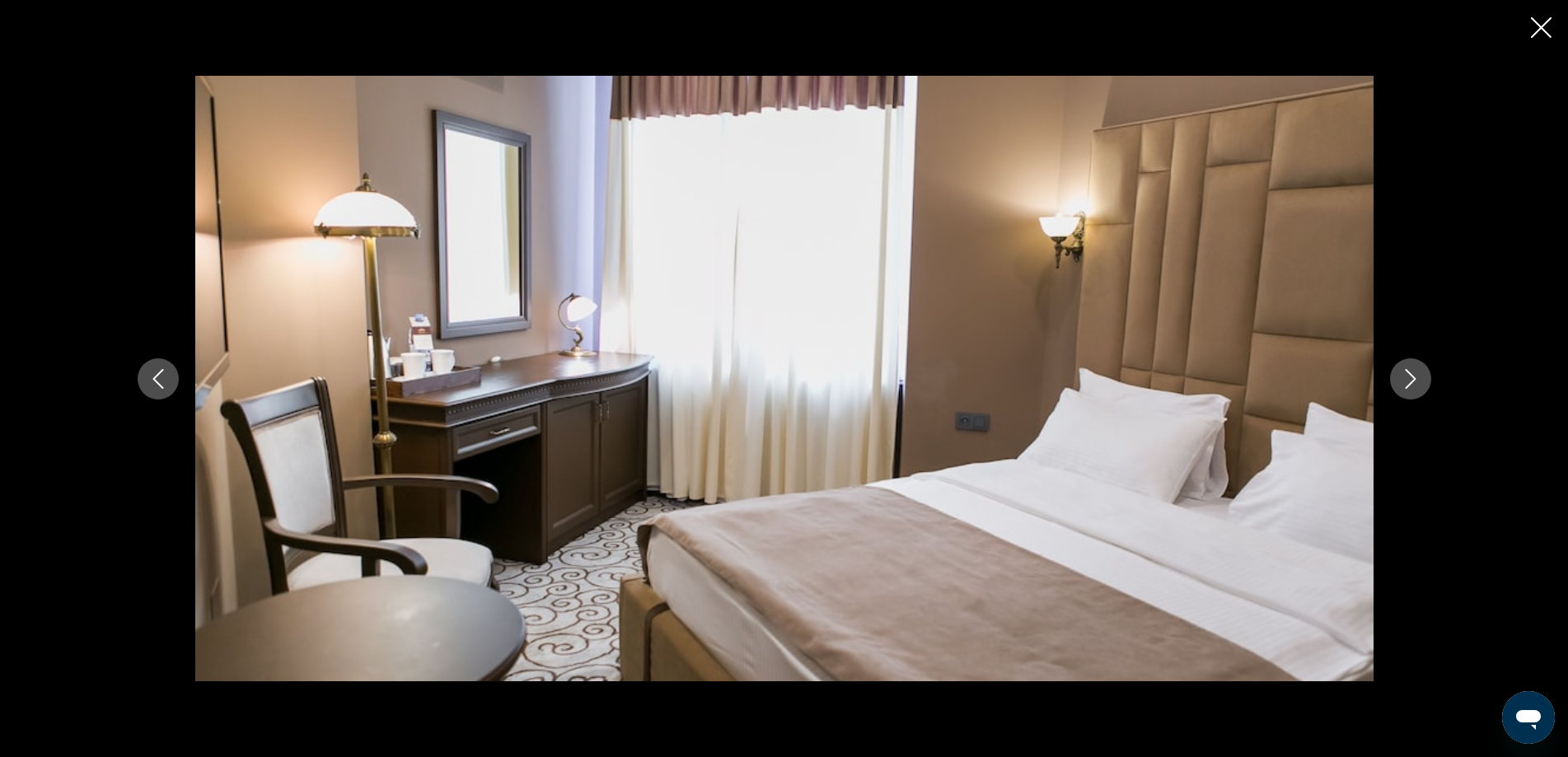
click at [1540, 29] on icon "Close slideshow" at bounding box center [1541, 27] width 20 height 20
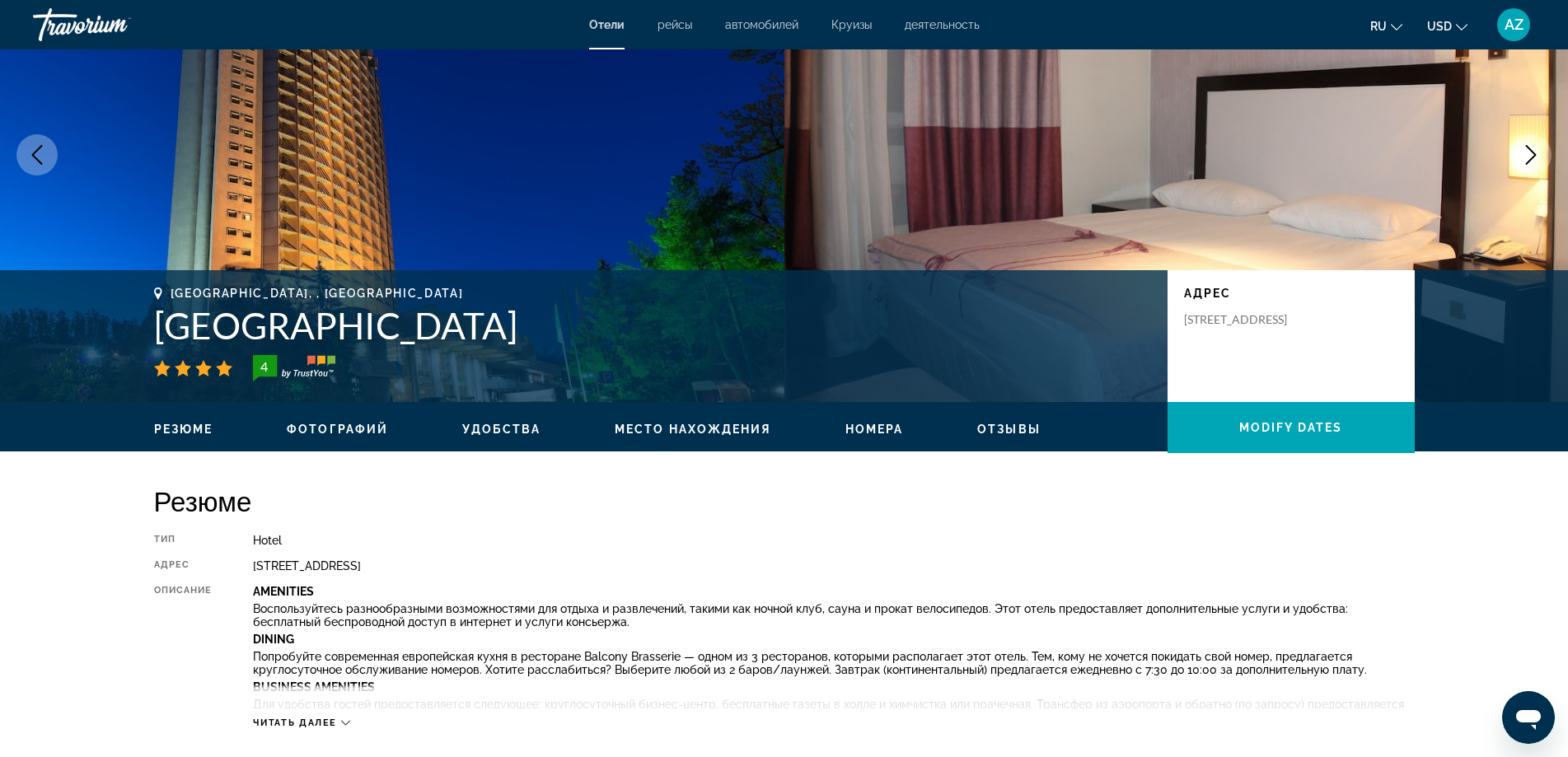
scroll to position [0, 0]
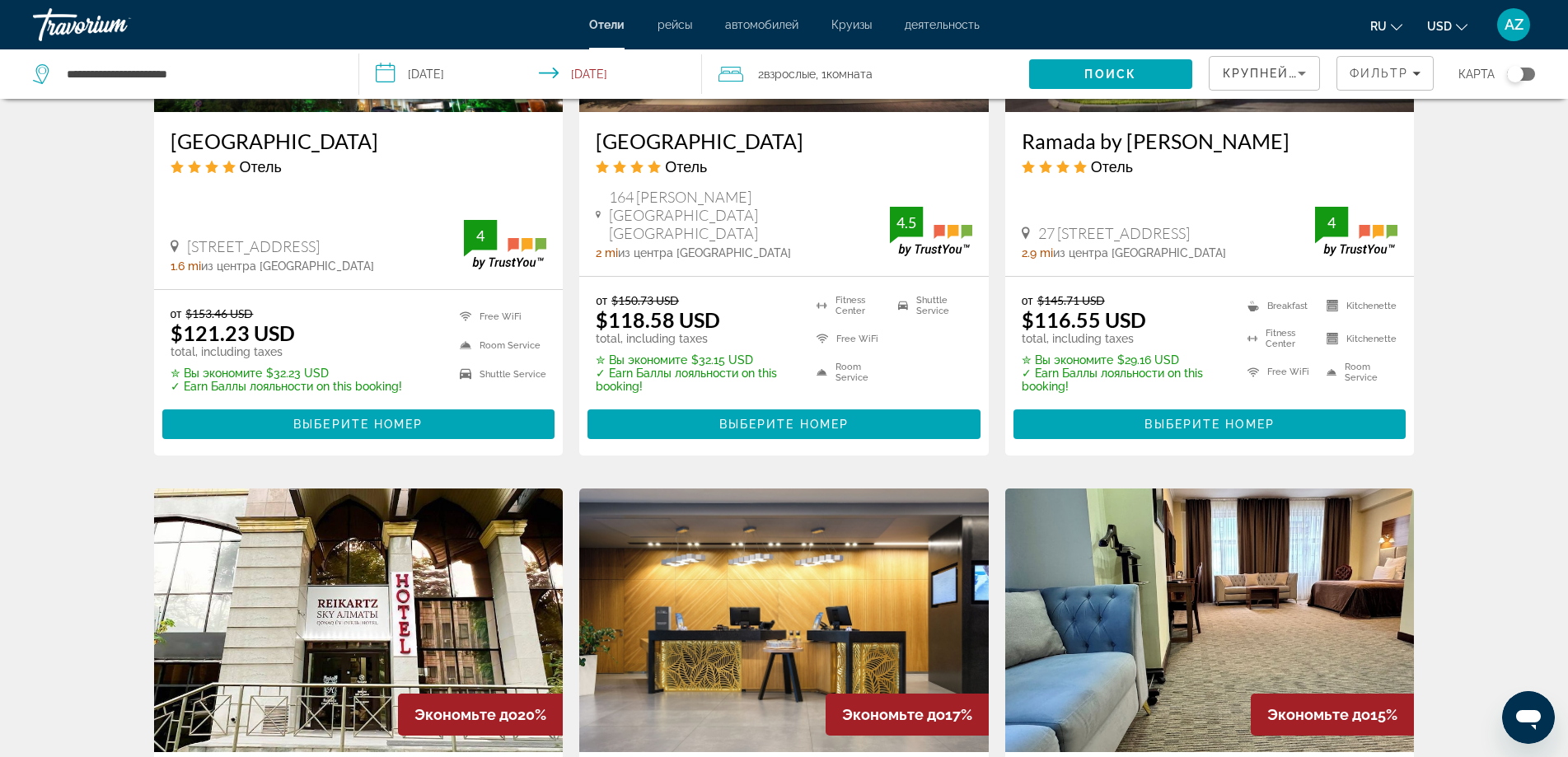
scroll to position [1400, 0]
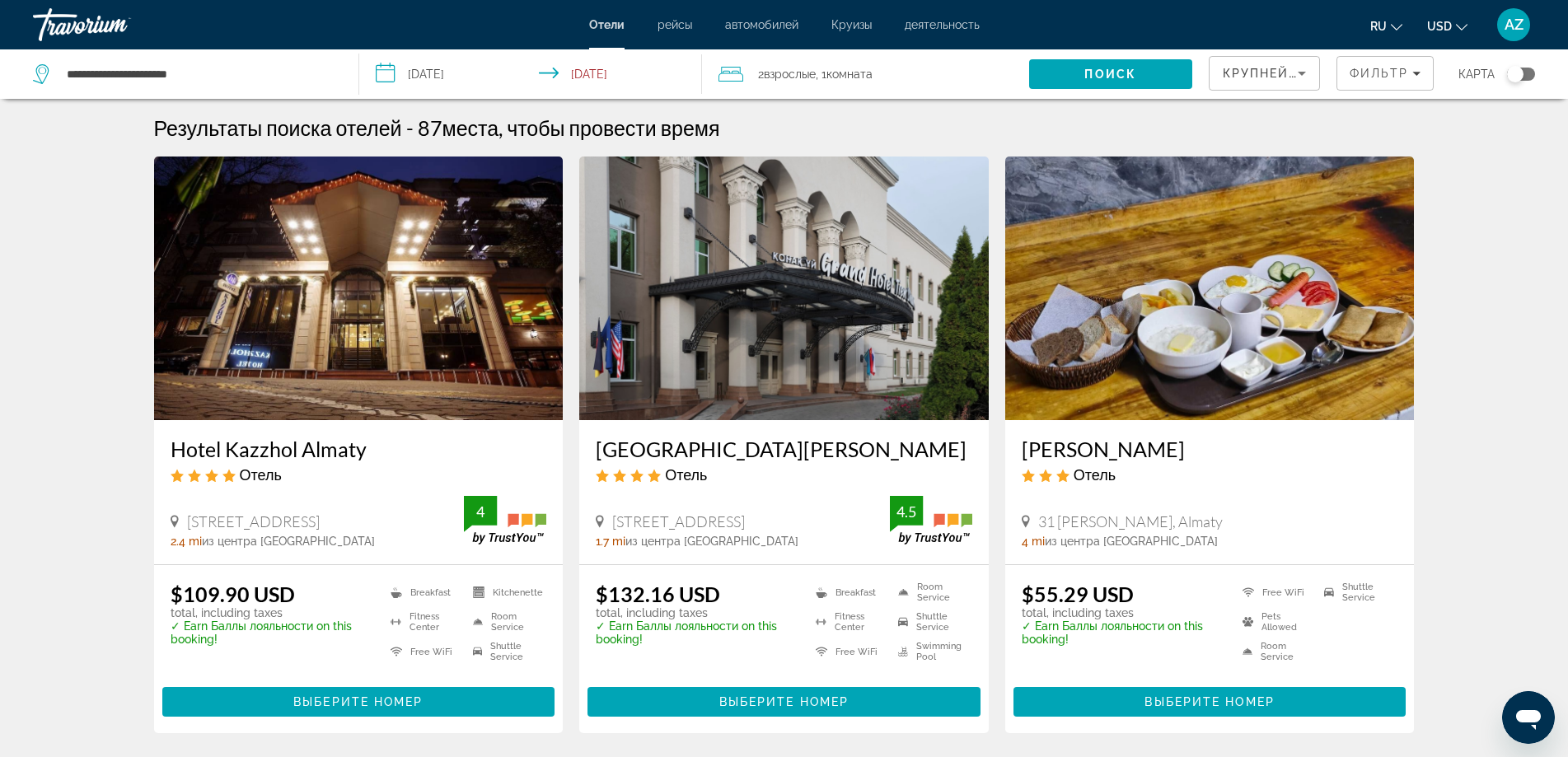
click at [85, 19] on div "Travorium" at bounding box center [114, 24] width 164 height 43
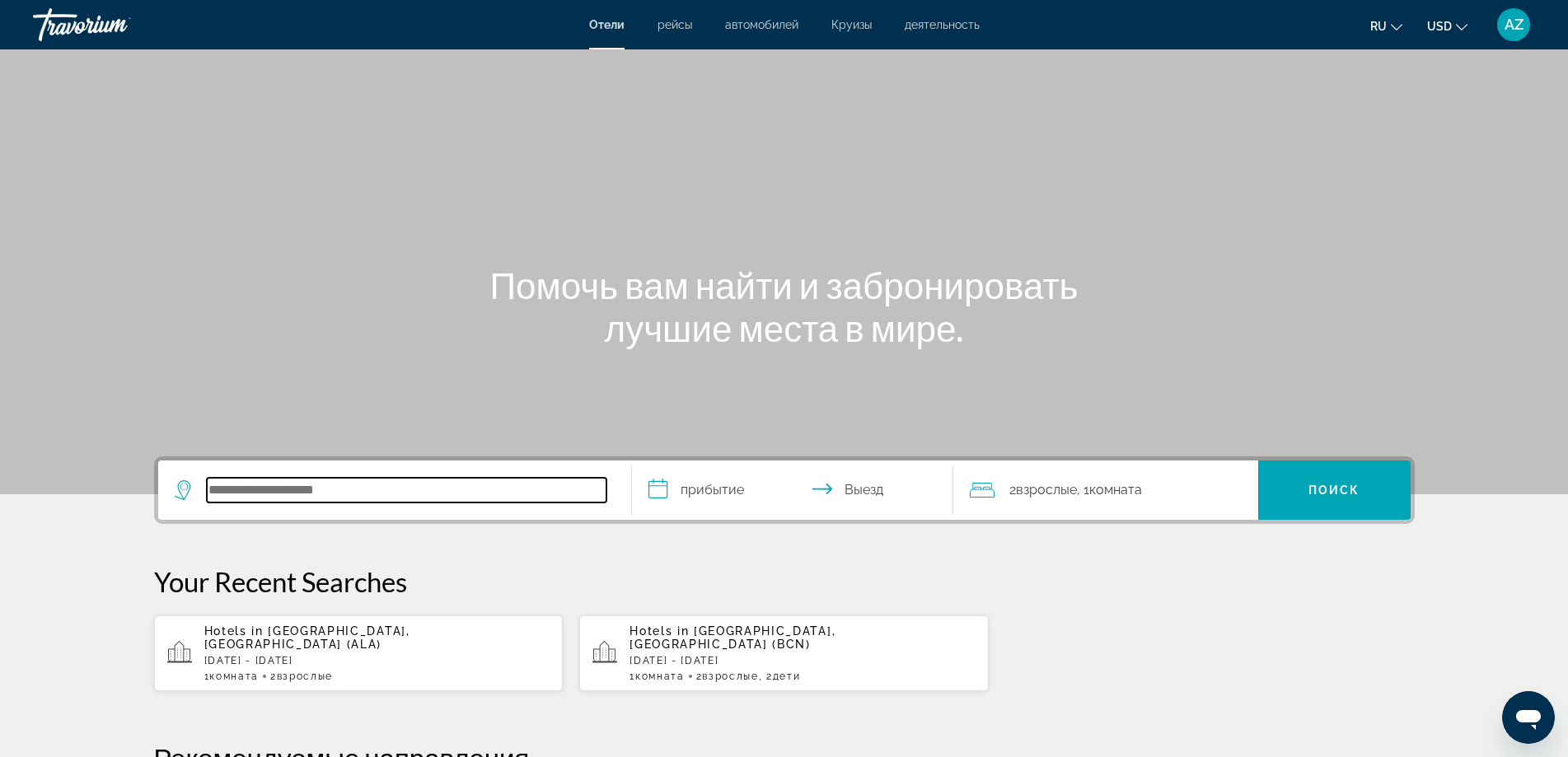
click at [321, 500] on input "Search hotel destination" at bounding box center [406, 491] width 399 height 25
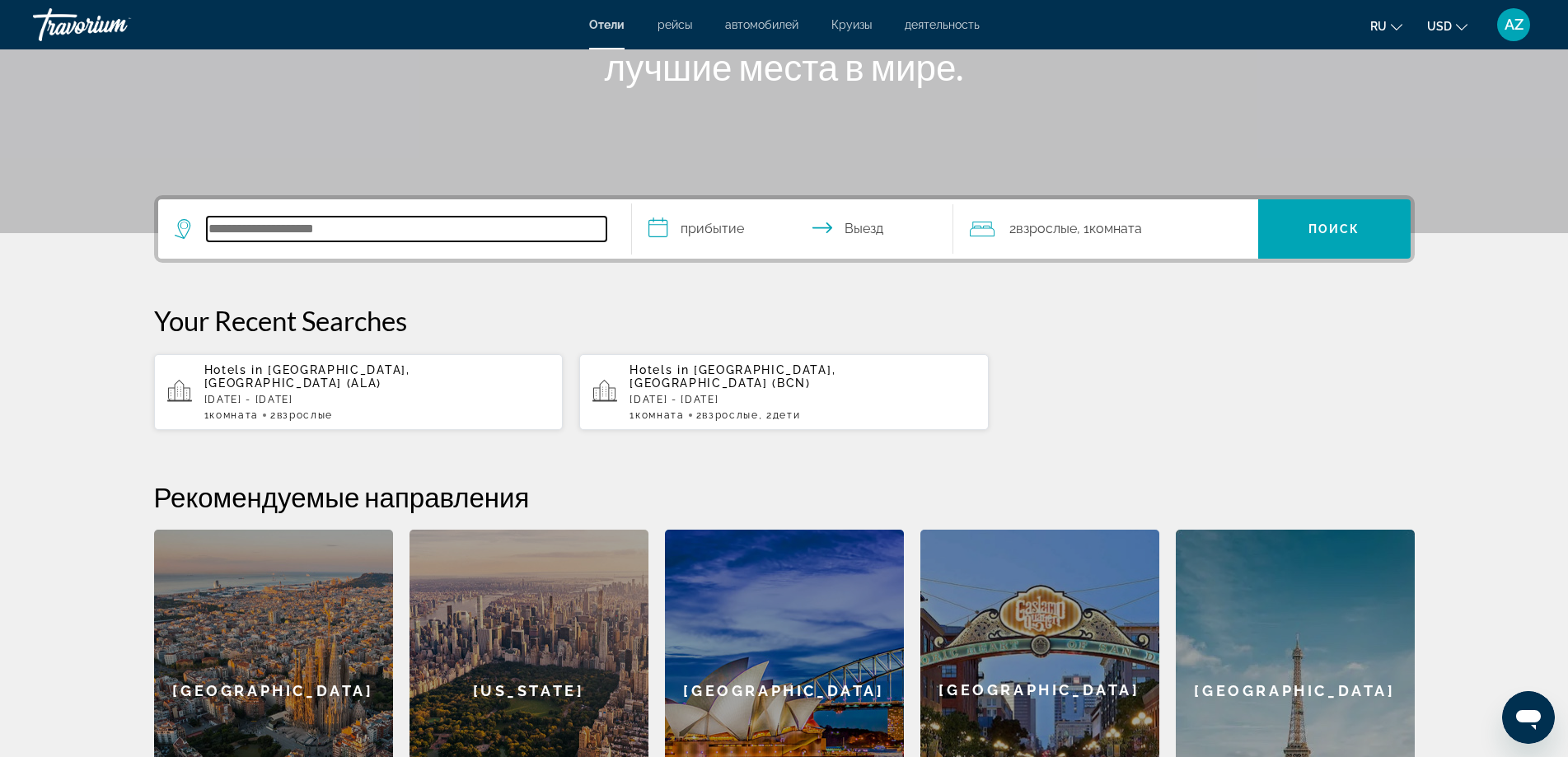
scroll to position [403, 0]
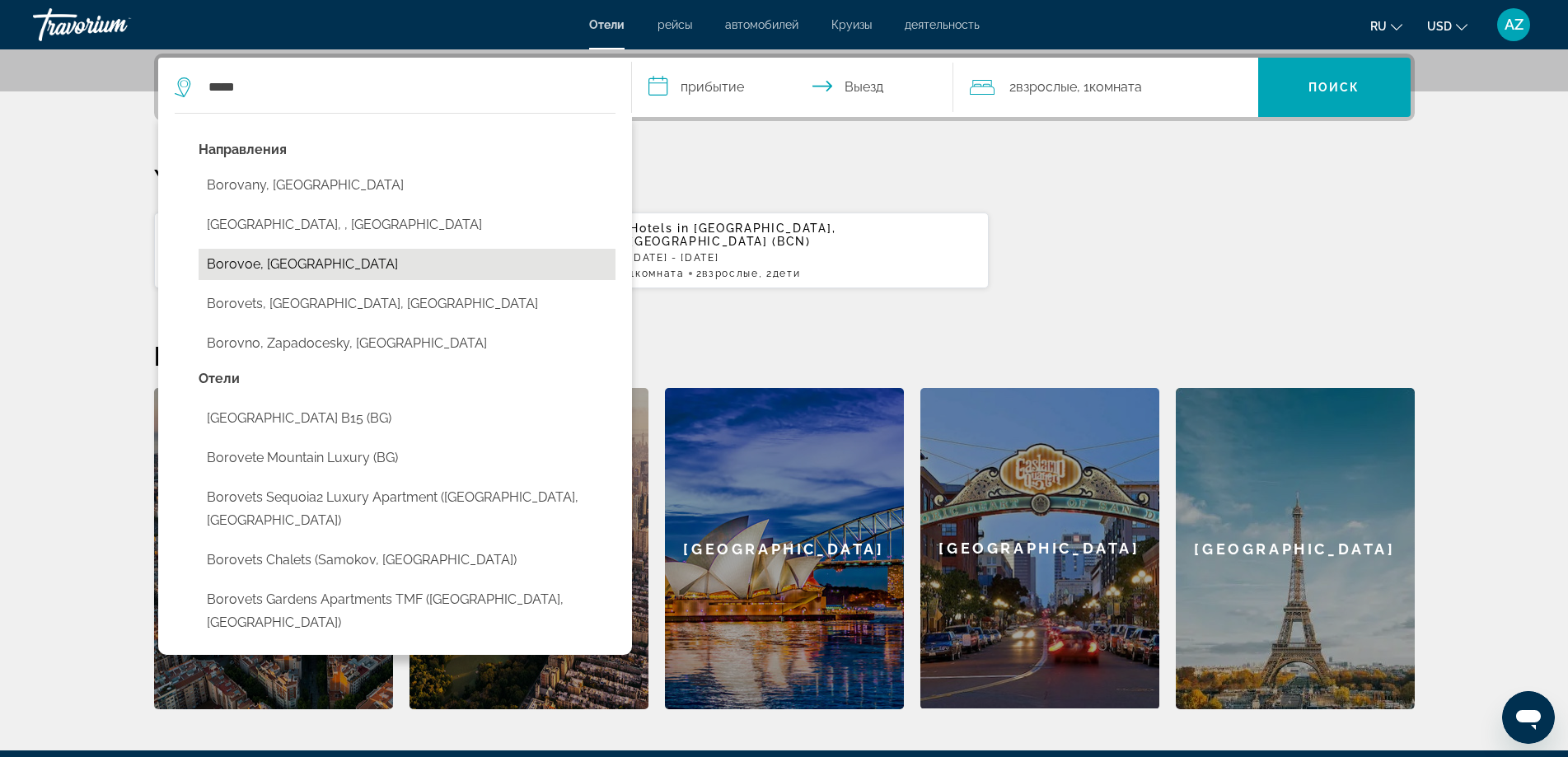
click at [314, 269] on button "Borovoe, [GEOGRAPHIC_DATA]" at bounding box center [406, 265] width 417 height 32
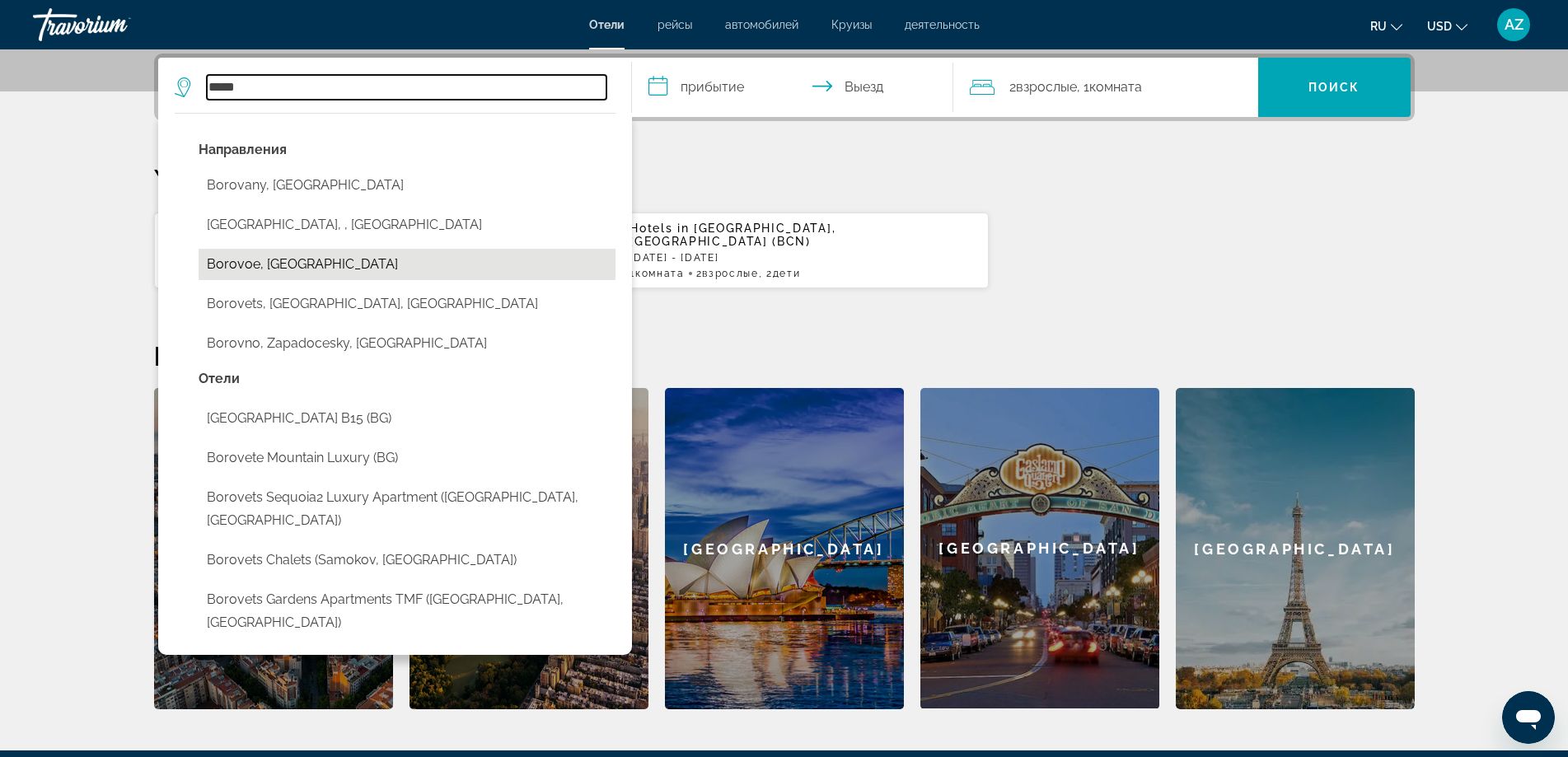
type input "**********"
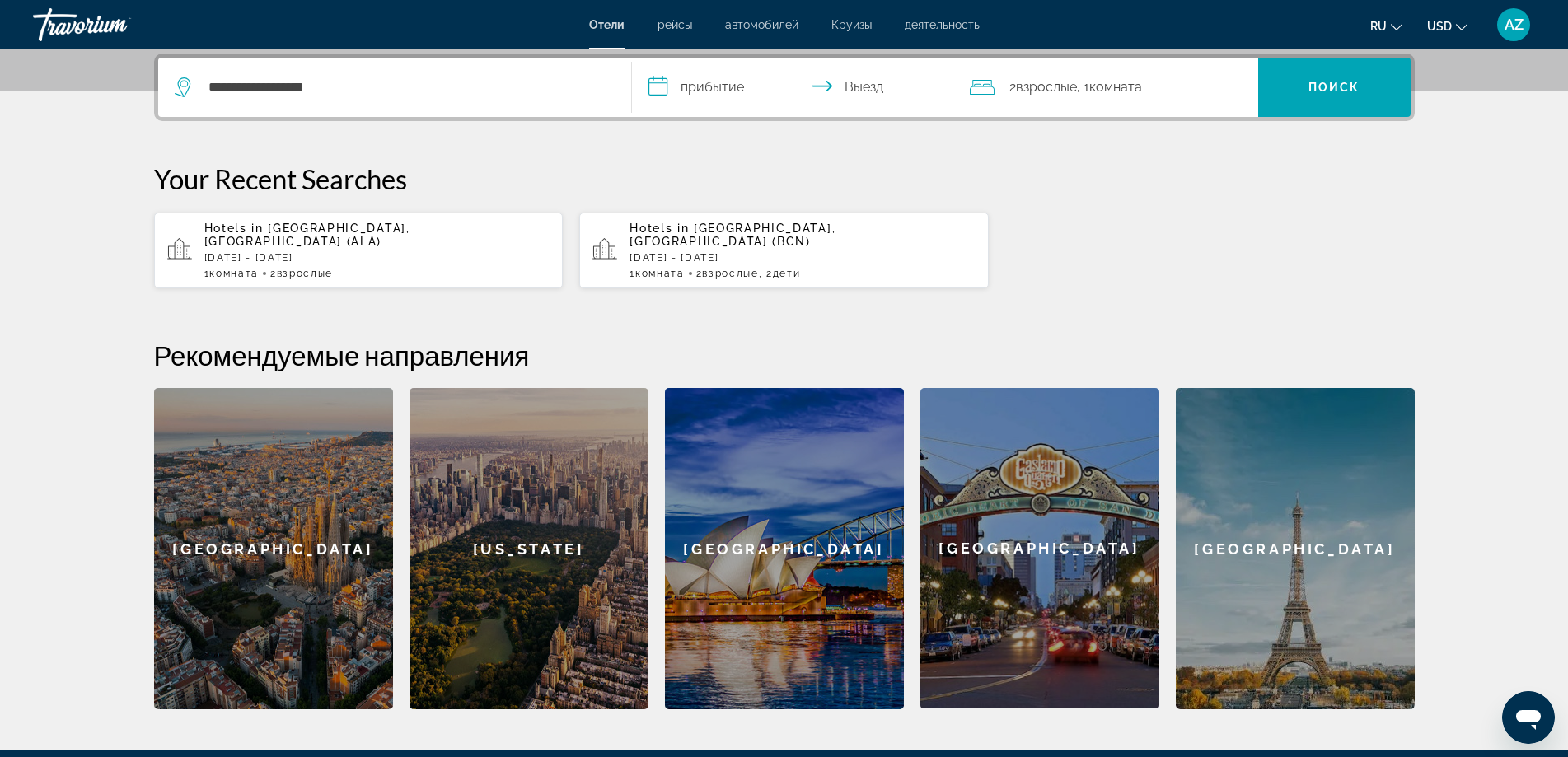
click at [716, 89] on input "**********" at bounding box center [796, 89] width 328 height 64
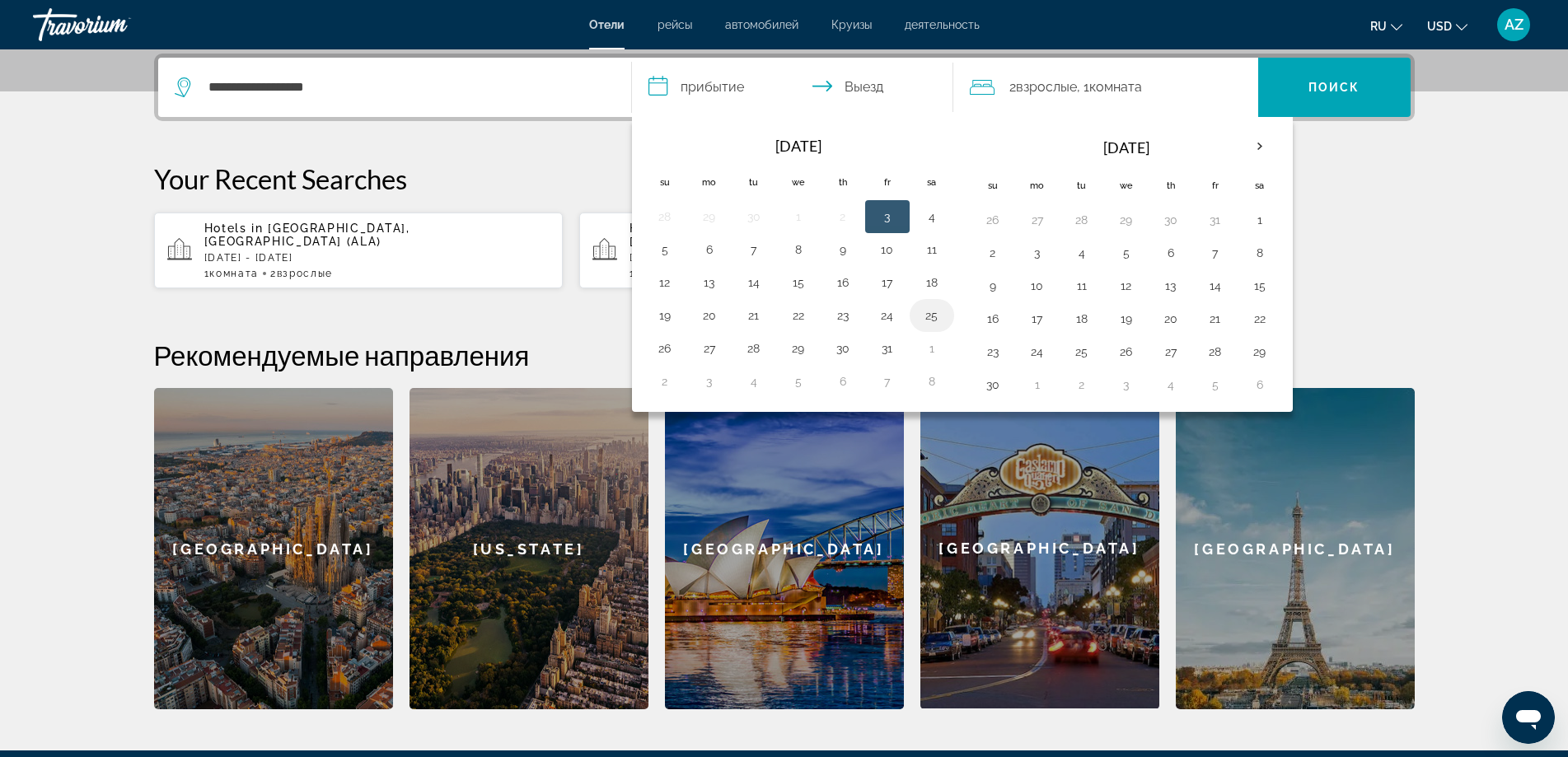
click at [930, 315] on button "25" at bounding box center [931, 315] width 26 height 23
click at [707, 348] on button "27" at bounding box center [709, 348] width 26 height 23
type input "**********"
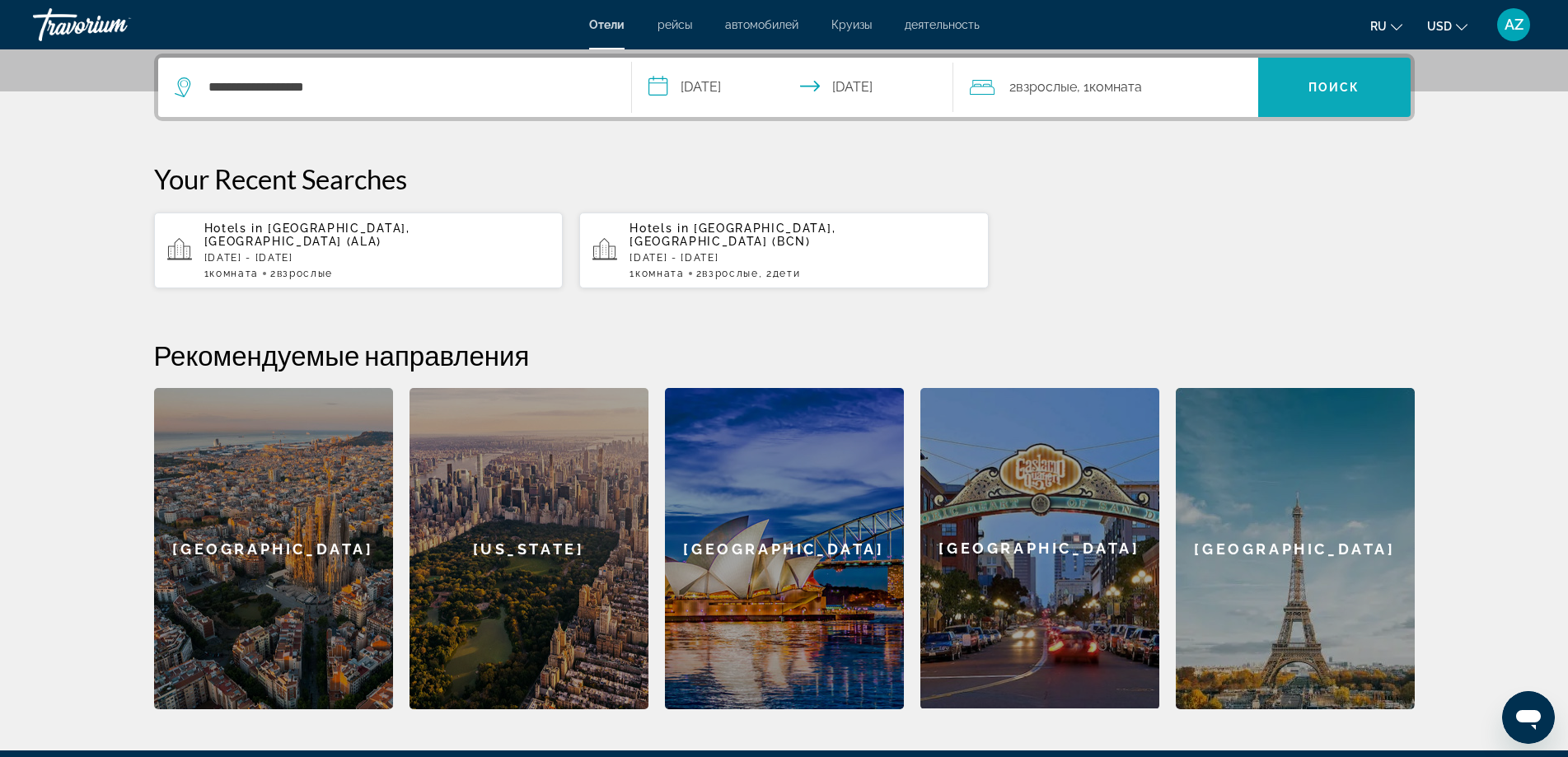
click at [1331, 80] on span "Search" at bounding box center [1334, 87] width 152 height 39
